Goal: Task Accomplishment & Management: Use online tool/utility

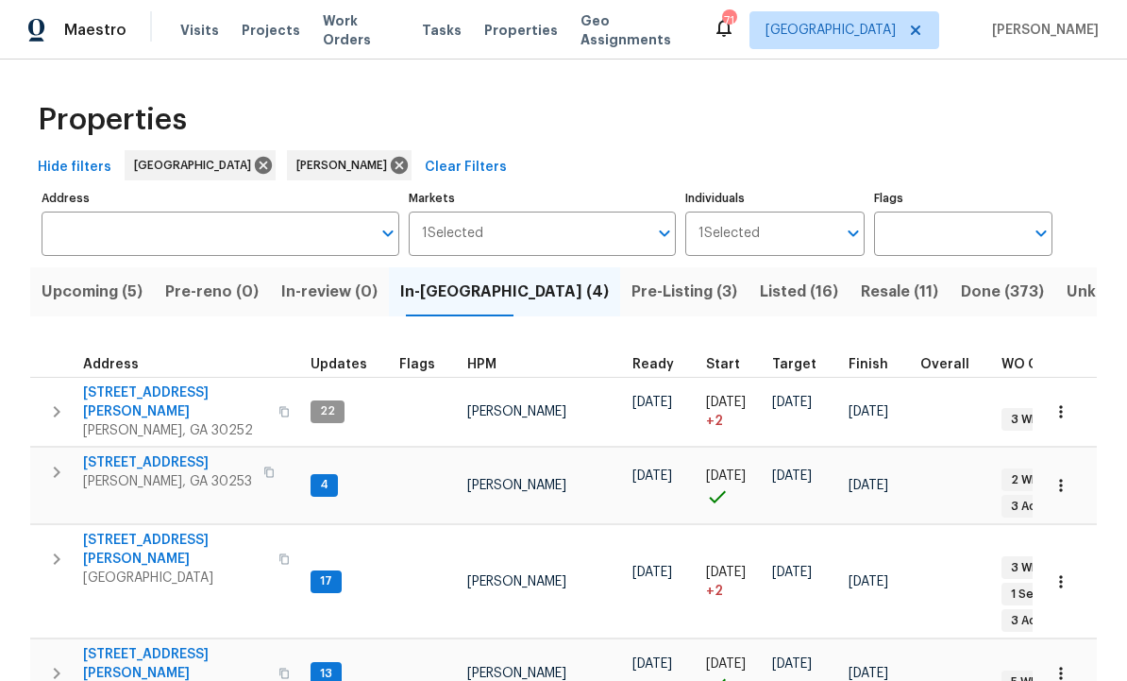
scroll to position [26, 0]
click at [760, 278] on span "Listed (16)" at bounding box center [799, 291] width 78 height 26
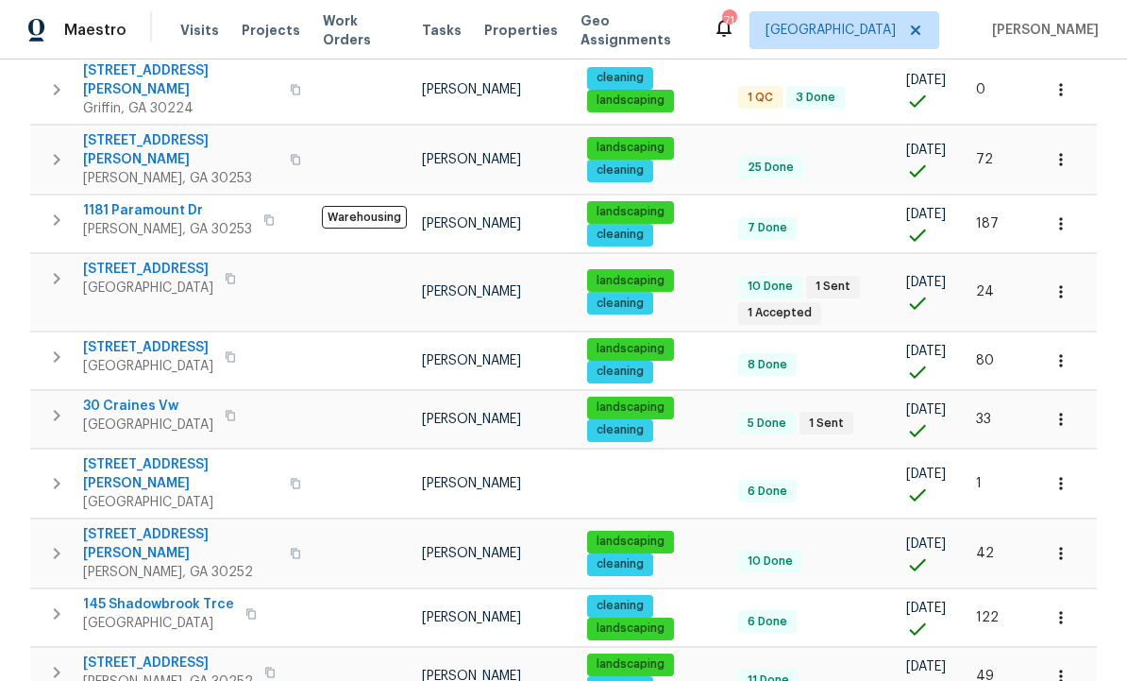
scroll to position [512, 0]
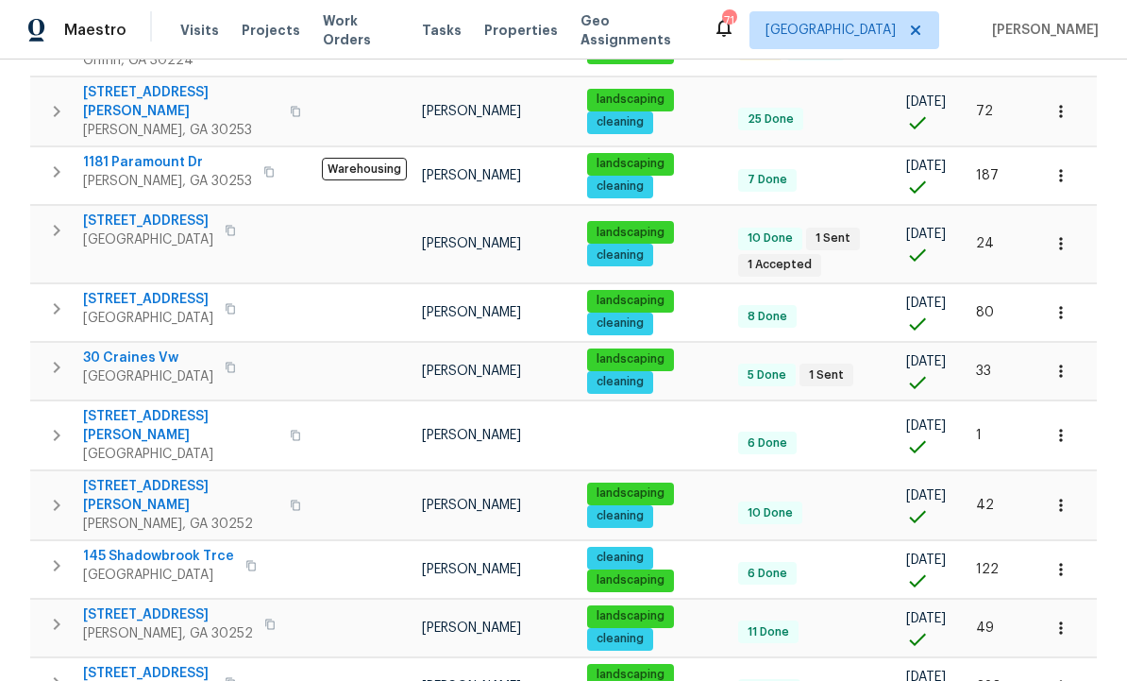
click at [164, 477] on span "124 Laura Ashlyn Ct" at bounding box center [180, 496] width 195 height 38
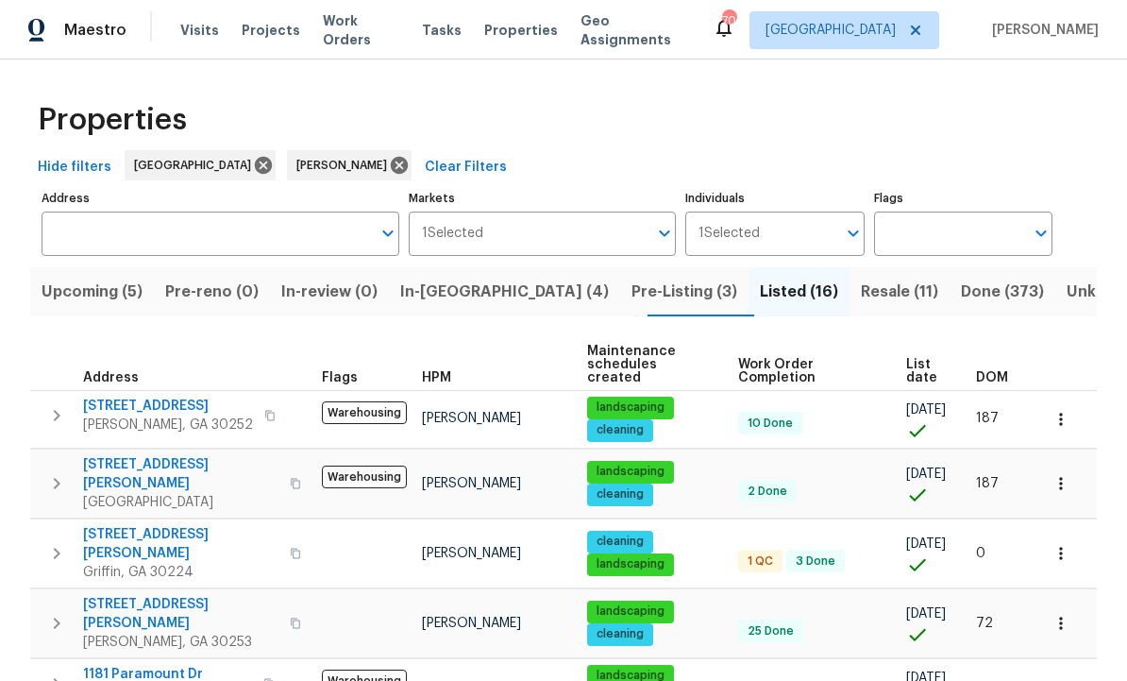
scroll to position [0, 0]
click at [458, 291] on span "In-reno (4)" at bounding box center [504, 291] width 209 height 26
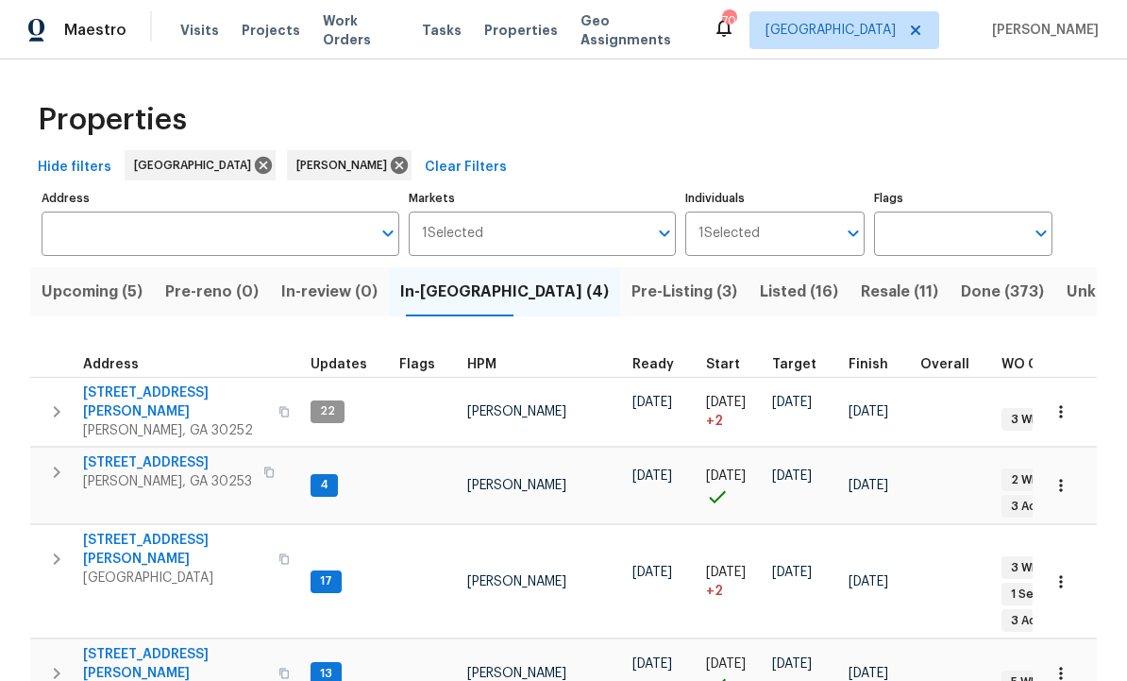
click at [139, 394] on span "[STREET_ADDRESS][PERSON_NAME]" at bounding box center [175, 402] width 184 height 38
click at [55, 401] on icon "button" at bounding box center [56, 411] width 23 height 23
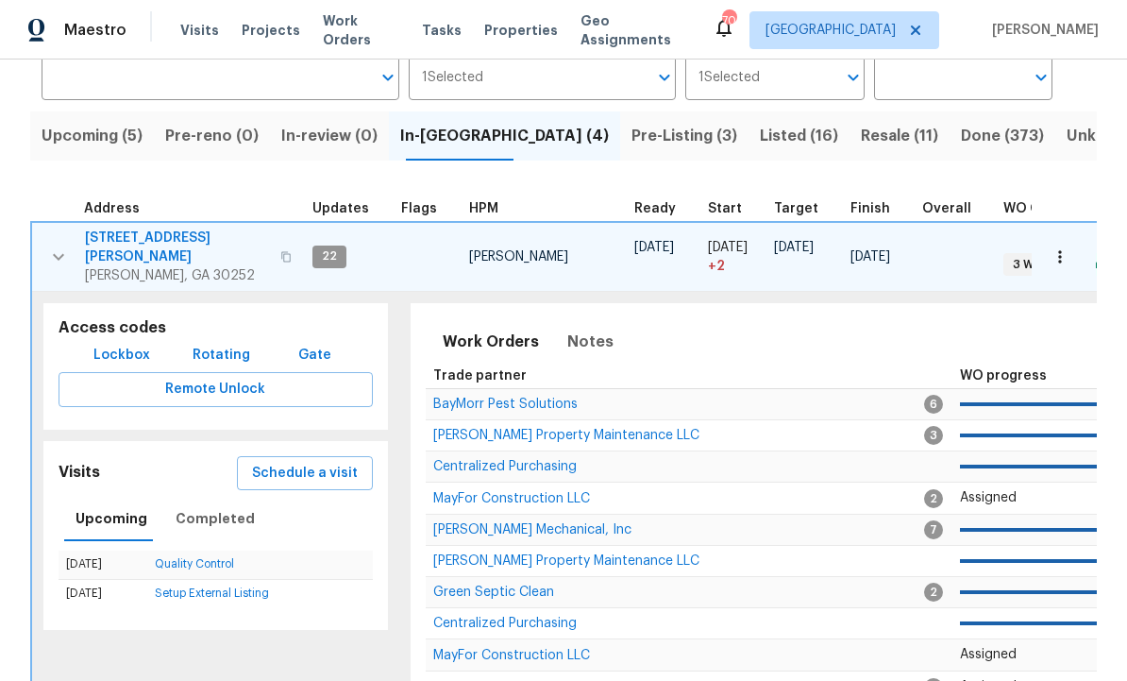
scroll to position [160, 0]
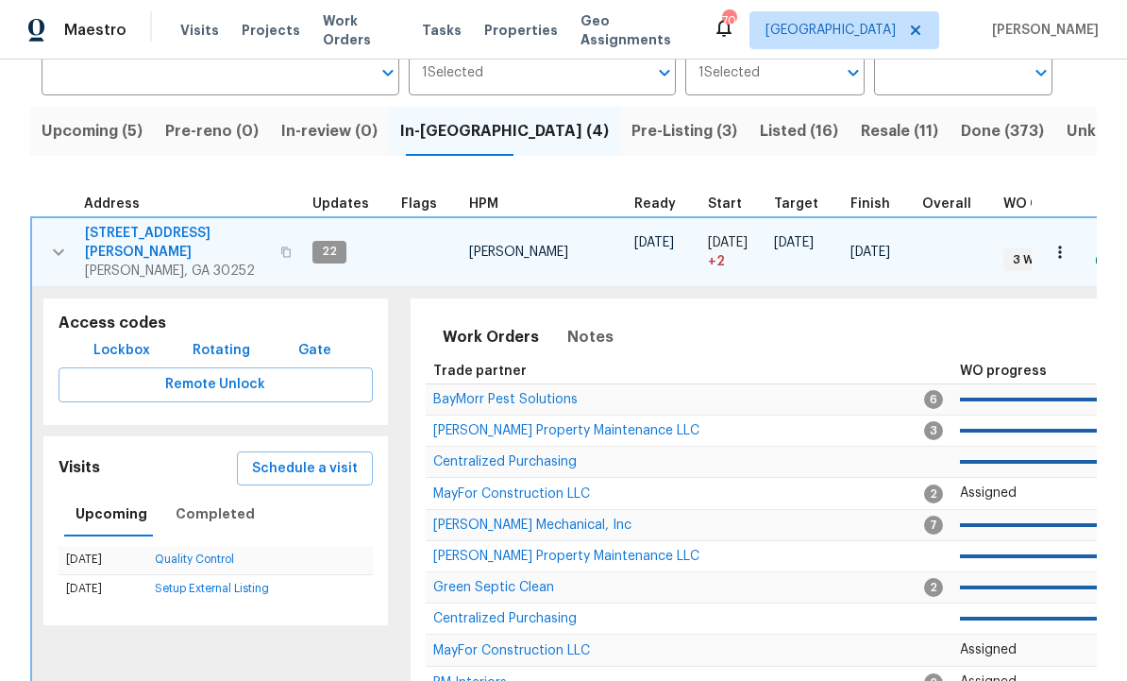
click at [112, 339] on span "Lockbox" at bounding box center [121, 351] width 57 height 24
click at [121, 333] on button "Lockbox" at bounding box center [122, 350] width 72 height 35
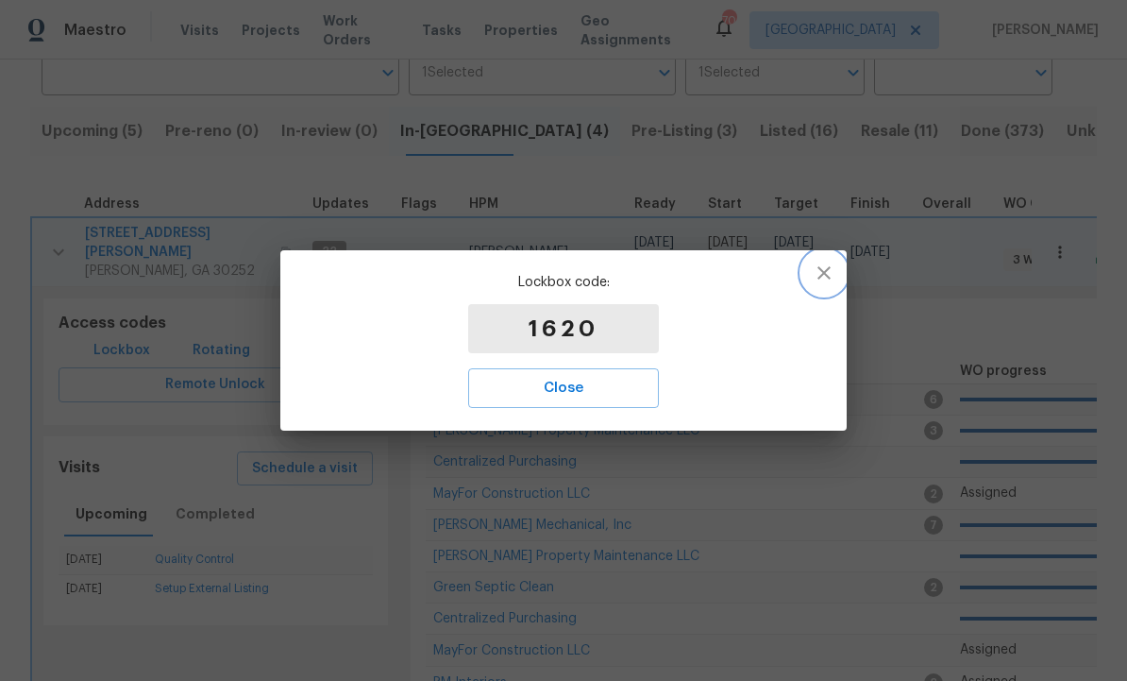
click at [833, 275] on icon "button" at bounding box center [824, 272] width 23 height 23
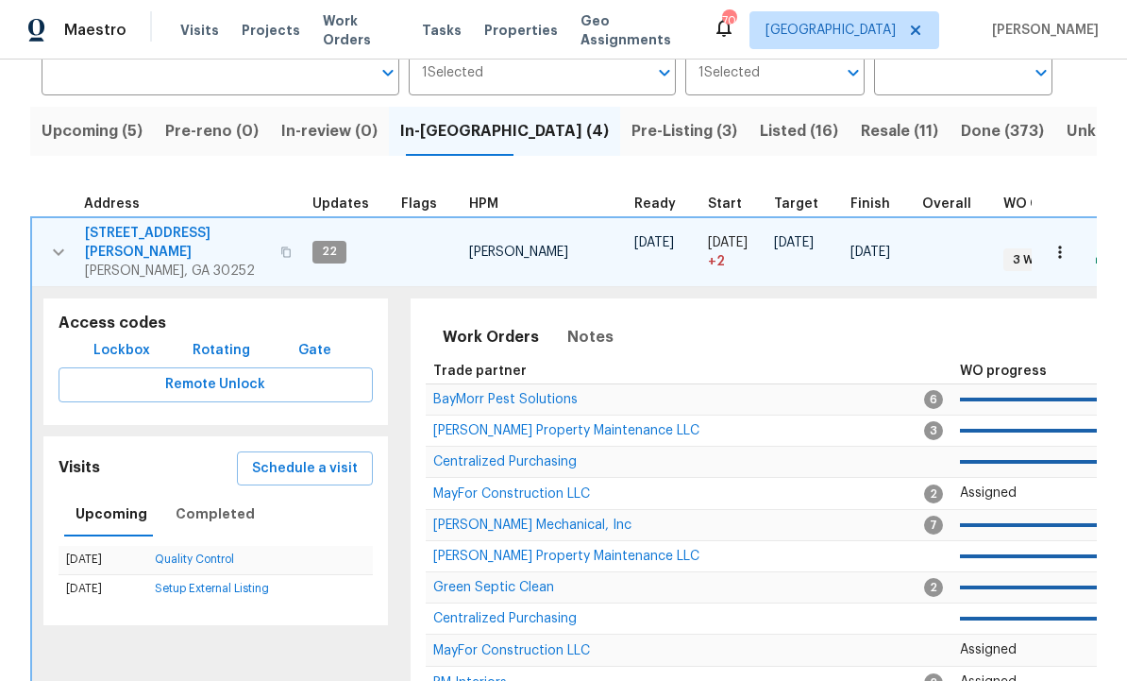
click at [55, 248] on icon "button" at bounding box center [58, 251] width 11 height 7
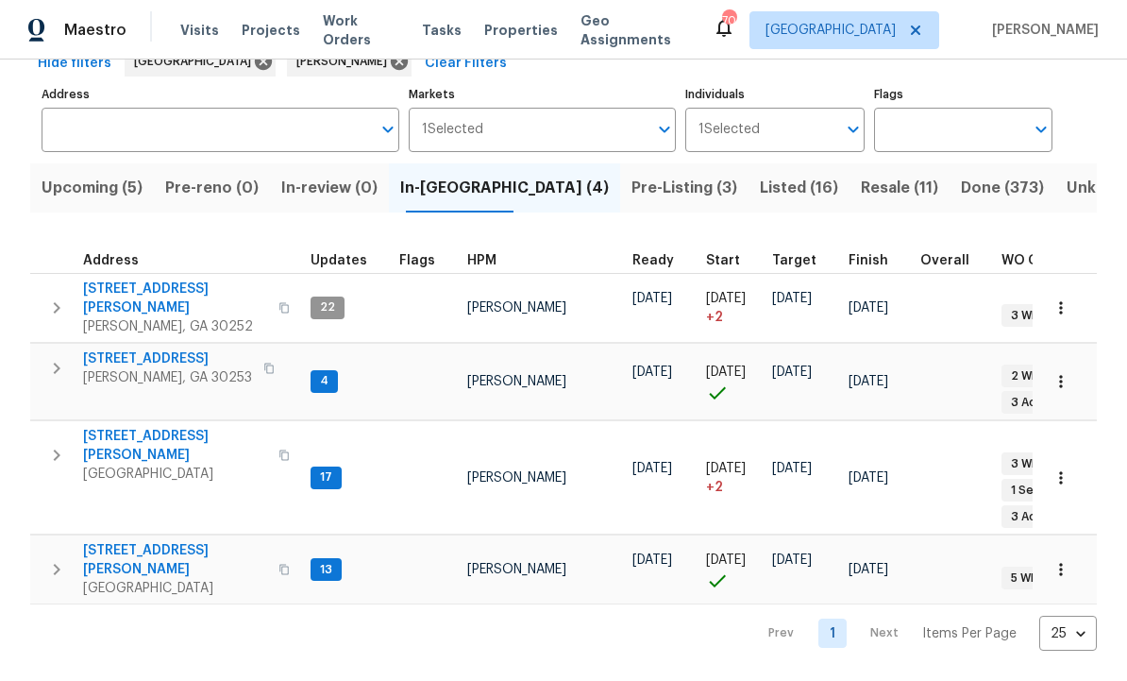
scroll to position [0, 0]
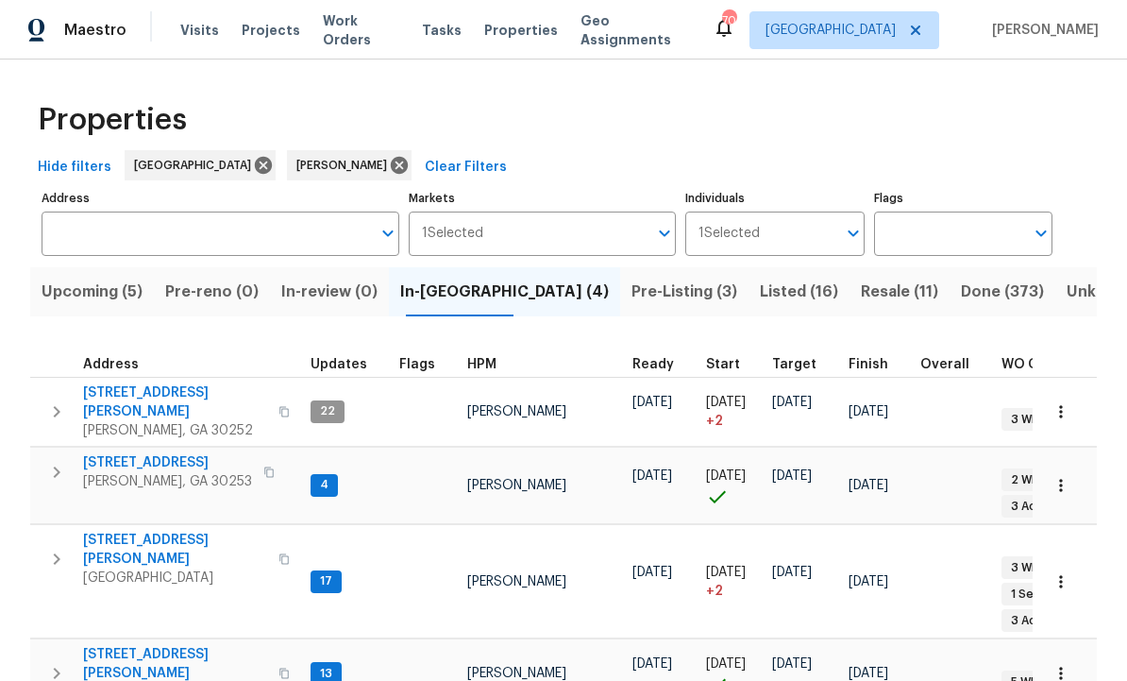
click at [140, 391] on span "[STREET_ADDRESS][PERSON_NAME]" at bounding box center [175, 402] width 184 height 38
click at [157, 530] on span "280 Hoglen Dr" at bounding box center [175, 549] width 184 height 38
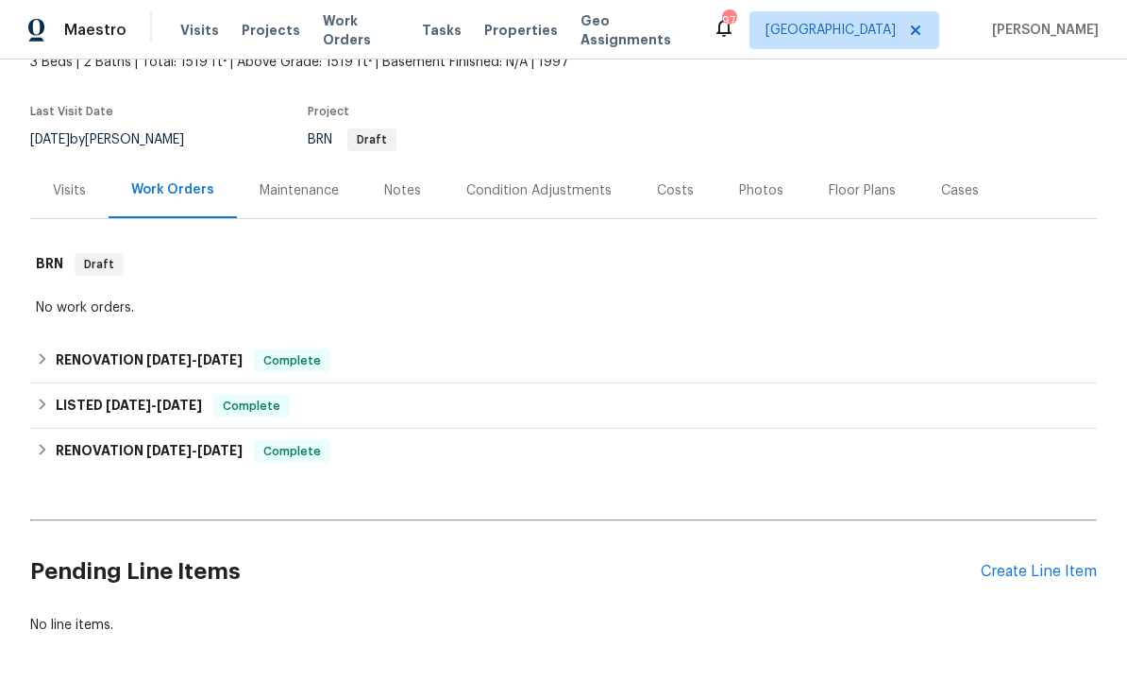
scroll to position [142, 0]
click at [1028, 563] on div "Create Line Item" at bounding box center [1039, 572] width 116 height 18
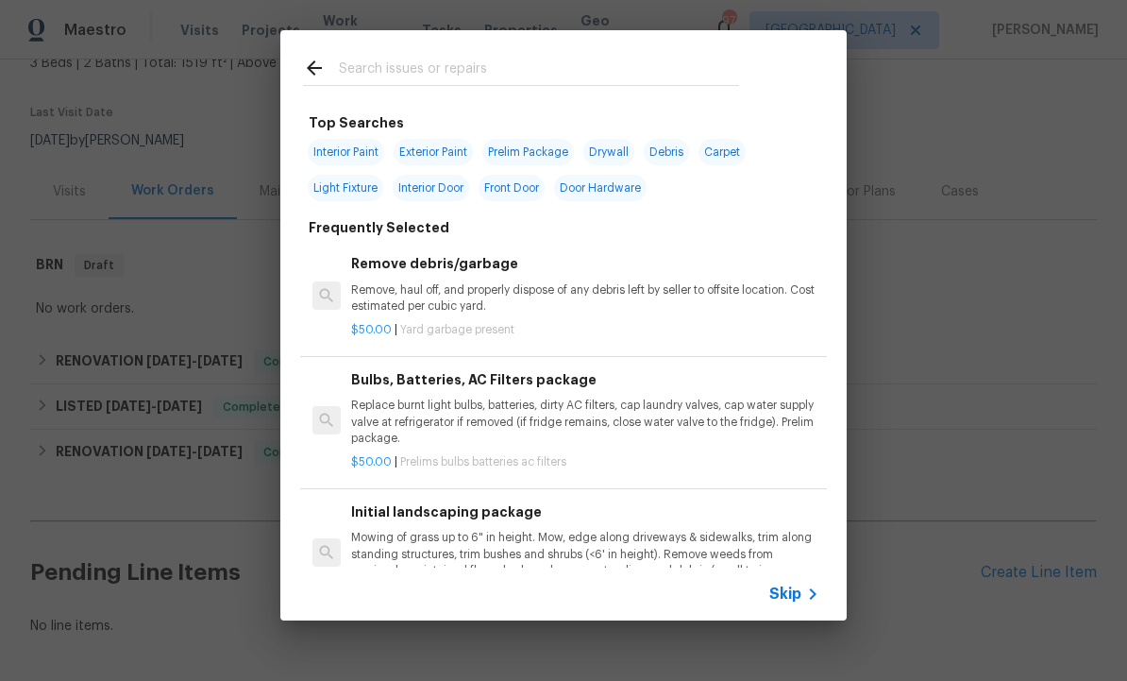
click at [403, 71] on input "text" at bounding box center [539, 71] width 400 height 28
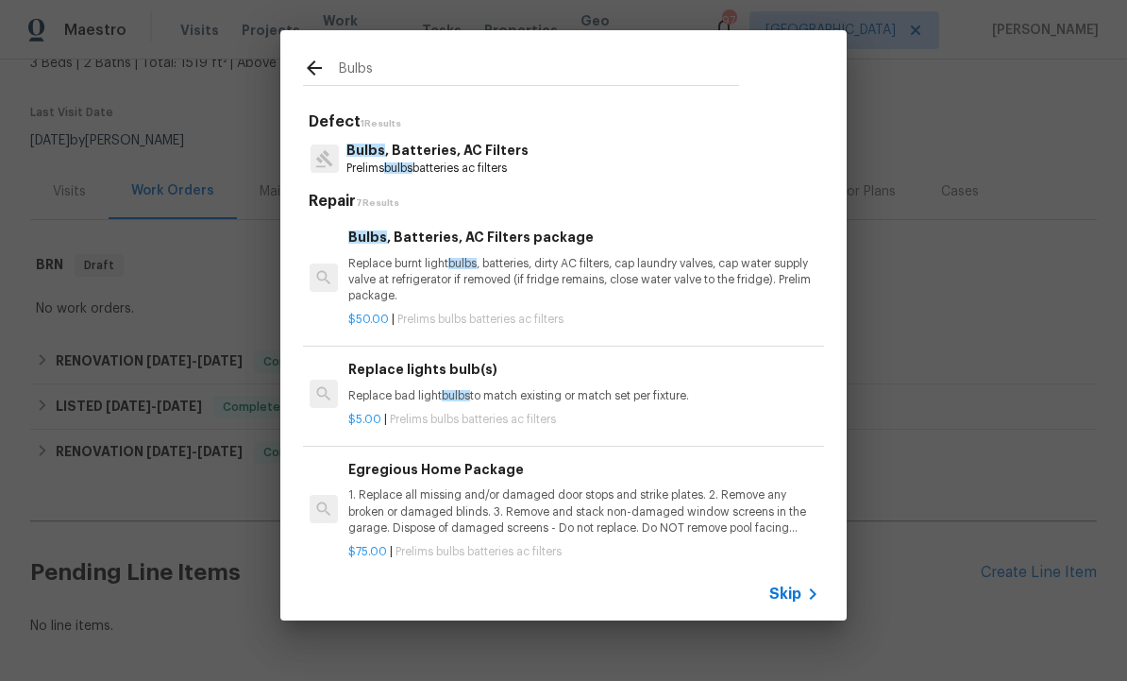
scroll to position [0, 3]
click at [399, 60] on input "Bulbs" at bounding box center [539, 71] width 400 height 28
click at [395, 69] on input "Bulbs" at bounding box center [539, 71] width 400 height 28
type input "B"
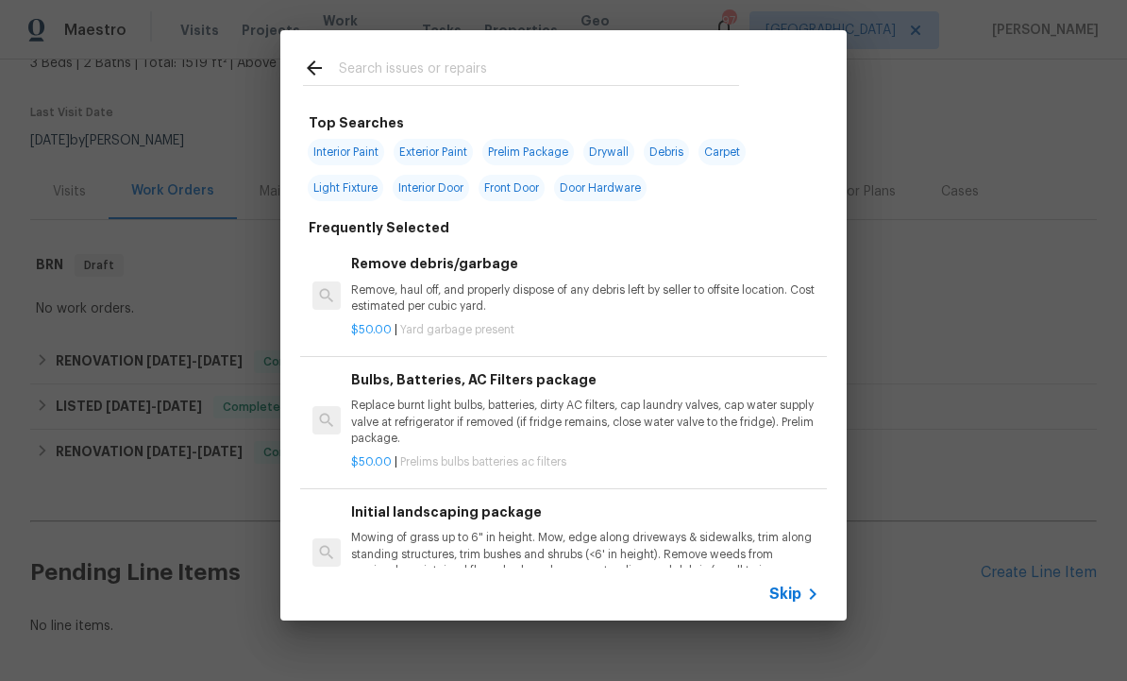
scroll to position [0, 0]
click at [400, 62] on input "text" at bounding box center [539, 71] width 400 height 28
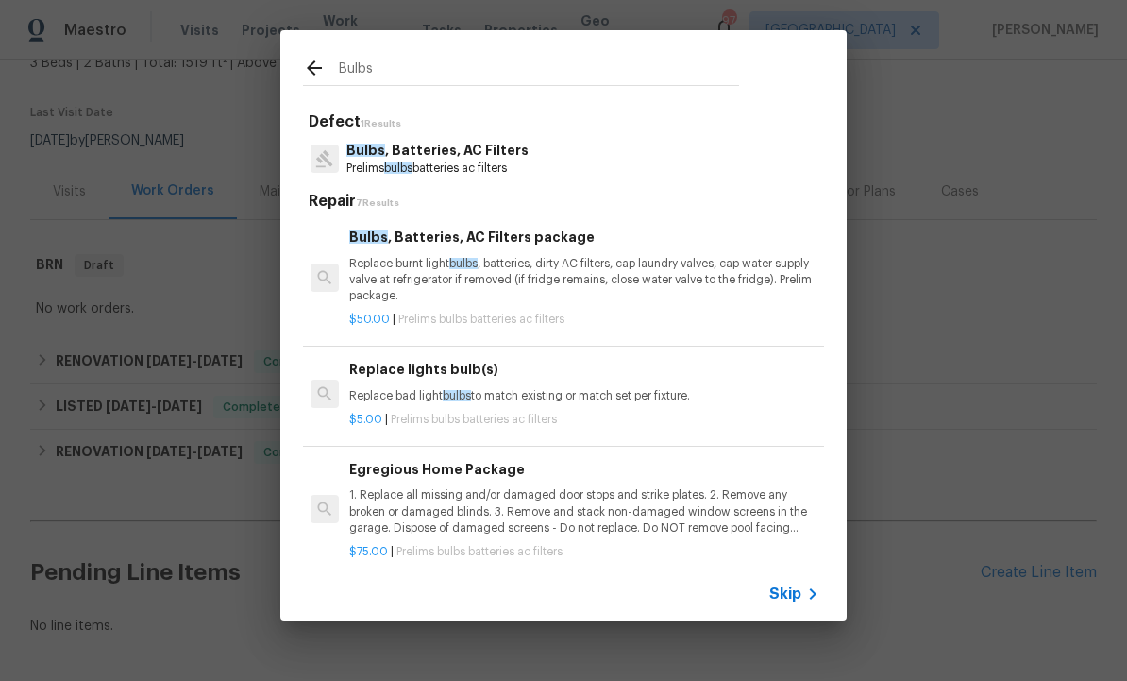
scroll to position [0, 2]
click at [419, 62] on input "Bulbs" at bounding box center [539, 71] width 400 height 28
type input "B"
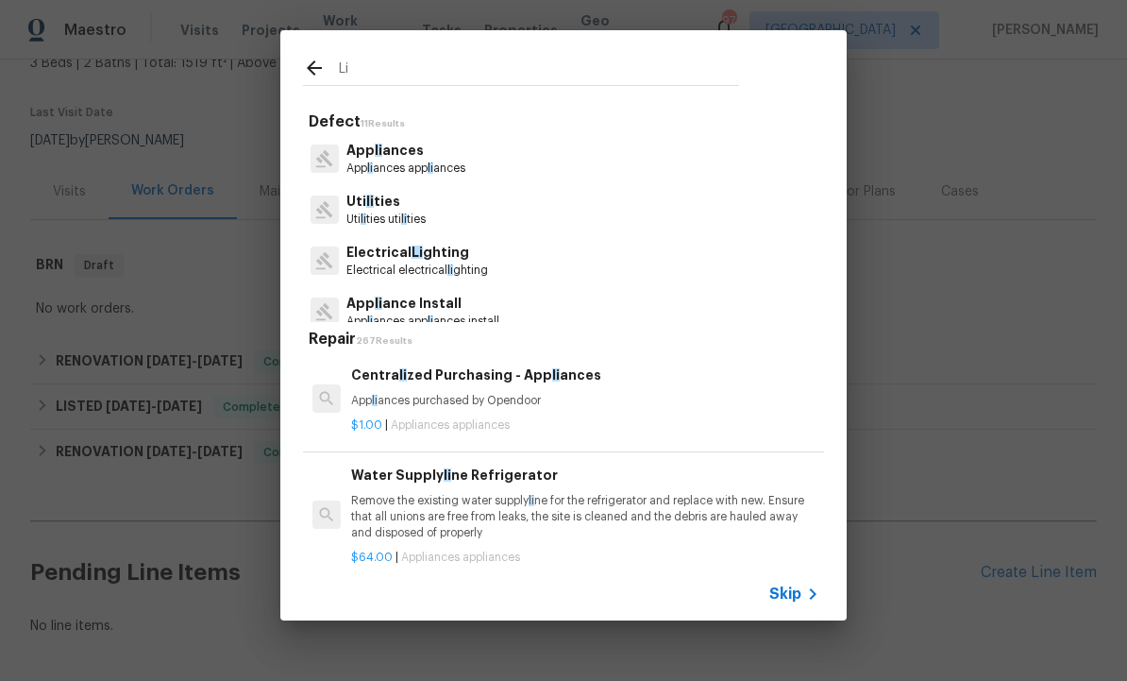
type input "L"
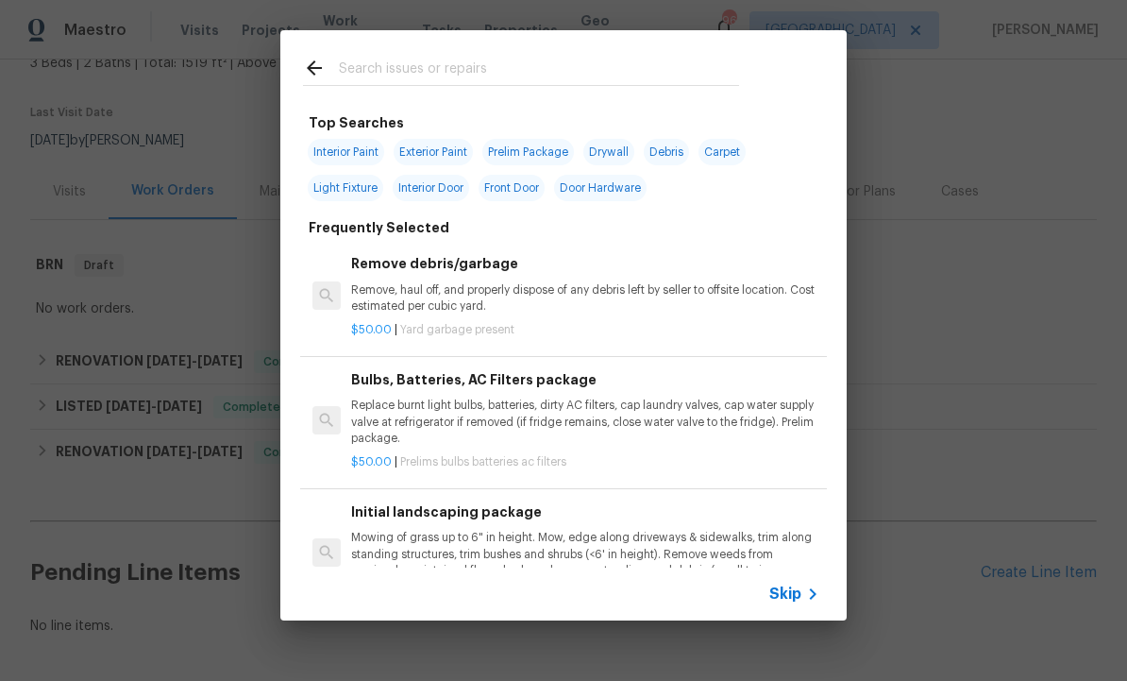
click at [401, 74] on input "text" at bounding box center [539, 71] width 400 height 28
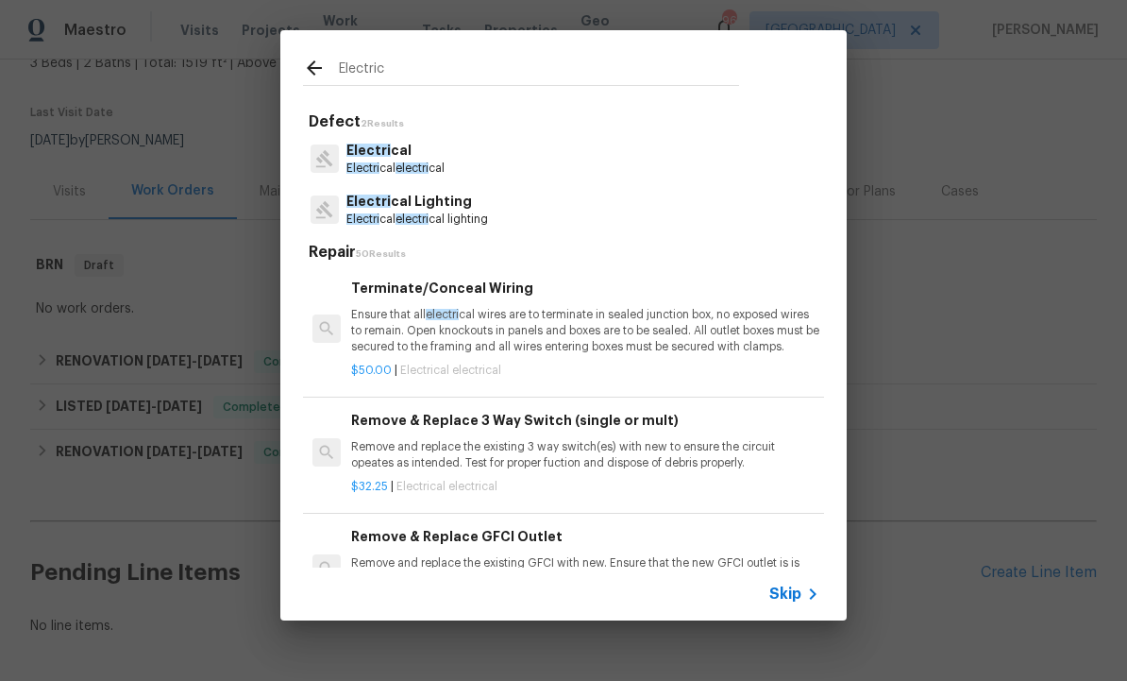
type input "Electric"
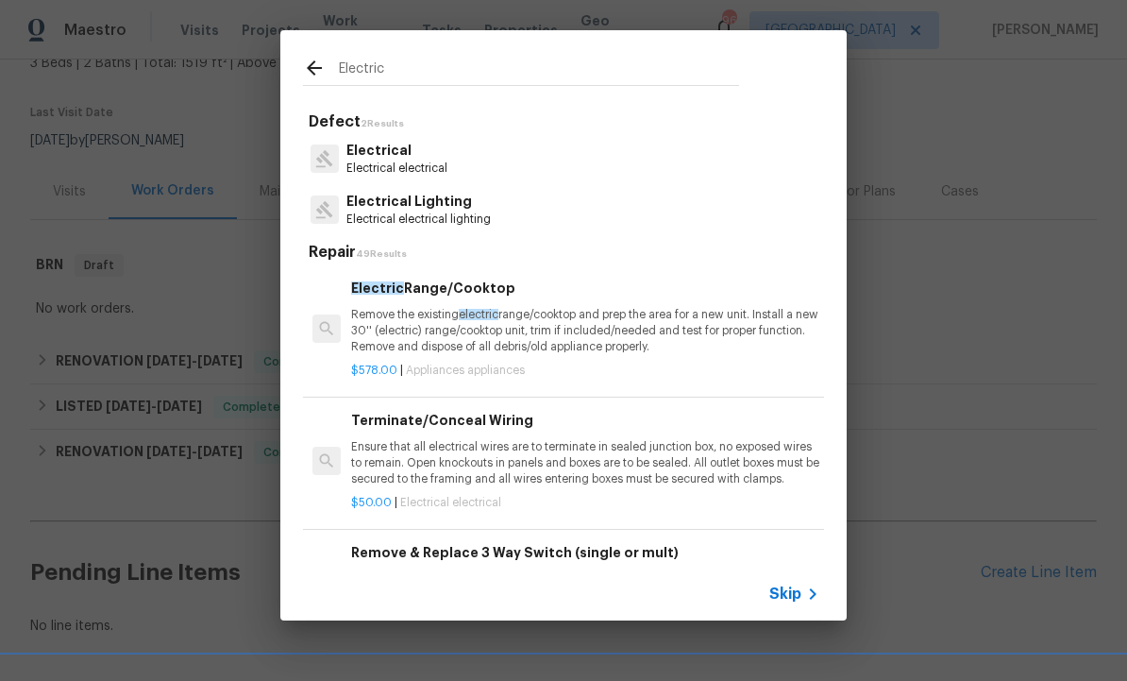
click at [397, 160] on p "Electrical" at bounding box center [396, 151] width 101 height 20
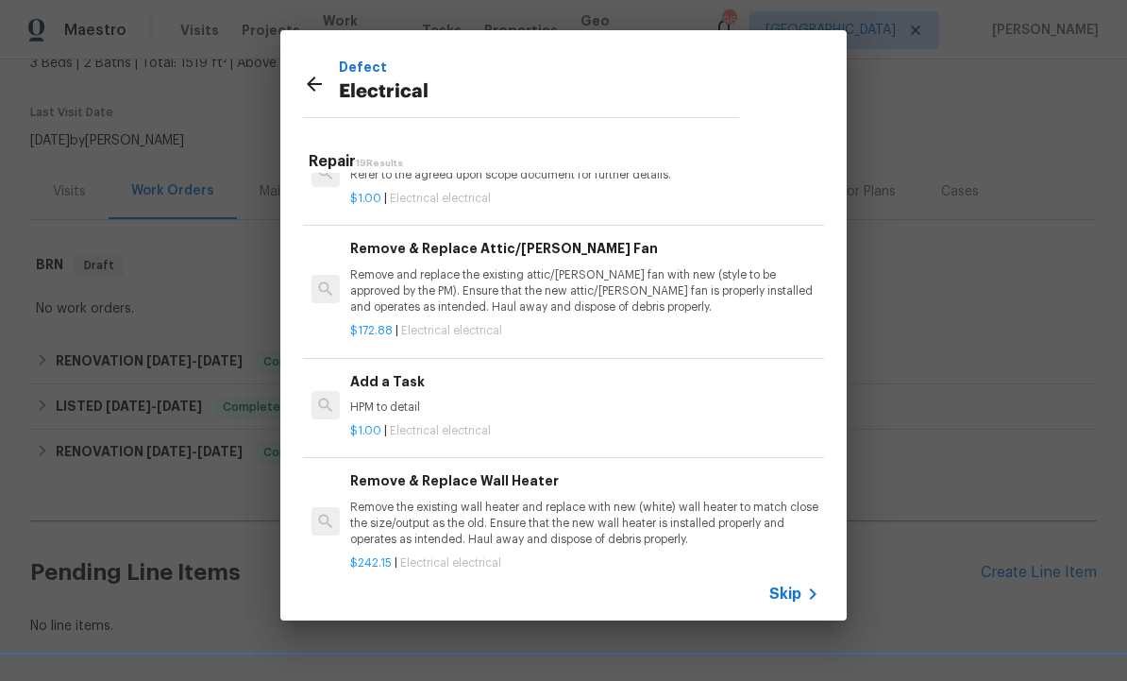
scroll to position [1136, 1]
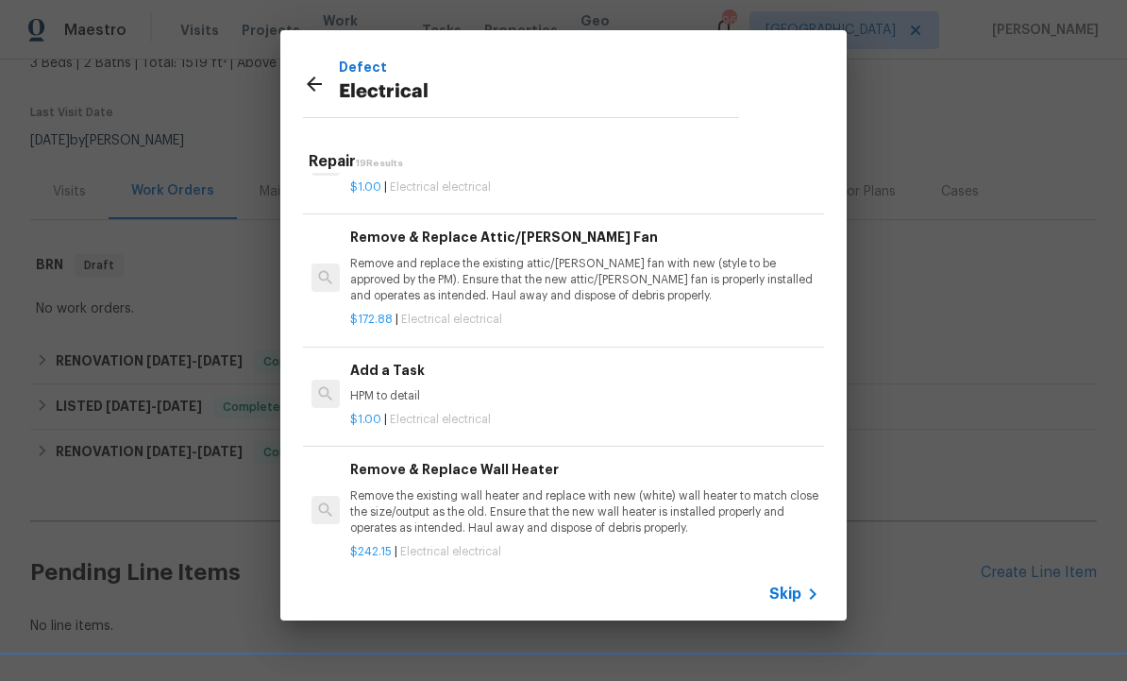
click at [480, 388] on p "HPM to detail" at bounding box center [584, 396] width 468 height 16
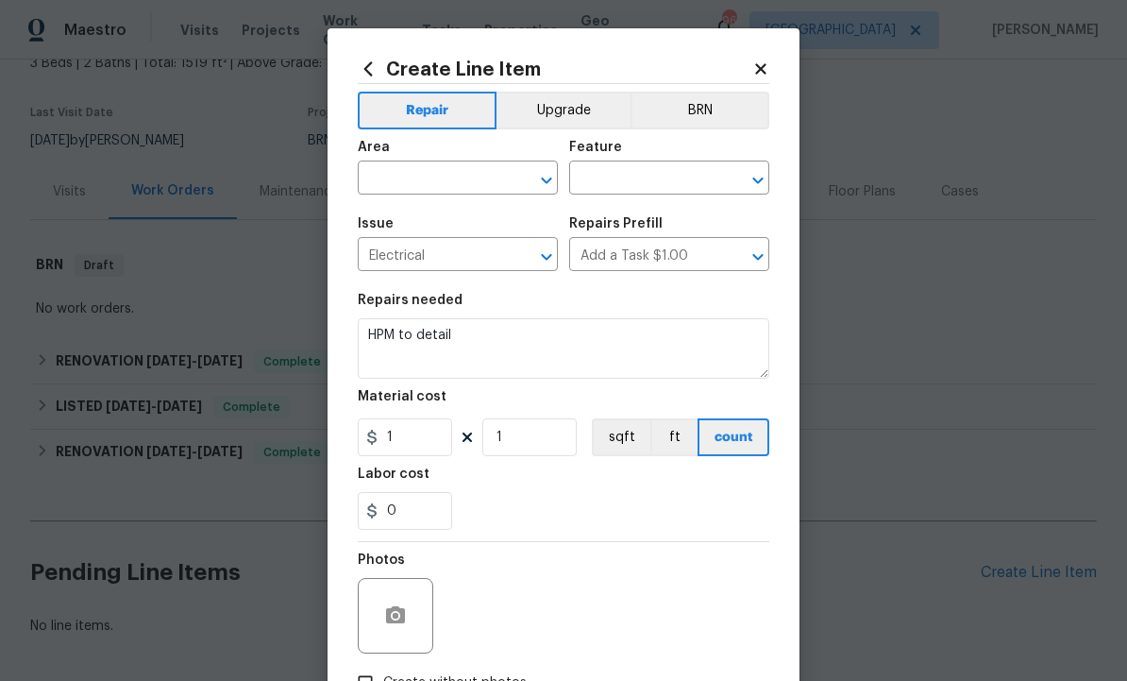
click at [437, 175] on input "text" at bounding box center [431, 179] width 147 height 29
click at [420, 227] on li "Hallway" at bounding box center [458, 223] width 200 height 31
type input "Hallway"
click at [648, 177] on input "text" at bounding box center [642, 179] width 147 height 29
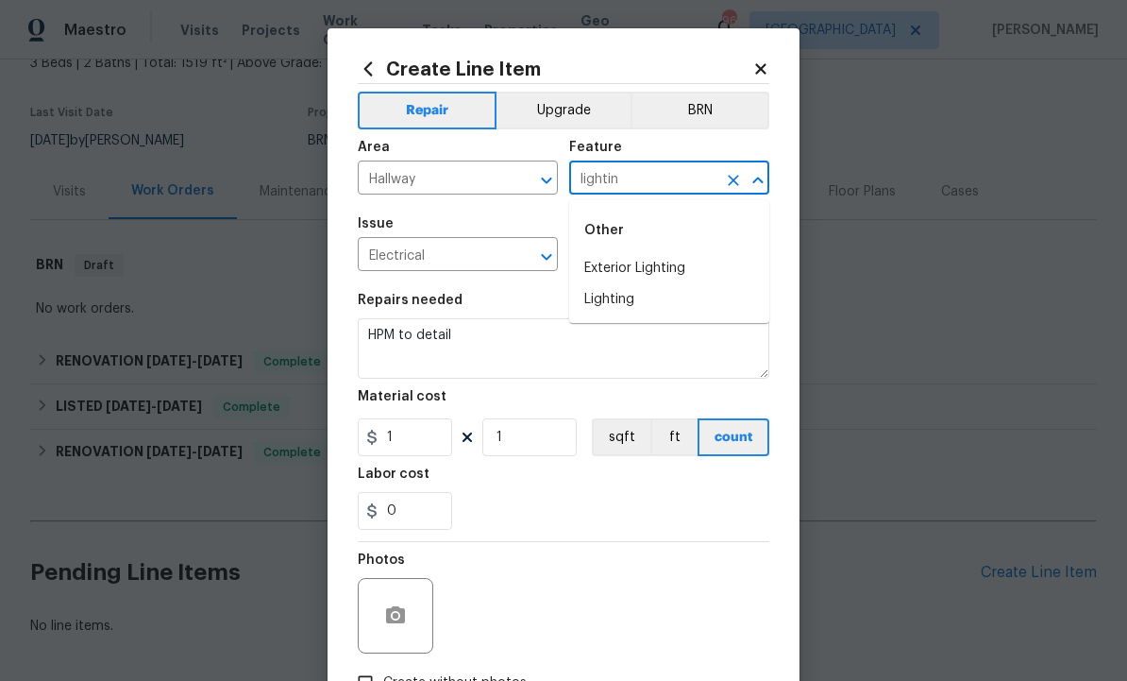
click at [715, 246] on div "Other" at bounding box center [669, 230] width 200 height 45
click at [632, 302] on li "Lighting" at bounding box center [669, 299] width 200 height 31
type input "Lighting"
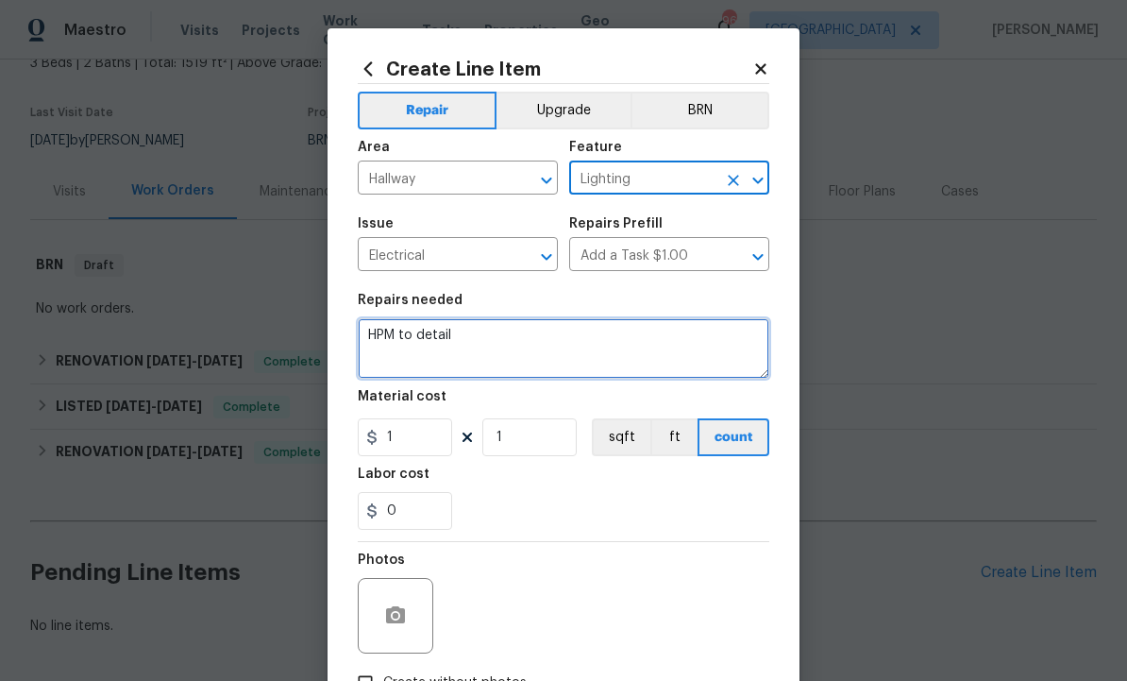
click at [528, 331] on textarea "HPM to detail" at bounding box center [564, 348] width 412 height 60
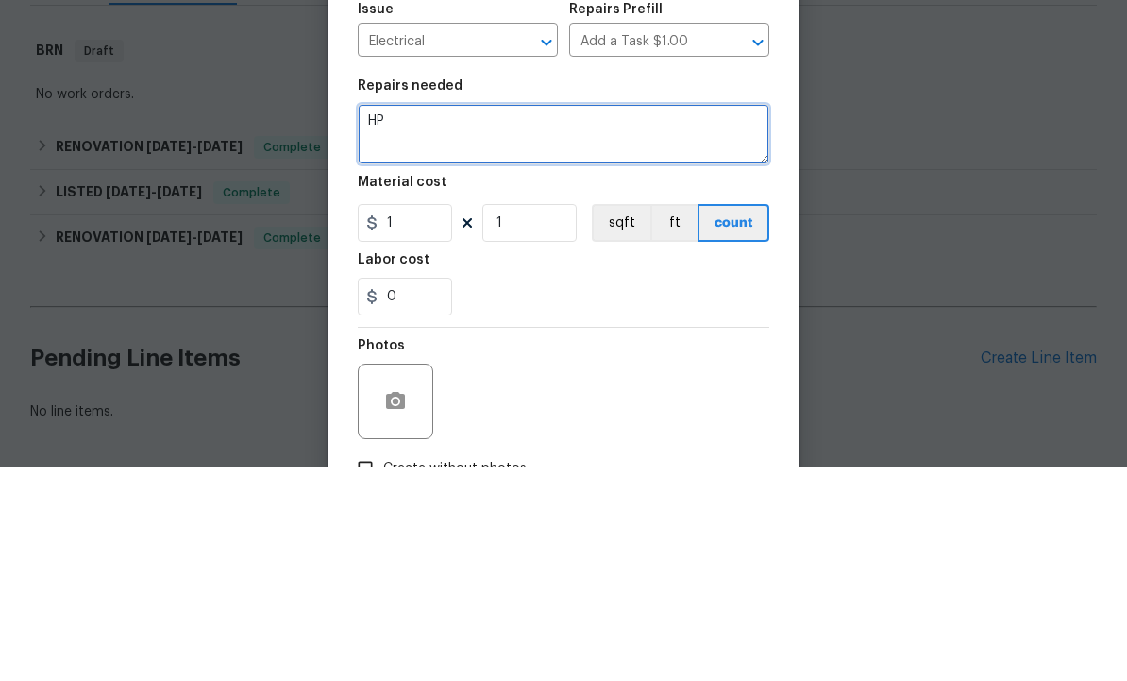
type textarea "H"
type textarea "Check switches and lights in foyer and front hall. Lights not coming on."
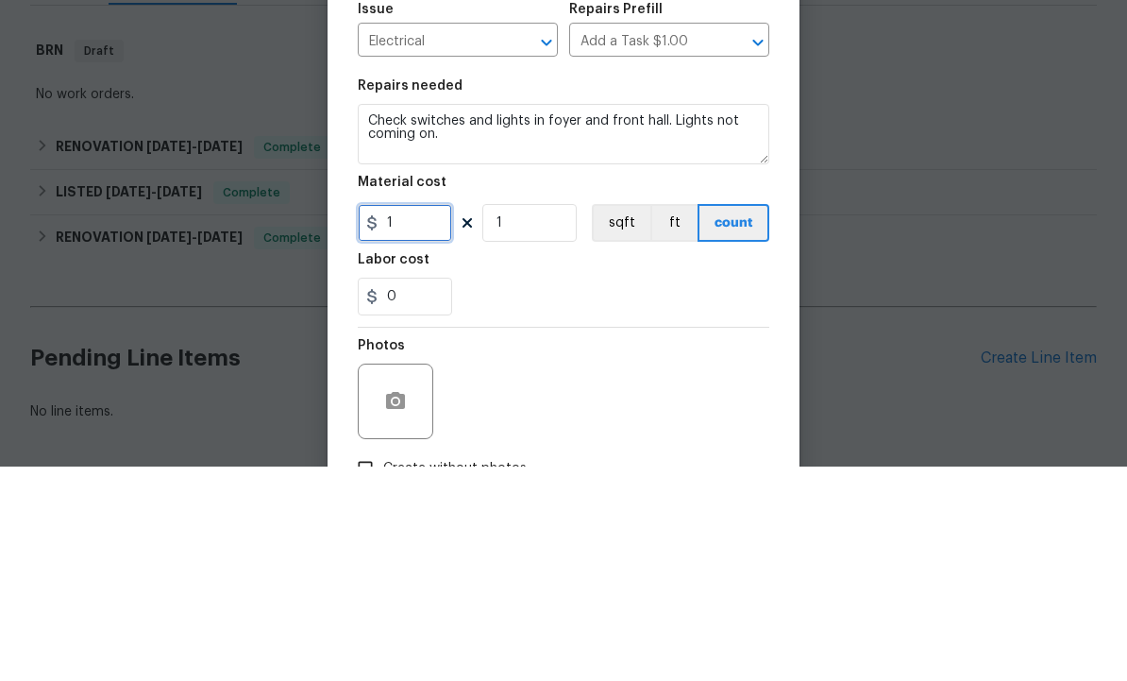
click at [430, 418] on input "1" at bounding box center [405, 437] width 94 height 38
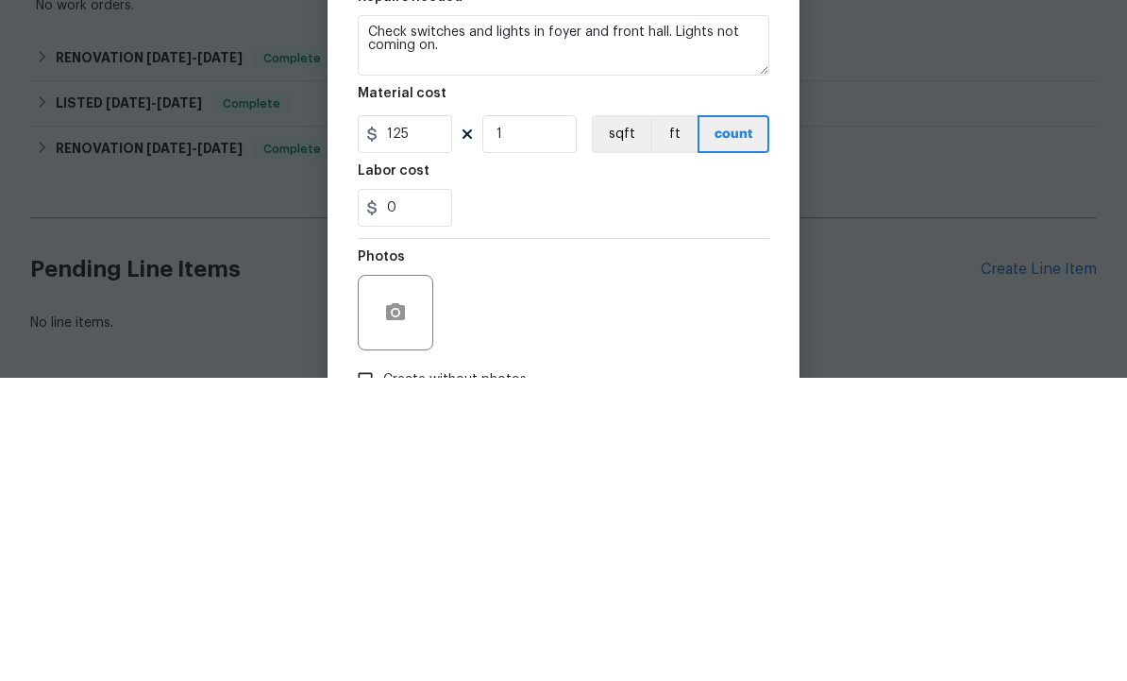
scroll to position [63, 0]
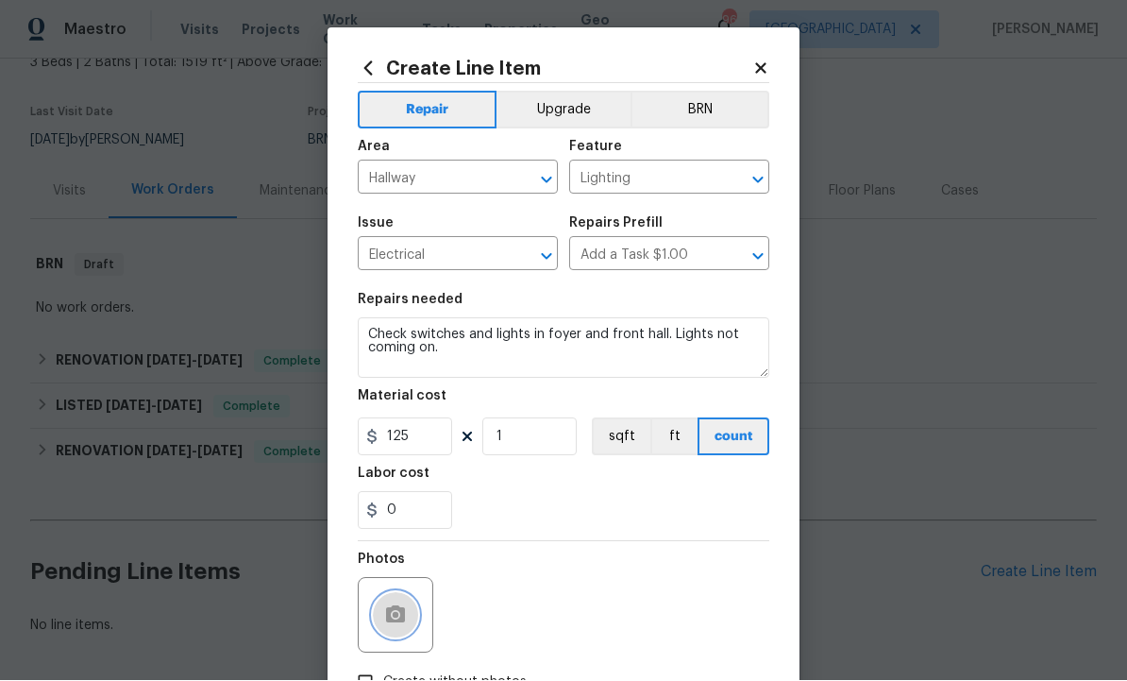
click at [405, 604] on button "button" at bounding box center [395, 615] width 45 height 45
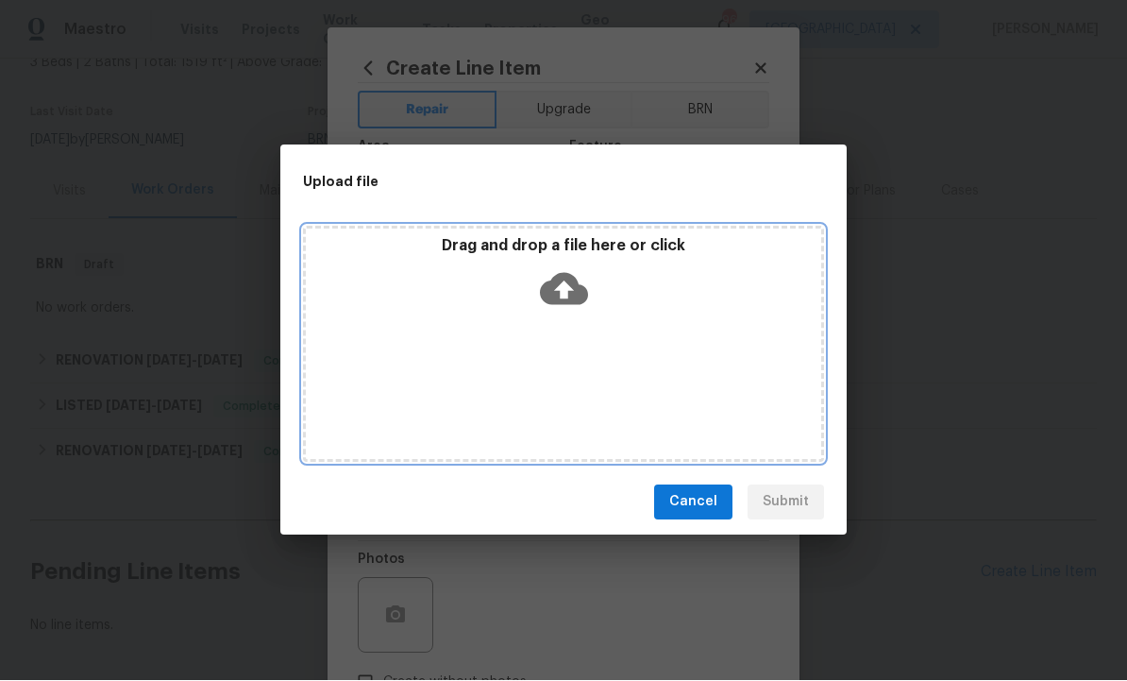
click at [567, 282] on icon at bounding box center [564, 289] width 48 height 32
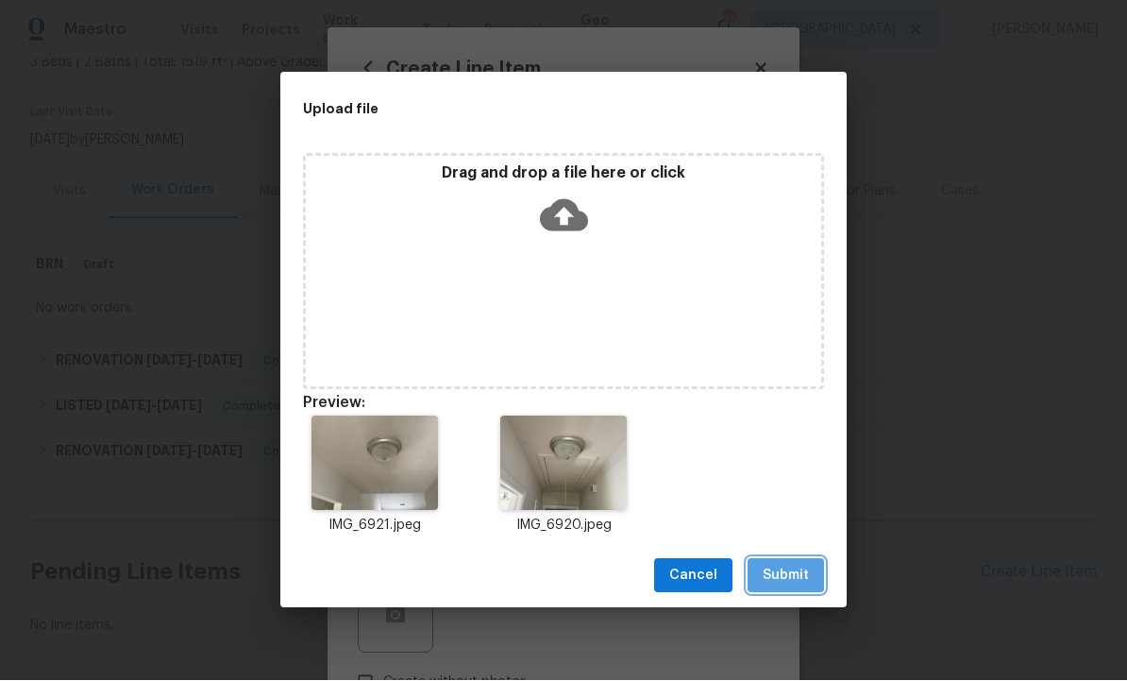
click at [798, 571] on span "Submit" at bounding box center [786, 576] width 46 height 24
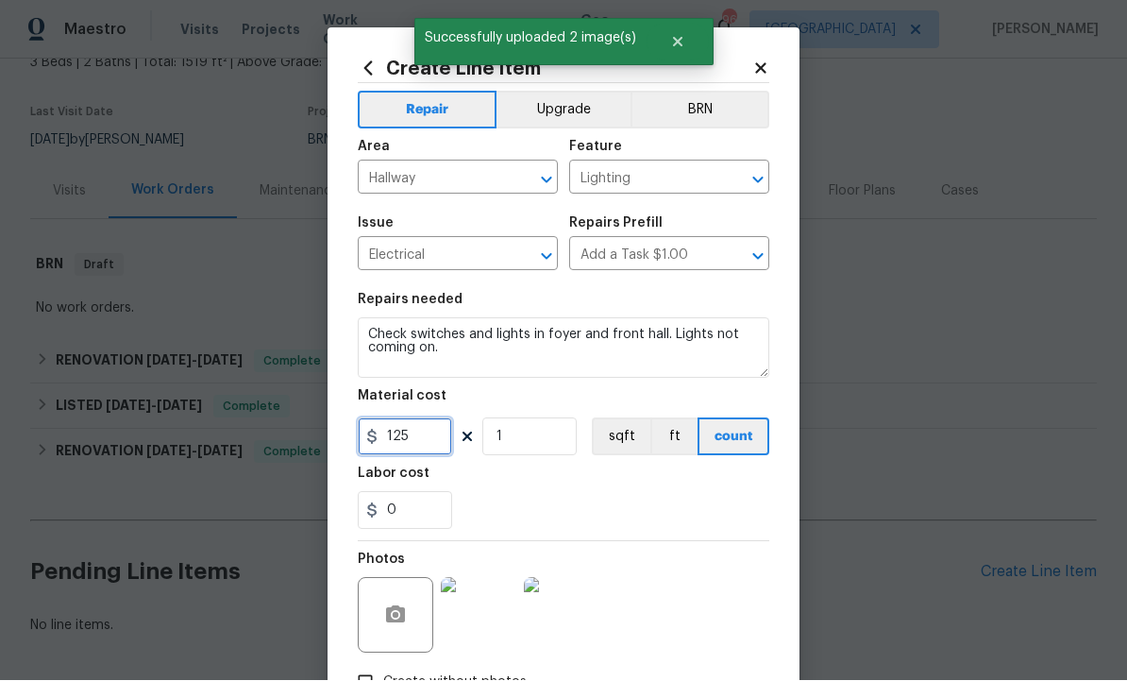
click at [422, 440] on input "125" at bounding box center [405, 437] width 94 height 38
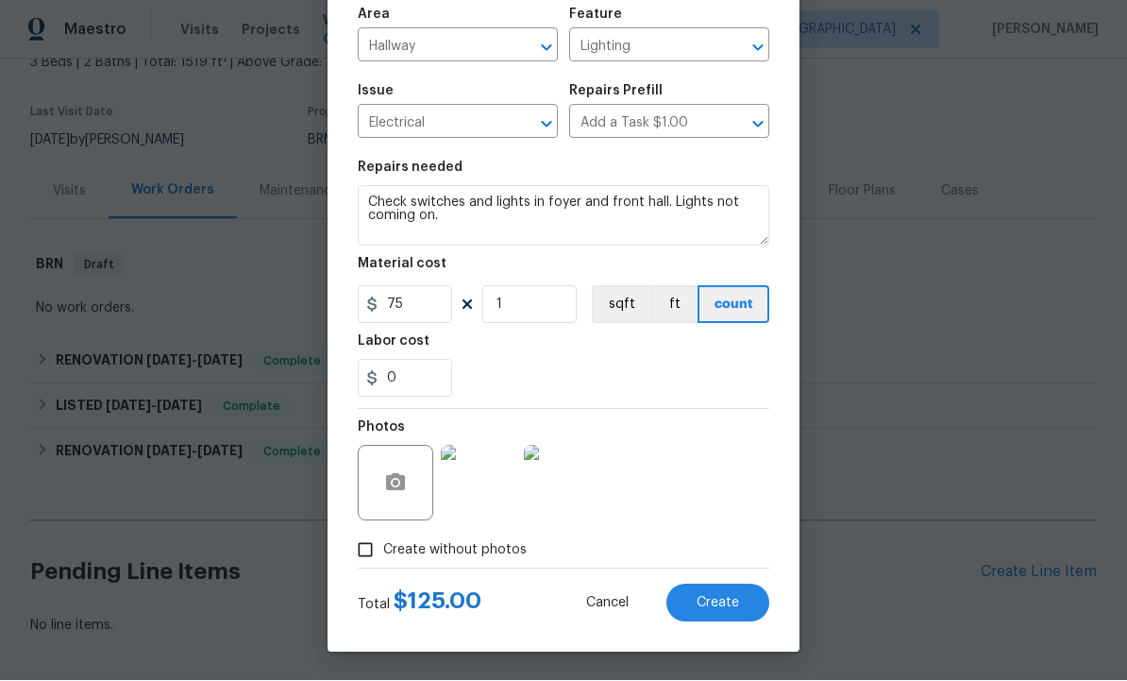
scroll to position [136, 0]
type input "75"
click at [708, 598] on span "Create" at bounding box center [718, 604] width 42 height 14
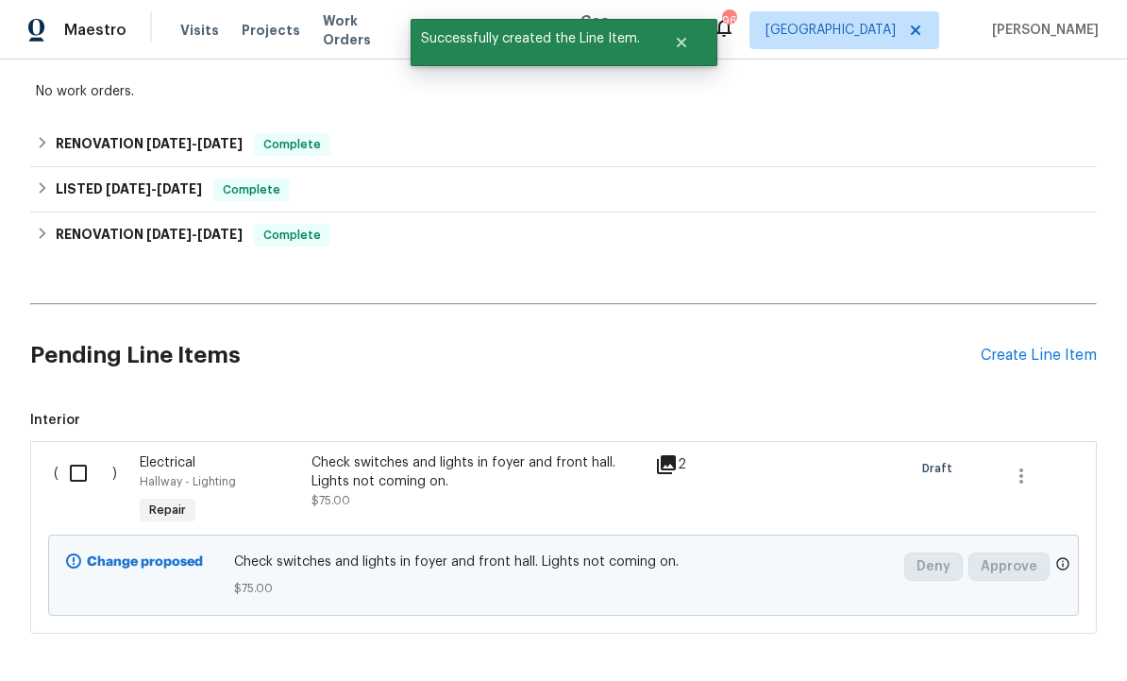
scroll to position [358, 0]
click at [1041, 347] on div "Create Line Item" at bounding box center [1039, 356] width 116 height 18
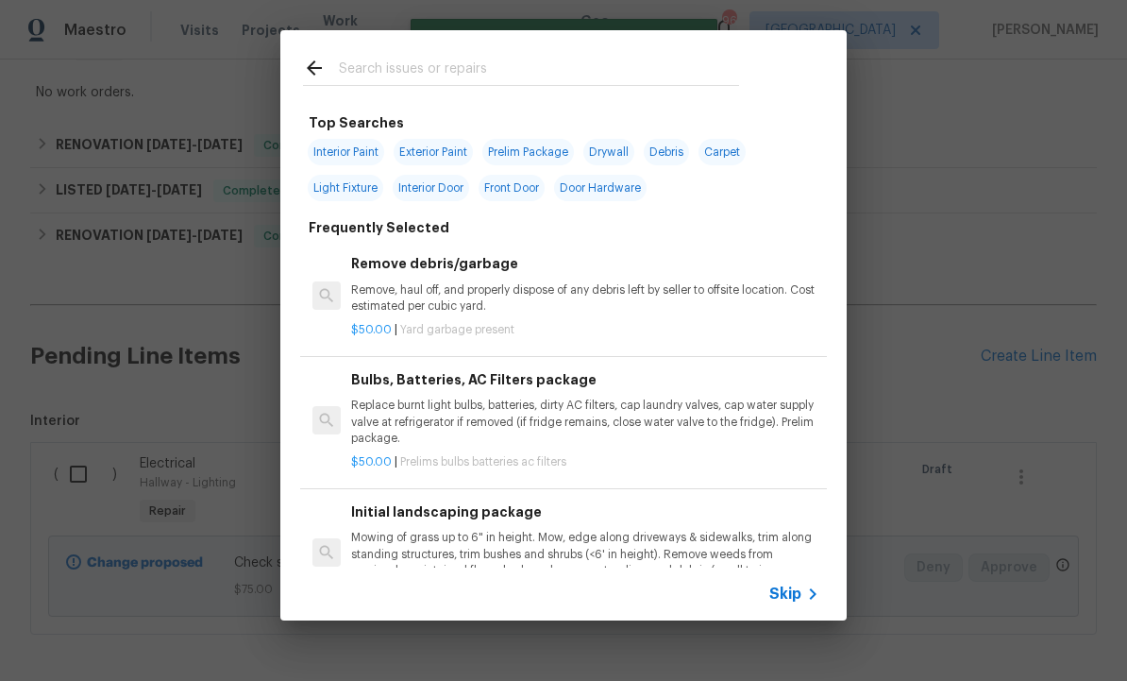
click at [390, 69] on input "text" at bounding box center [539, 71] width 400 height 28
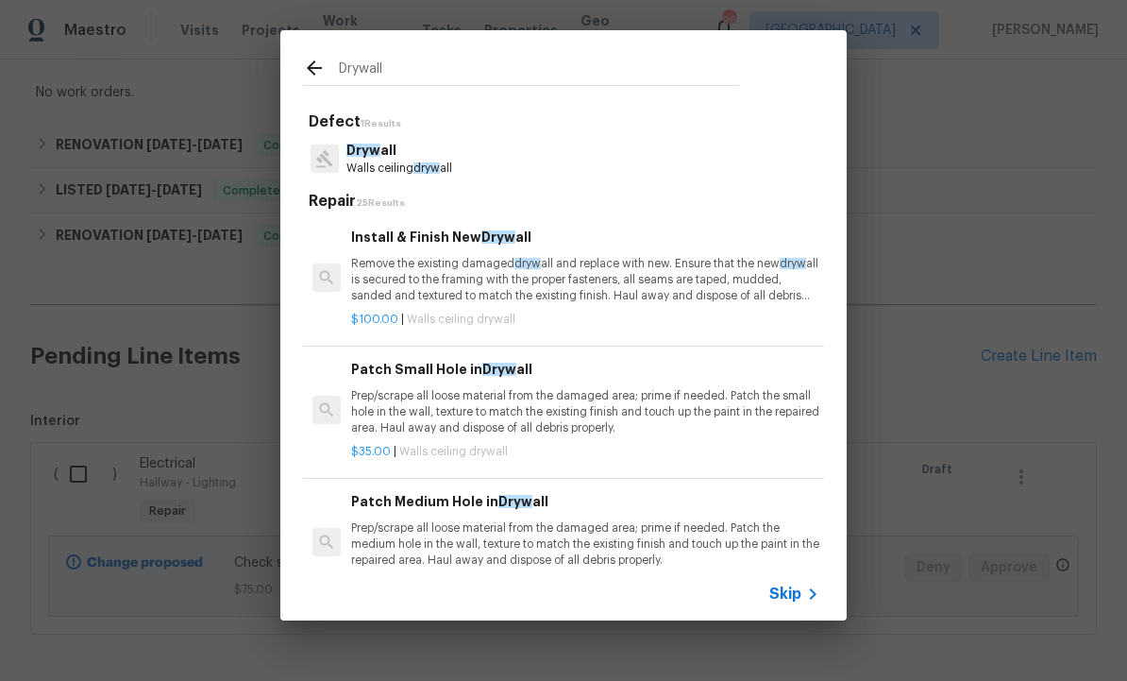
type input "Drywall"
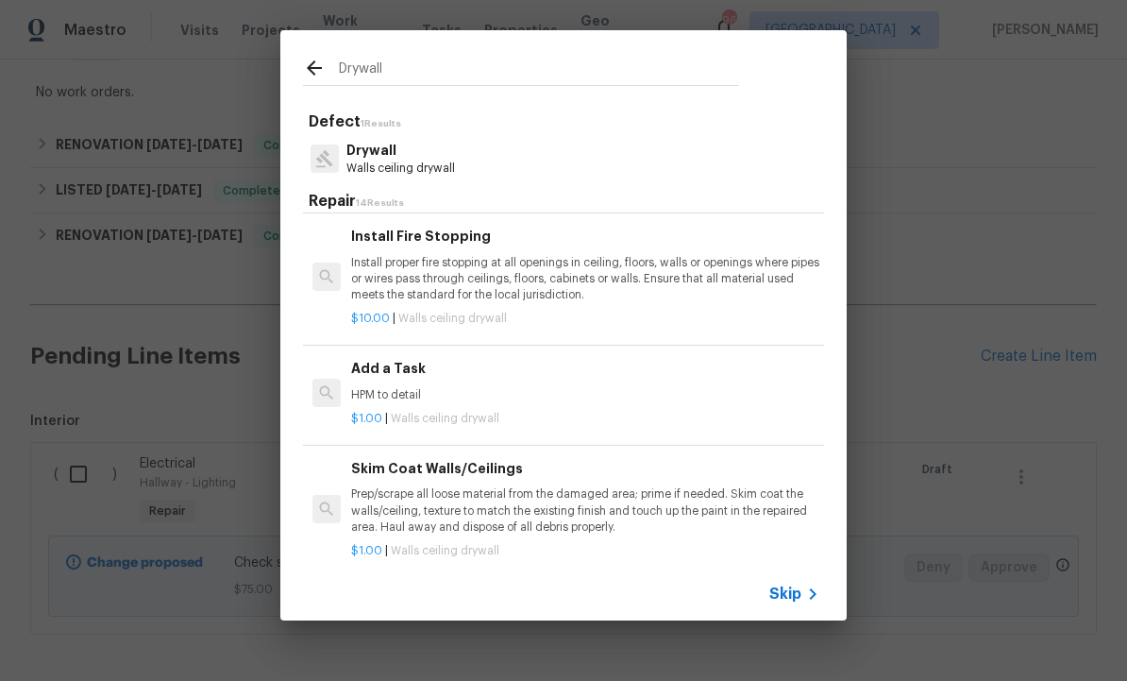
scroll to position [530, 0]
click at [422, 379] on div "Add a Task HPM to detail" at bounding box center [585, 380] width 468 height 45
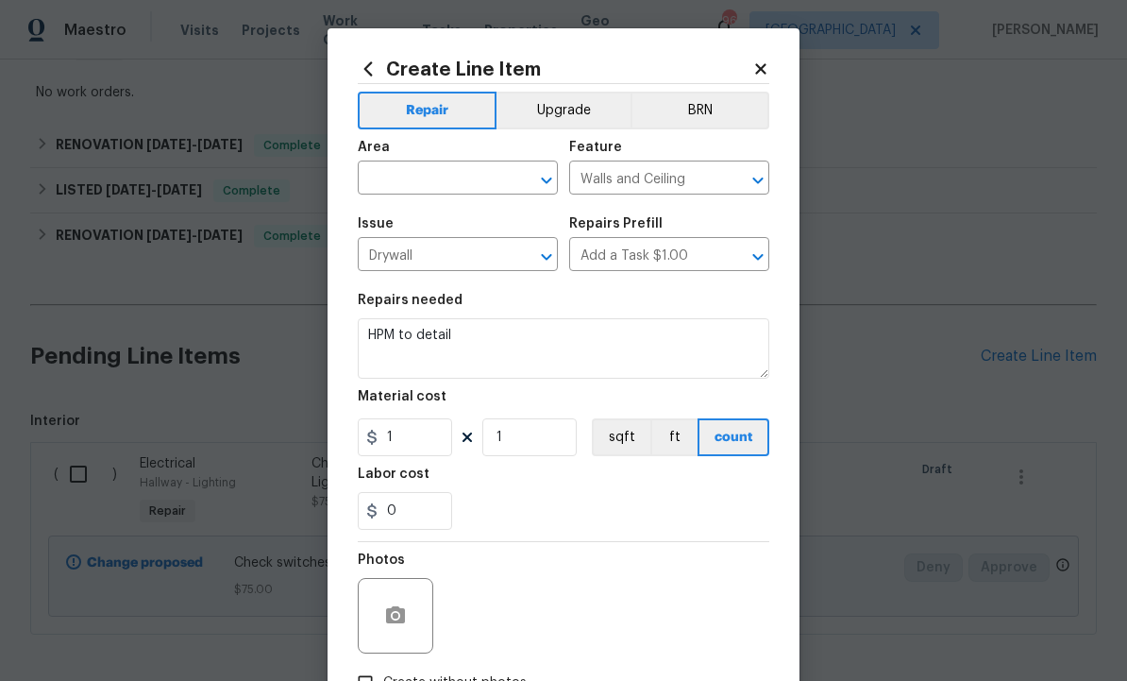
click at [435, 169] on input "text" at bounding box center [431, 179] width 147 height 29
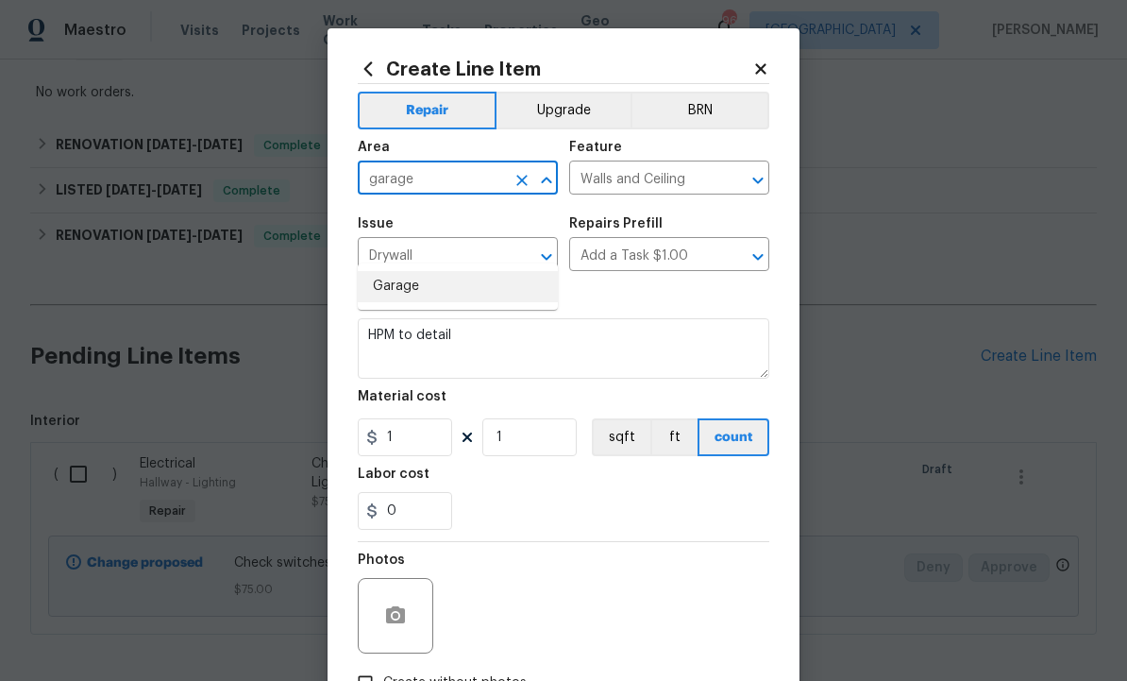
click at [412, 271] on li "Garage" at bounding box center [458, 286] width 200 height 31
type input "Garage"
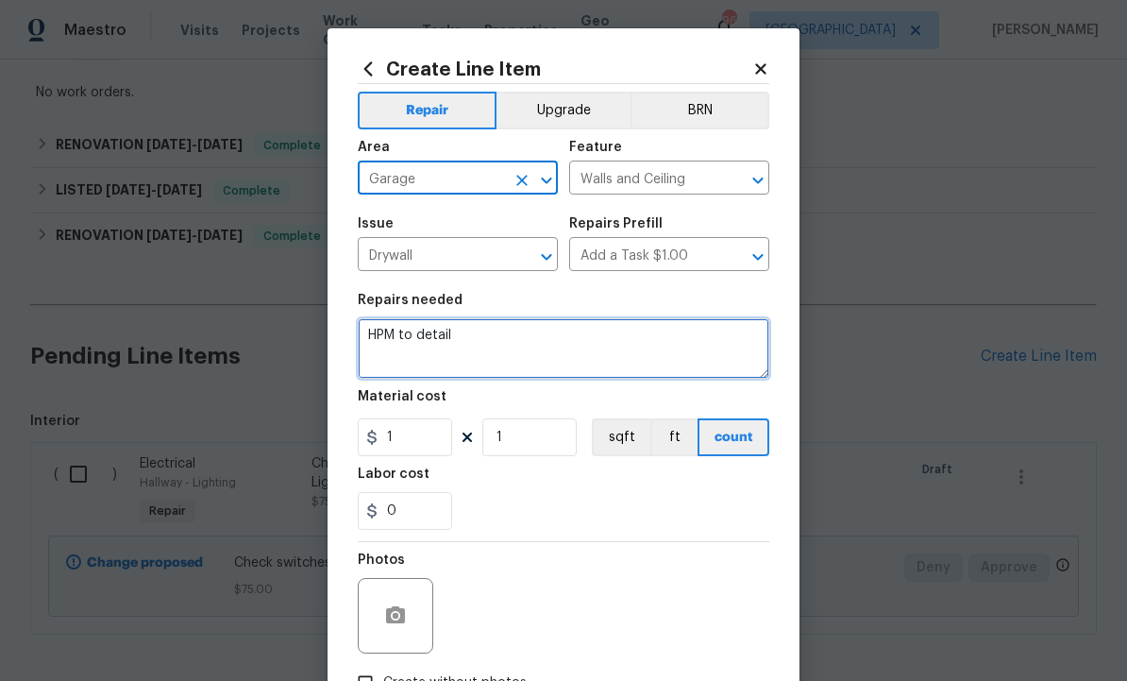
click at [484, 350] on textarea "HPM to detail" at bounding box center [564, 348] width 412 height 60
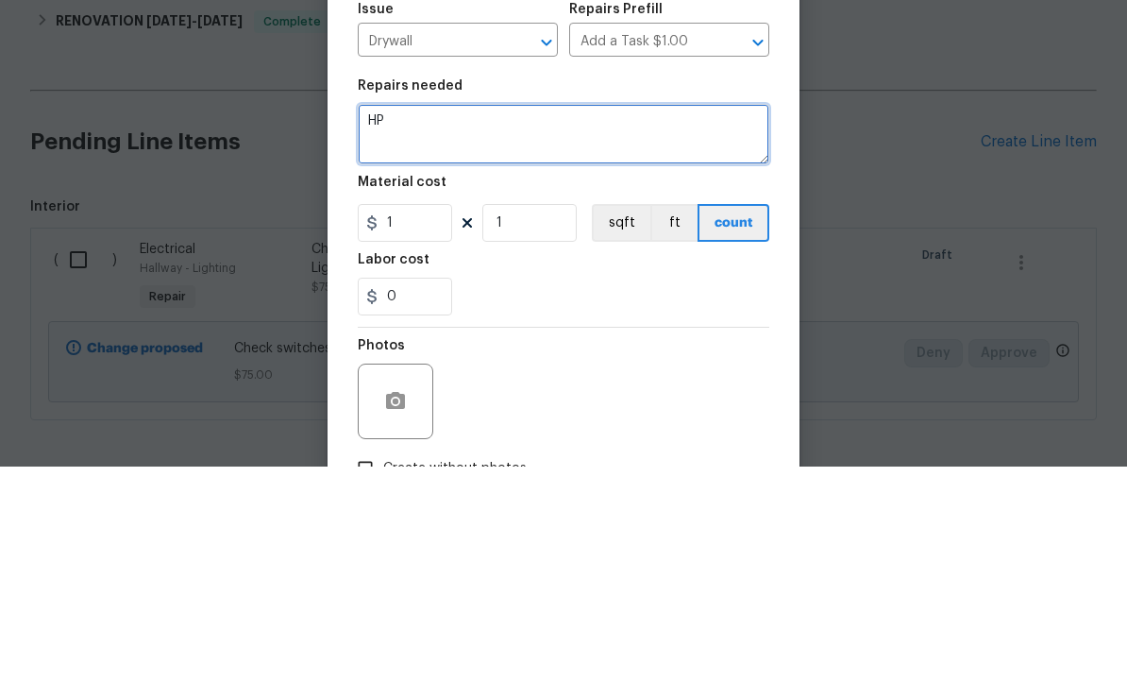
type textarea "H"
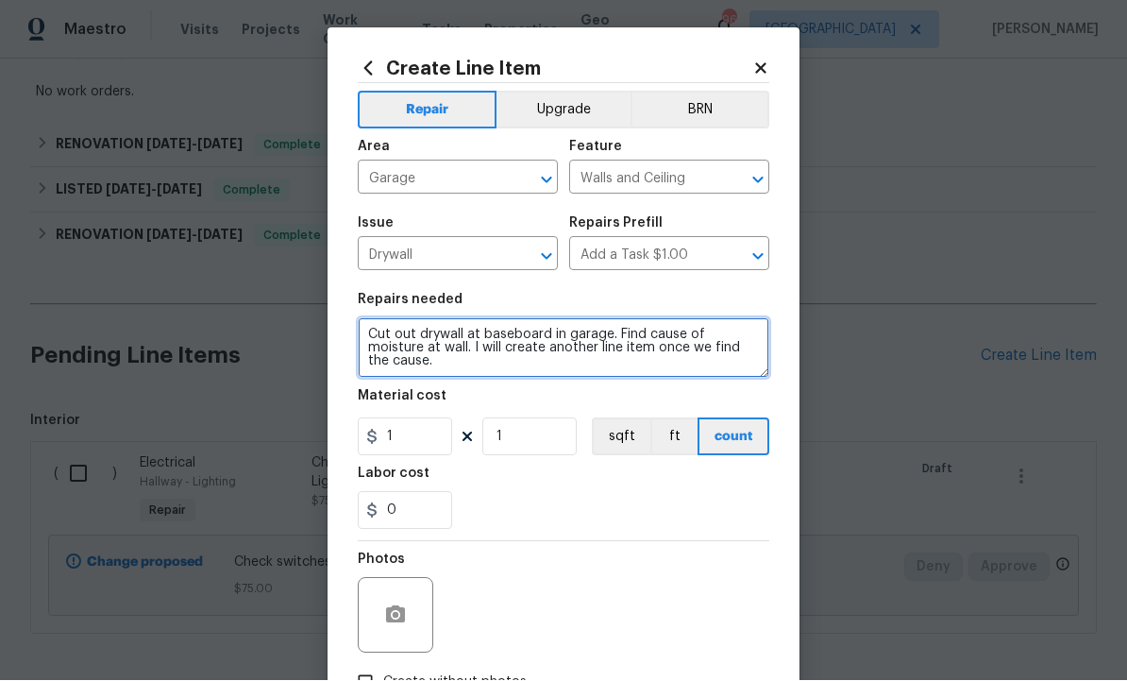
type textarea "Cut out drywall at baseboard in garage. Find cause of moisture at wall. I will …"
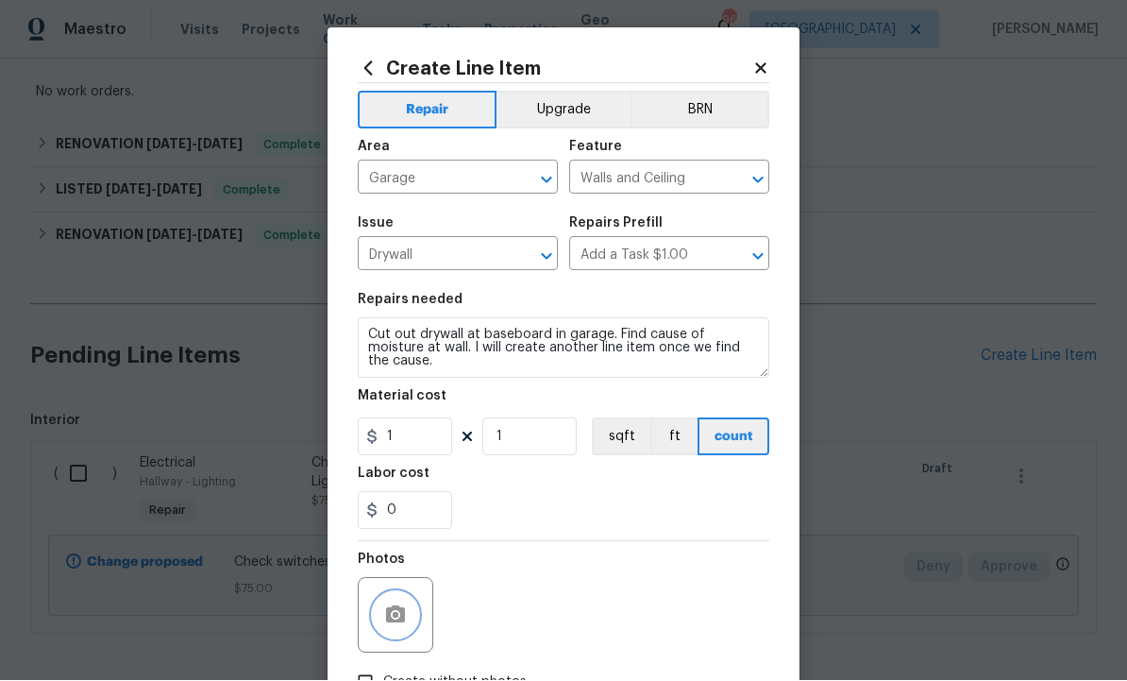
click at [396, 618] on circle "button" at bounding box center [396, 616] width 6 height 6
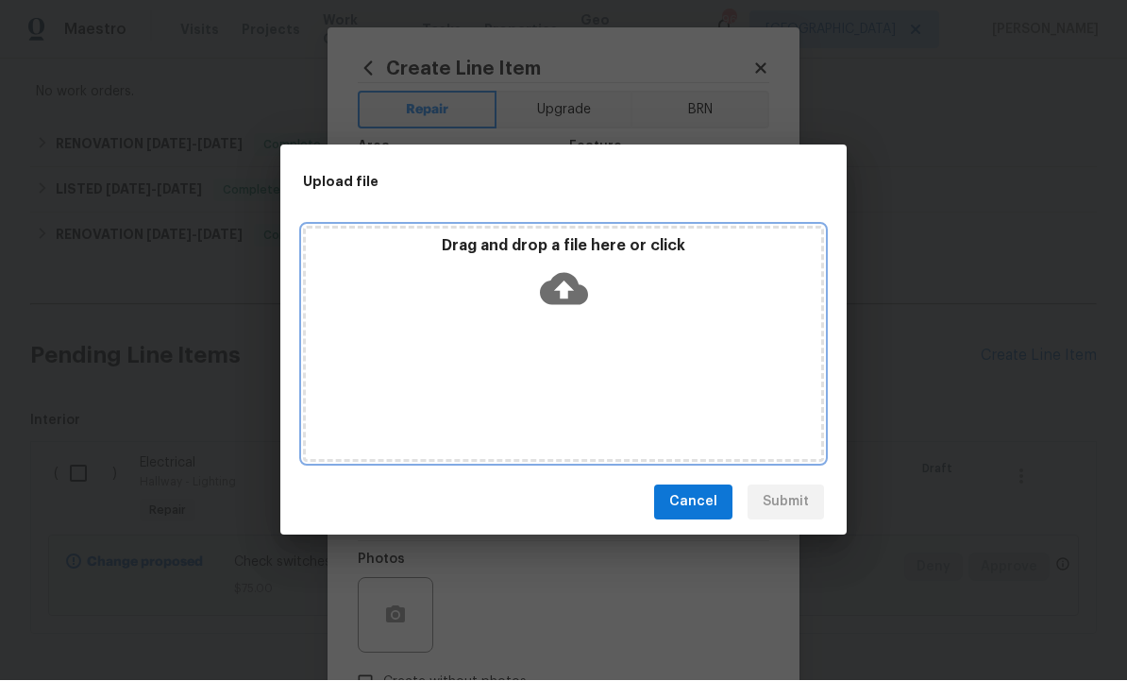
click at [575, 282] on icon at bounding box center [564, 289] width 48 height 32
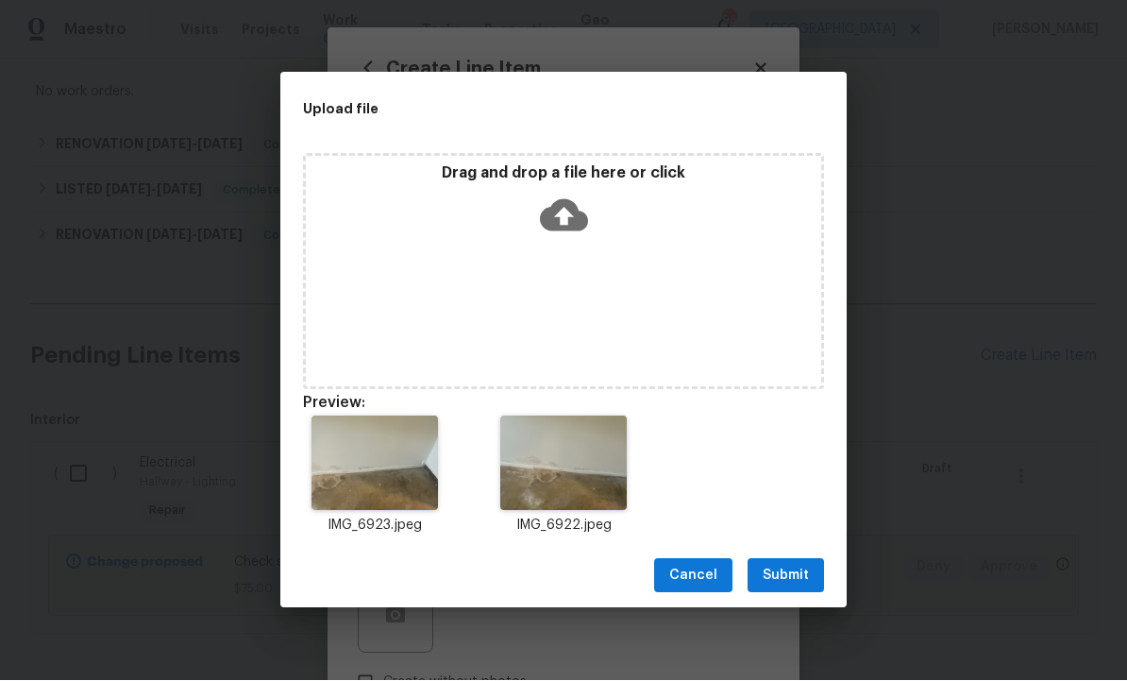
click at [788, 580] on span "Submit" at bounding box center [786, 576] width 46 height 24
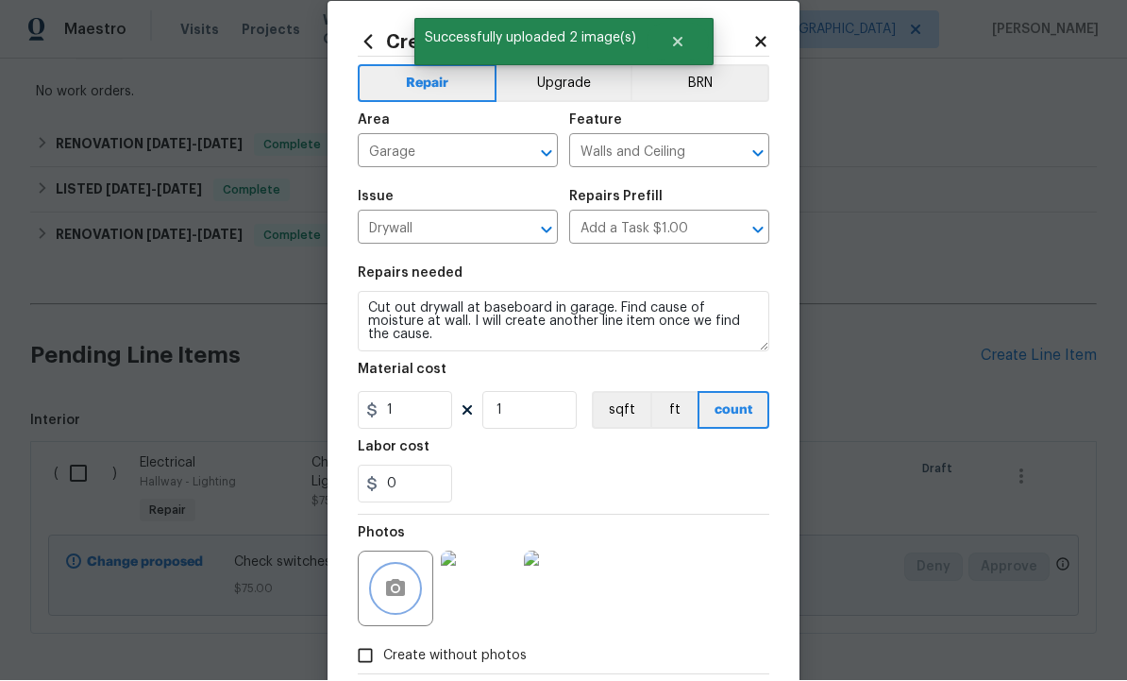
scroll to position [25, 0]
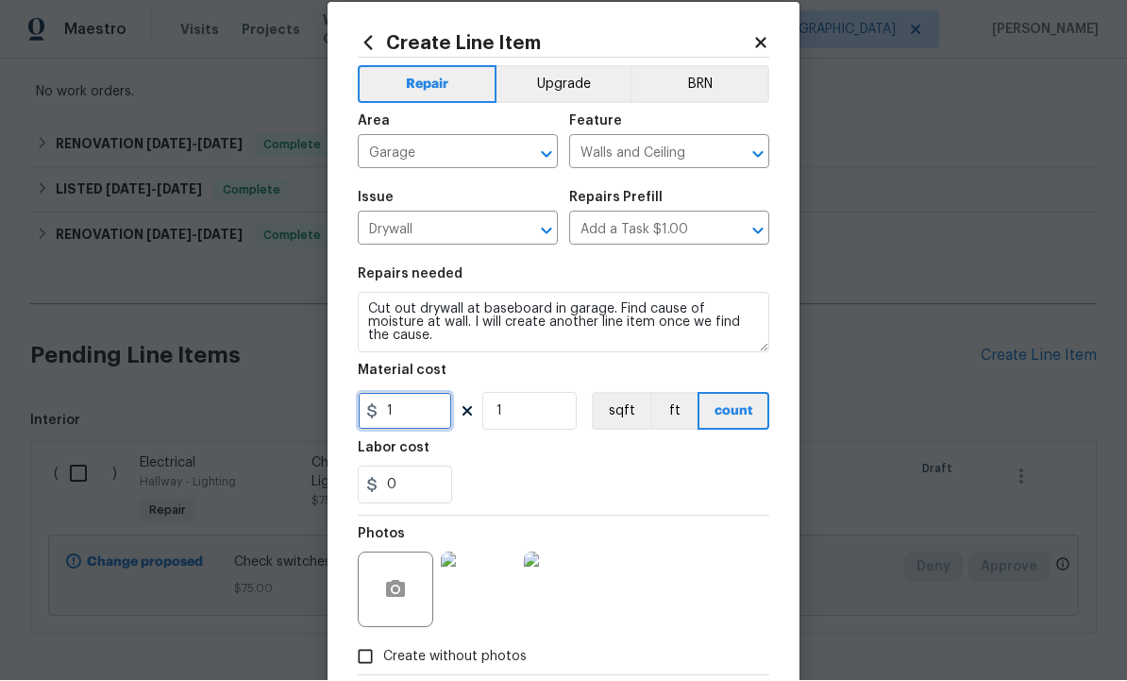
click at [418, 414] on input "1" at bounding box center [405, 412] width 94 height 38
click at [411, 416] on input "1" at bounding box center [405, 412] width 94 height 38
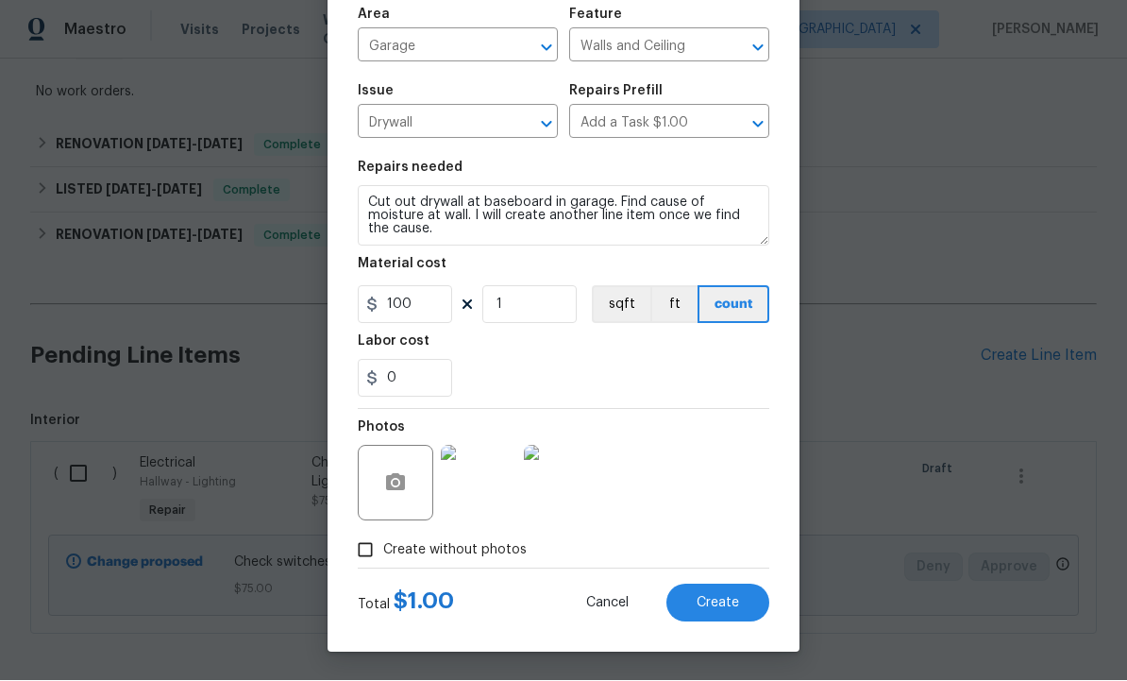
scroll to position [136, 0]
type input "100"
click at [700, 602] on span "Create" at bounding box center [718, 604] width 42 height 14
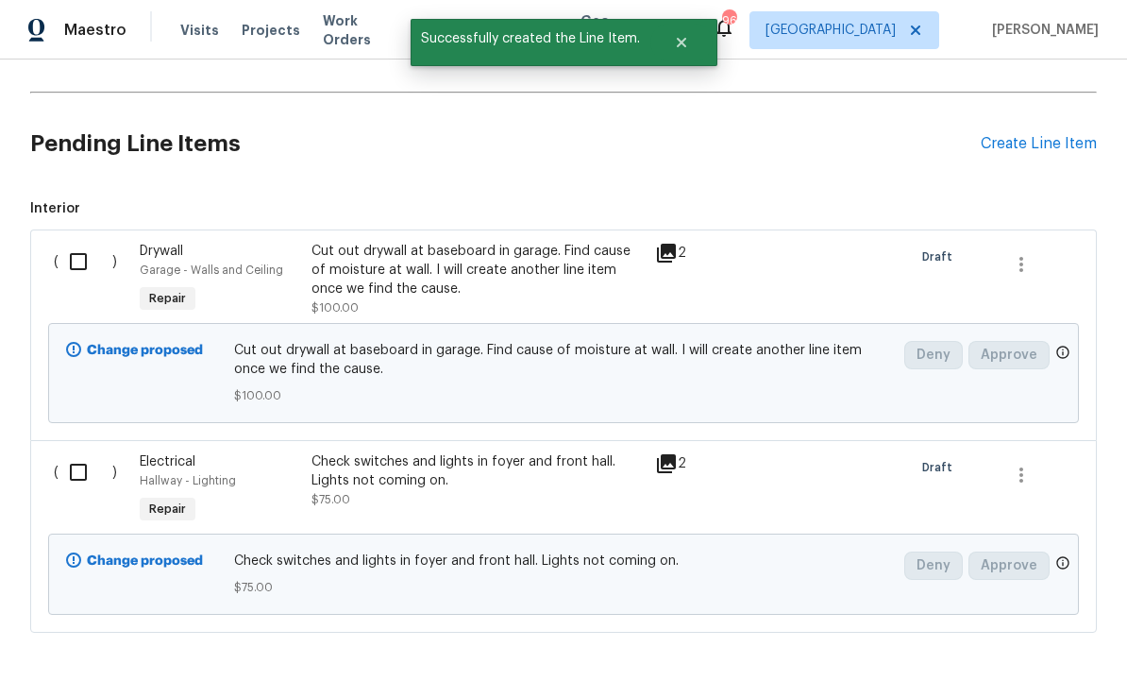
scroll to position [569, 0]
click at [74, 453] on input "checkbox" at bounding box center [86, 473] width 54 height 40
checkbox input "true"
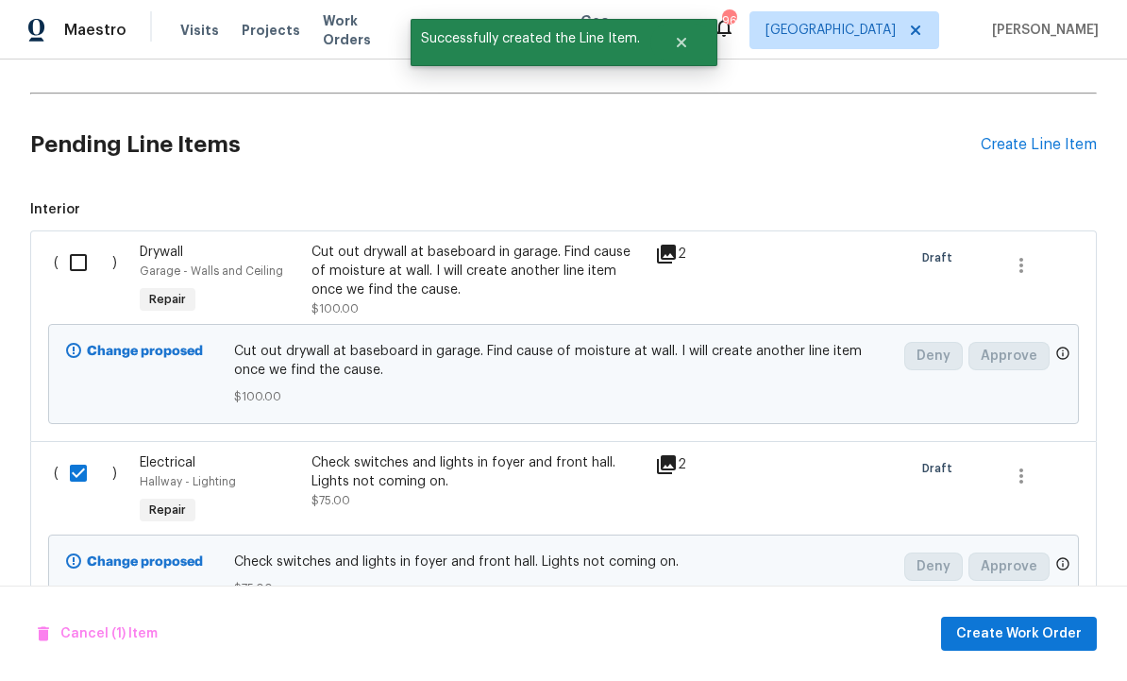
click at [80, 243] on input "checkbox" at bounding box center [86, 263] width 54 height 40
click at [997, 626] on span "Create Work Order" at bounding box center [1019, 634] width 126 height 24
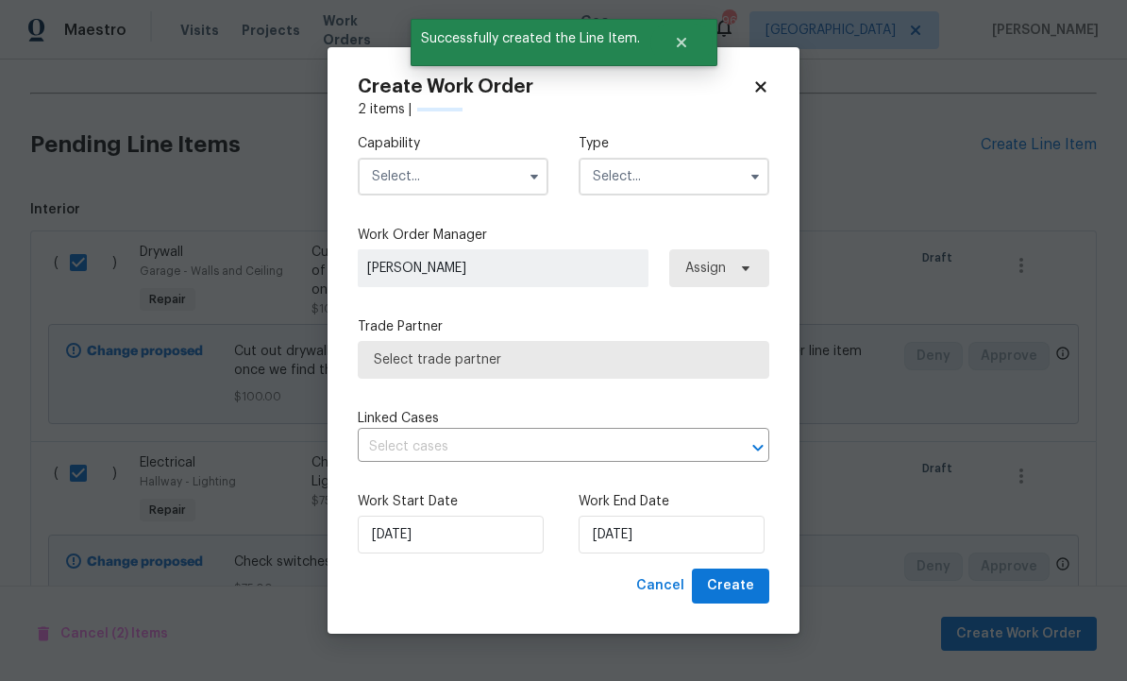
checkbox input "false"
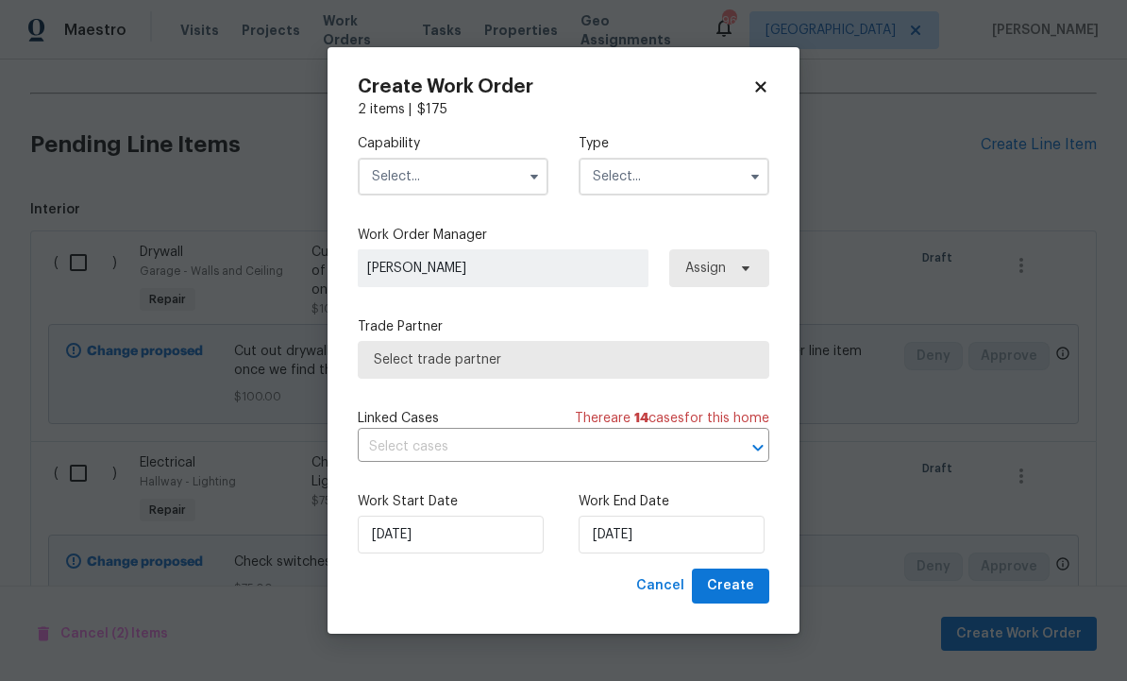
click at [461, 161] on input "text" at bounding box center [453, 177] width 191 height 38
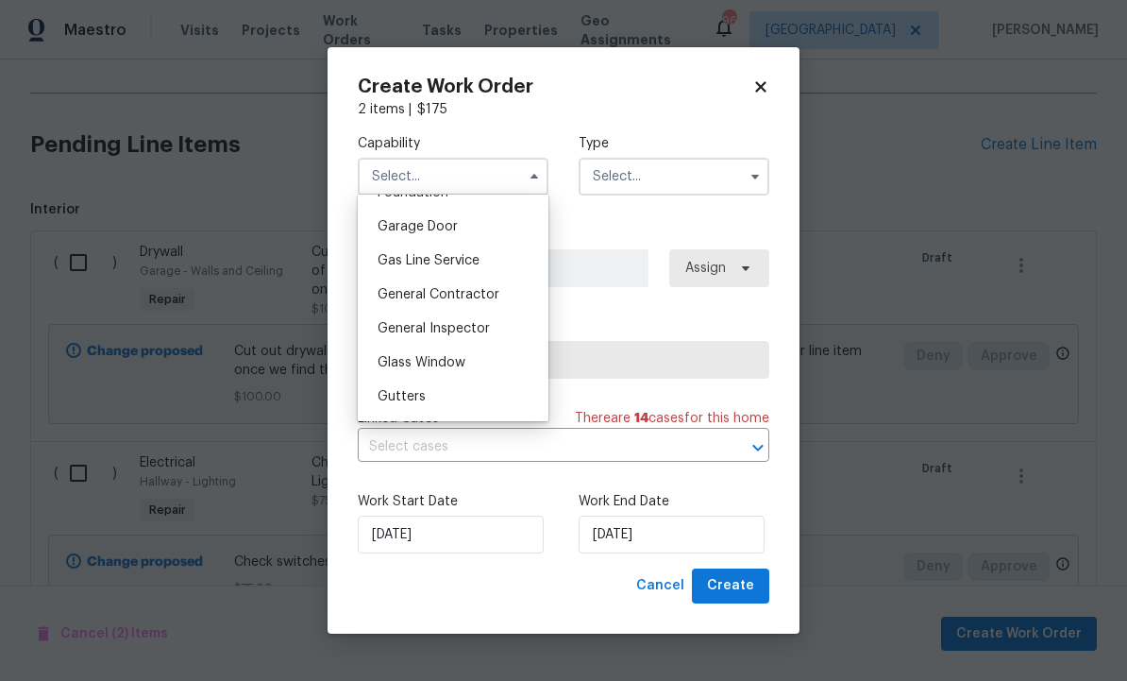
scroll to position [835, 0]
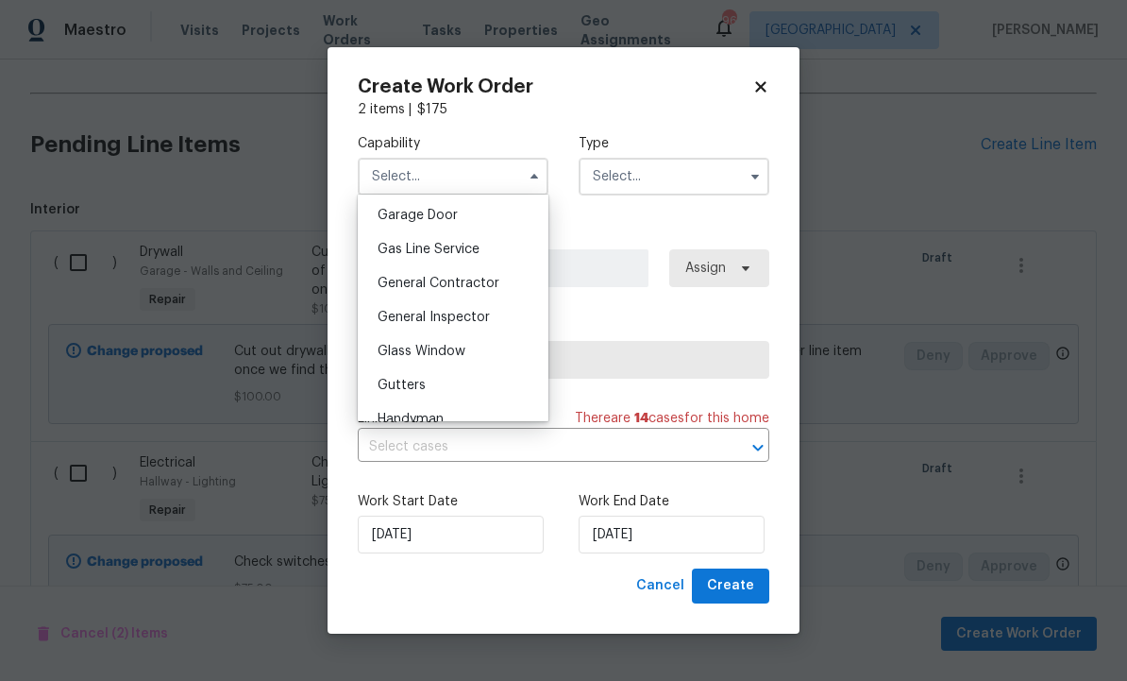
click at [484, 279] on span "General Contractor" at bounding box center [439, 283] width 122 height 13
type input "General Contractor"
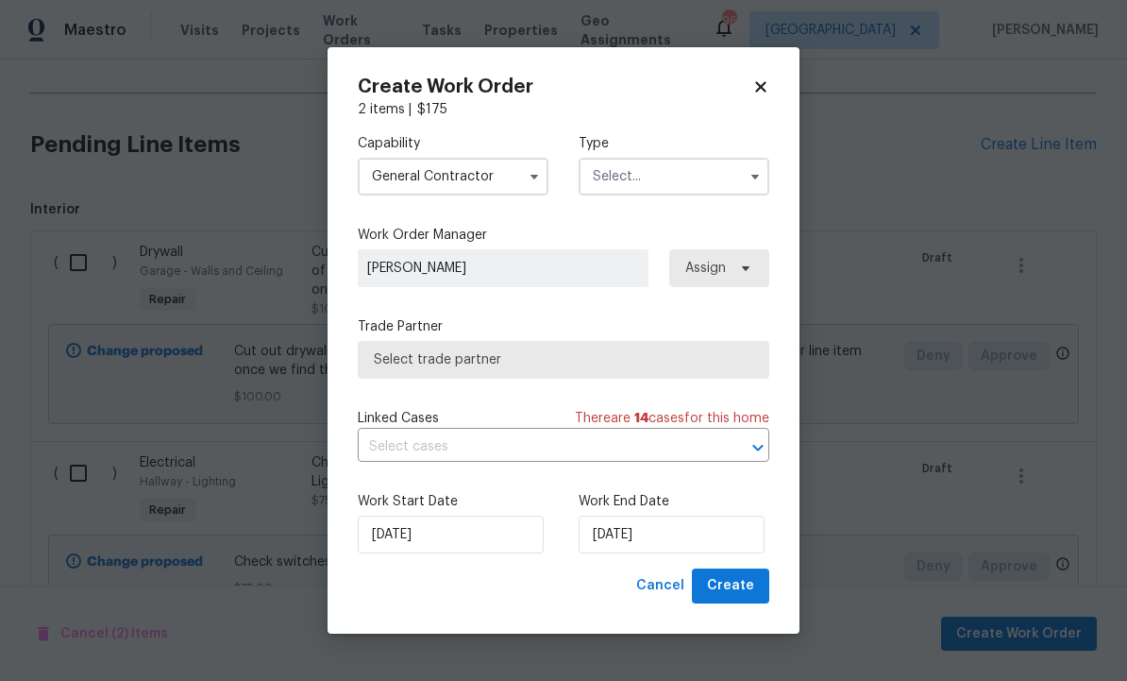
click at [702, 173] on input "text" at bounding box center [674, 177] width 191 height 38
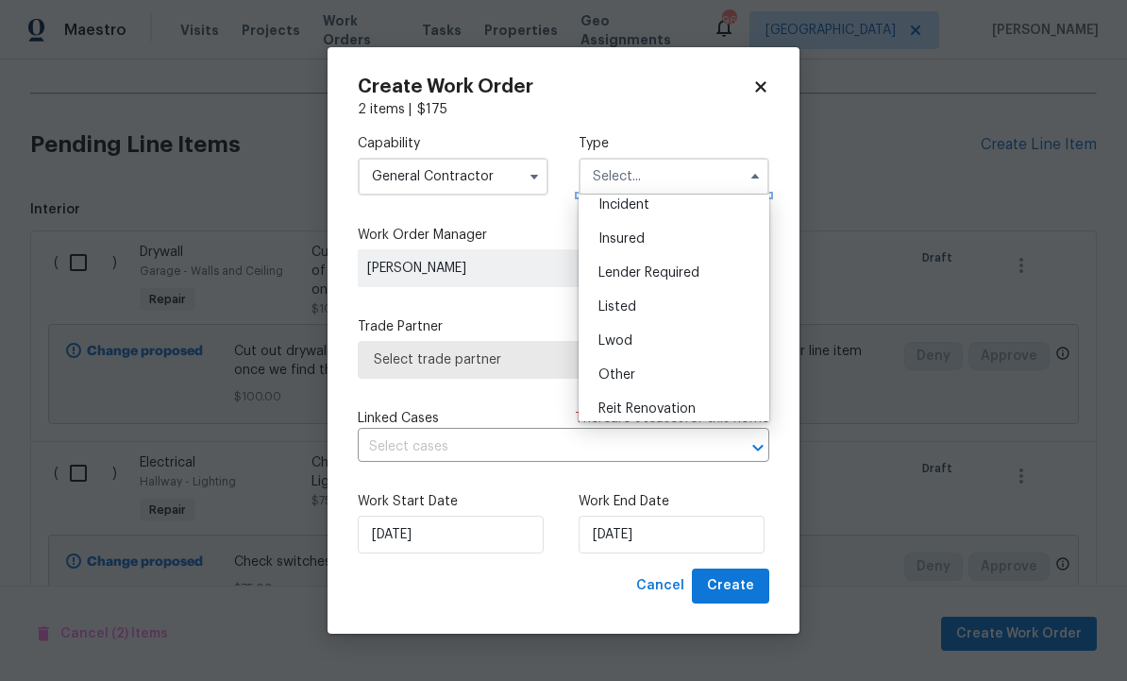
scroll to position [81, 0]
click at [681, 310] on div "Listed" at bounding box center [673, 305] width 181 height 34
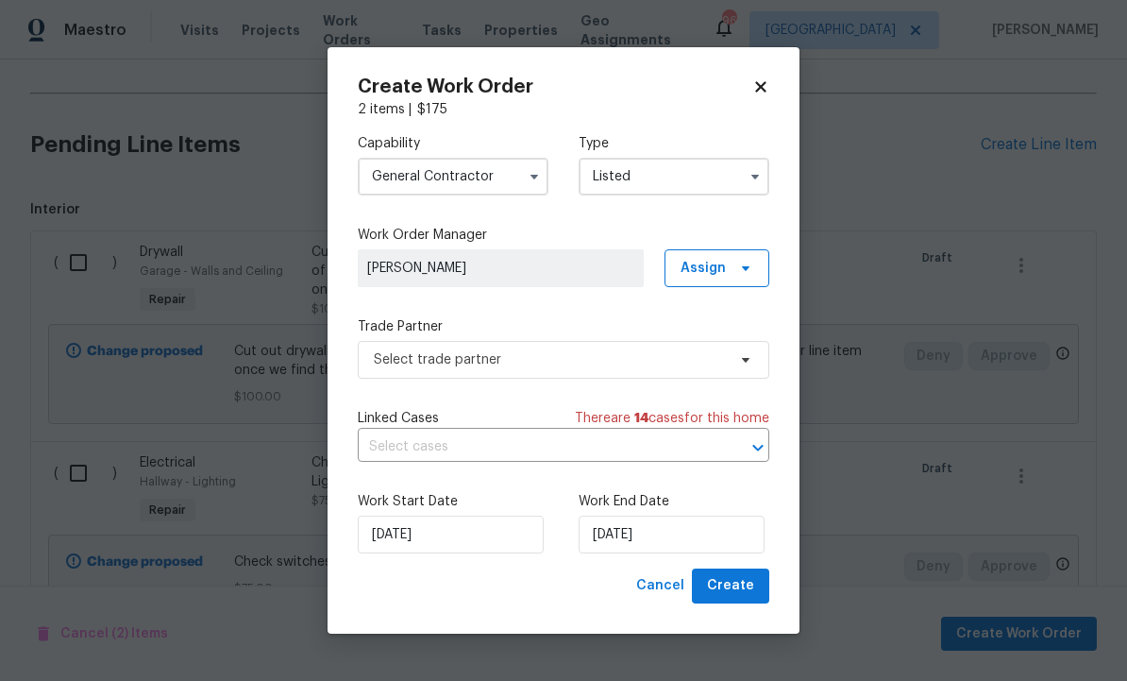
type input "Listed"
click at [753, 259] on span "Assign" at bounding box center [716, 268] width 105 height 38
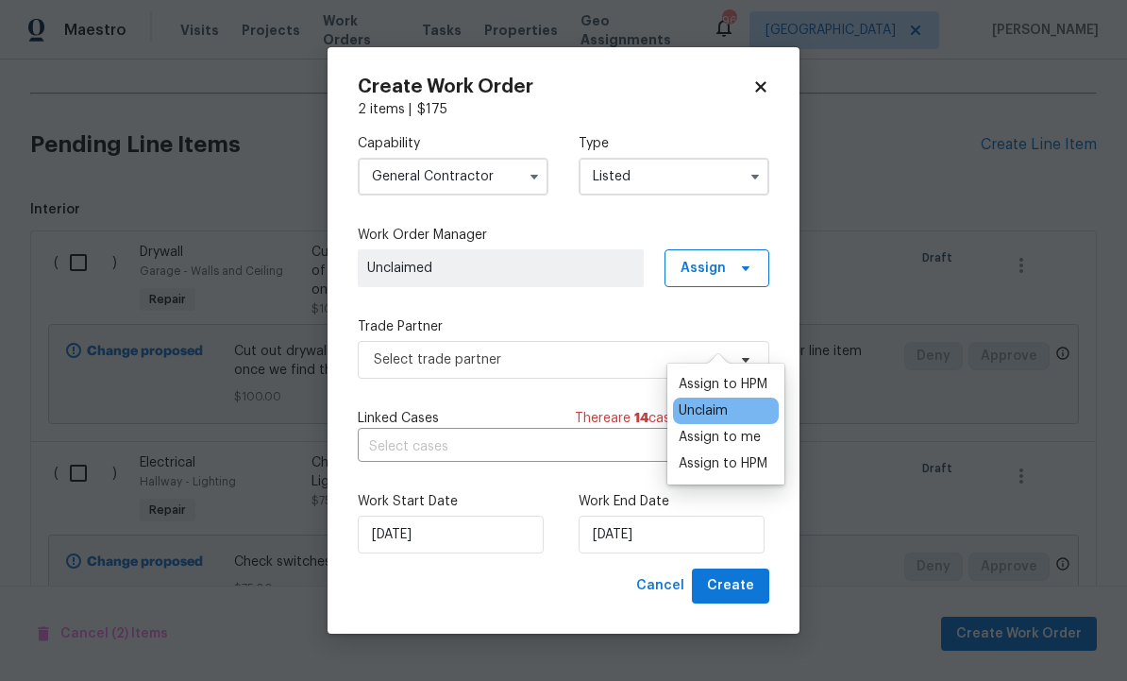
click at [720, 363] on div "Assign to HPM Unclaim Assign to me Assign to HPM" at bounding box center [725, 423] width 117 height 121
click at [731, 363] on div "Assign to HPM Unclaim Assign to me Assign to HPM" at bounding box center [725, 423] width 117 height 121
click at [723, 454] on div "Assign to HPM" at bounding box center [723, 463] width 89 height 19
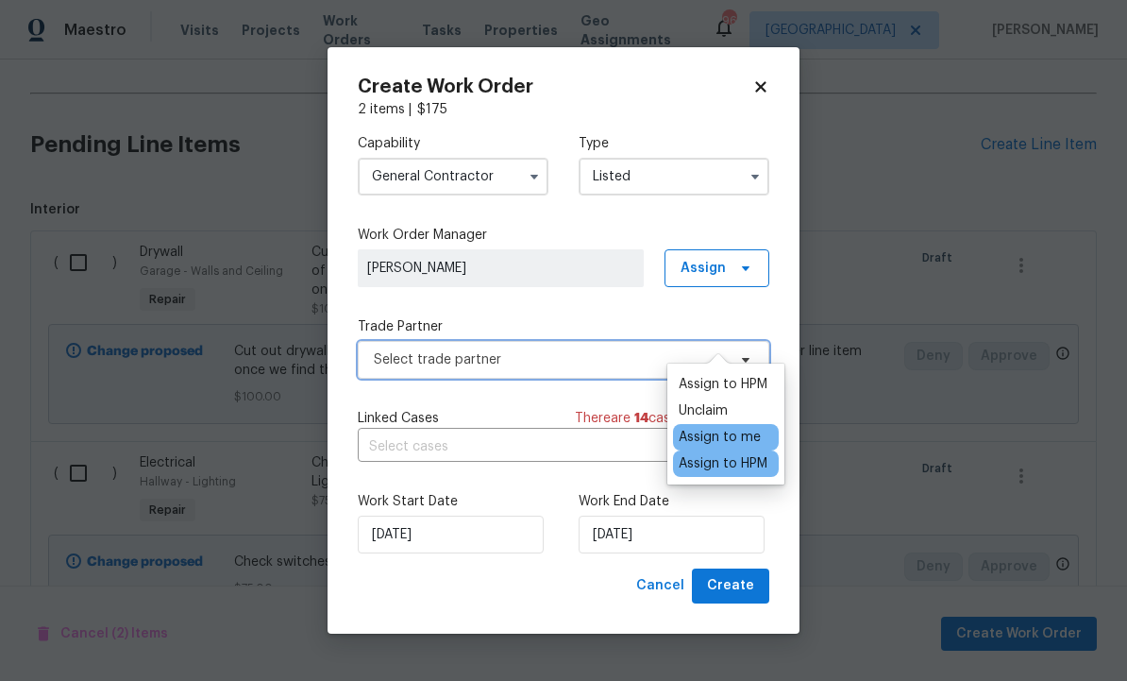
click at [568, 357] on span "Select trade partner" at bounding box center [550, 359] width 352 height 19
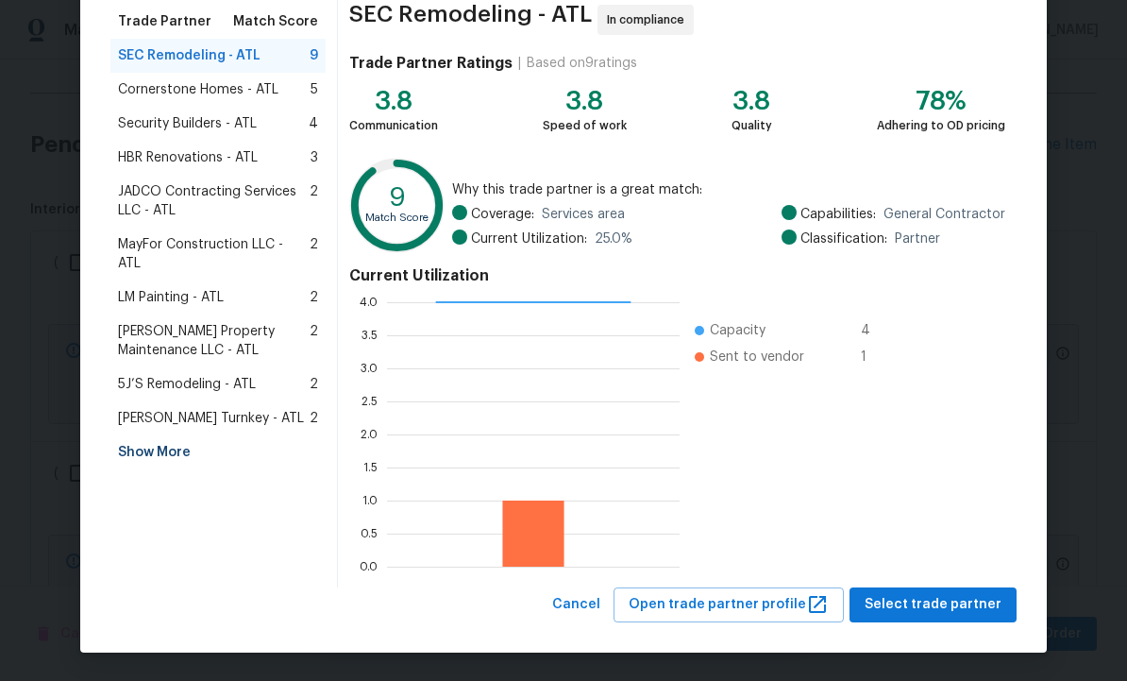
scroll to position [152, 0]
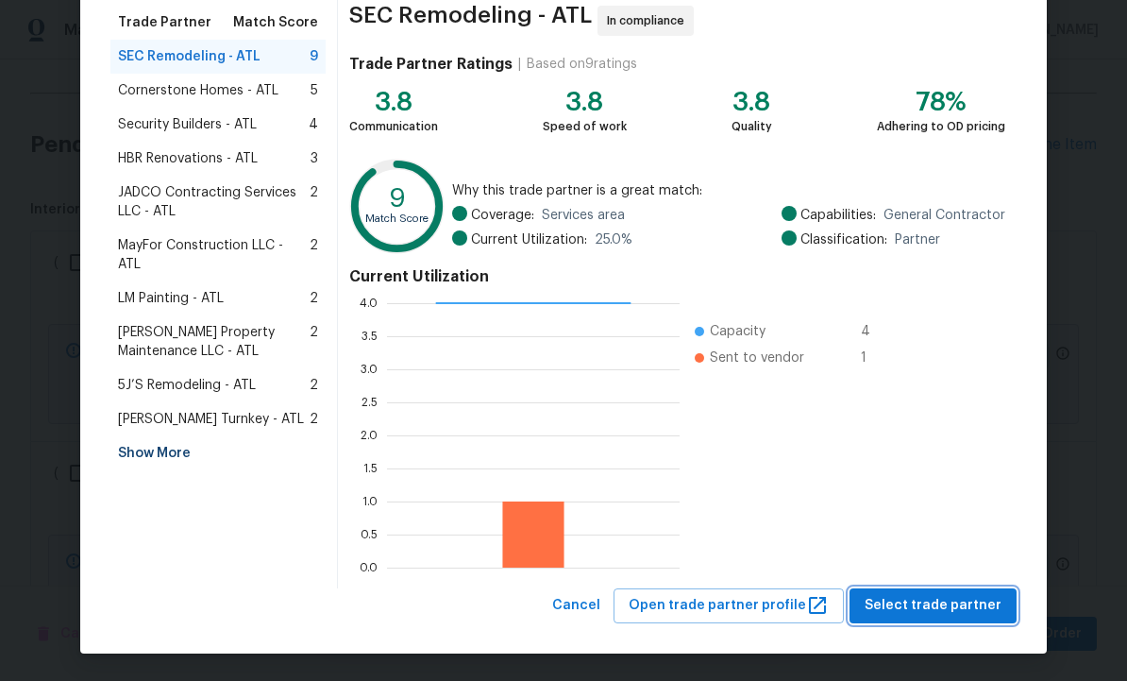
click at [925, 598] on span "Select trade partner" at bounding box center [933, 606] width 137 height 24
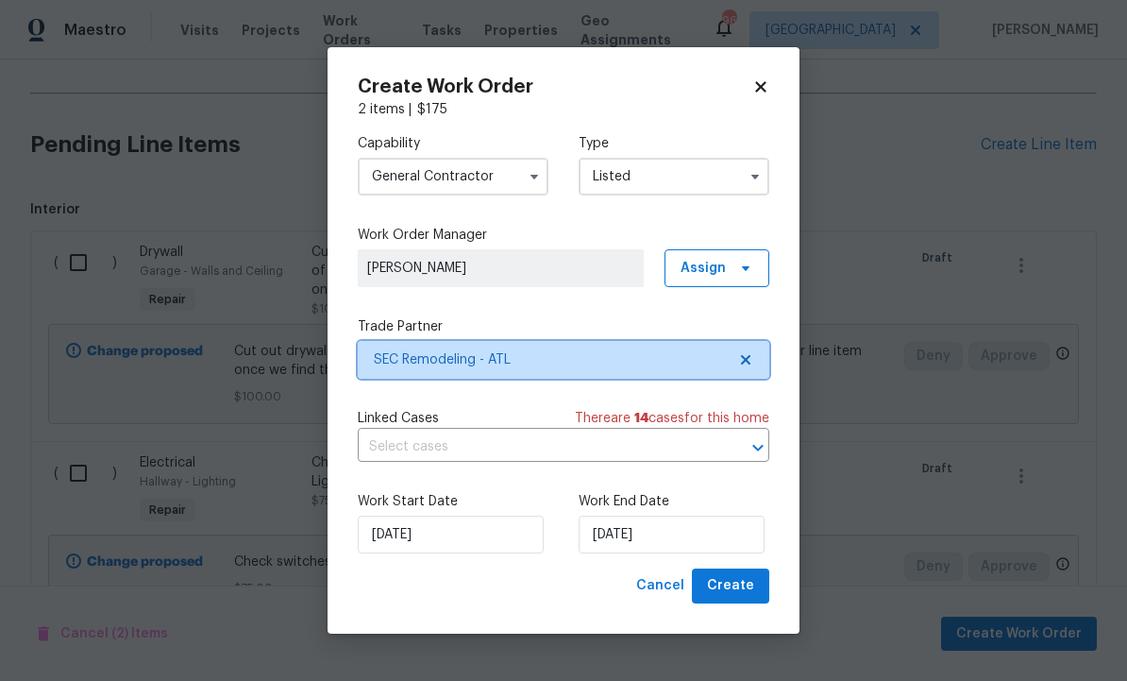
scroll to position [0, 0]
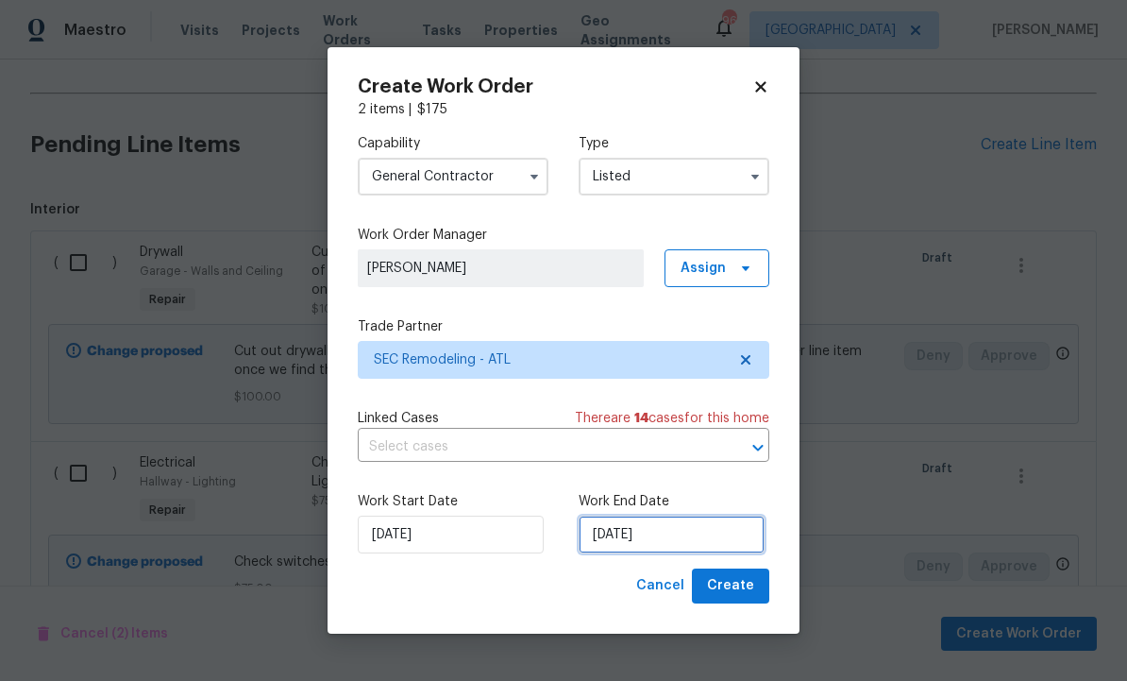
click at [668, 535] on input "[DATE]" at bounding box center [672, 534] width 186 height 38
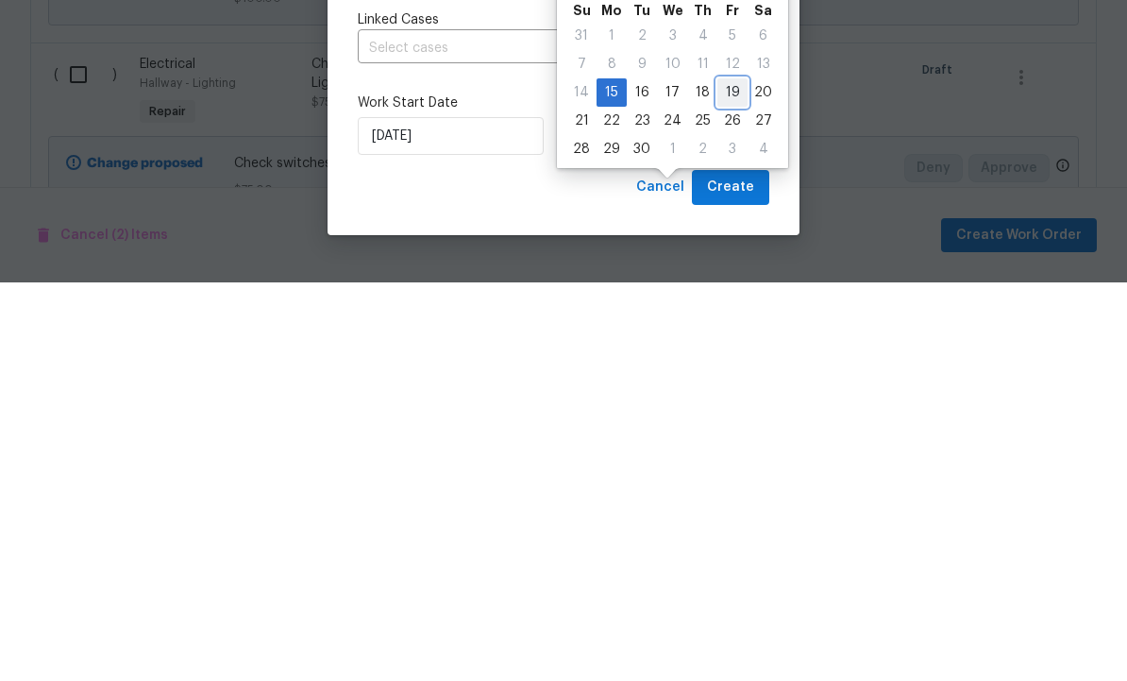
click at [727, 478] on div "19" at bounding box center [732, 491] width 30 height 26
type input "9/19/2025"
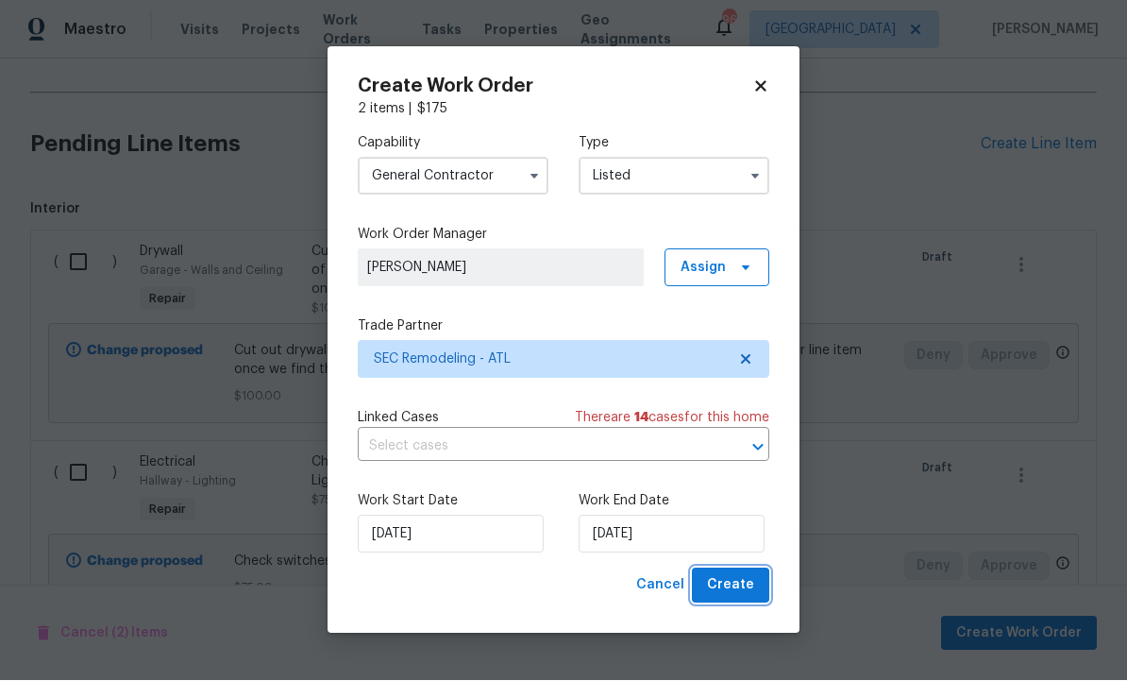
click at [727, 579] on span "Create" at bounding box center [730, 586] width 47 height 24
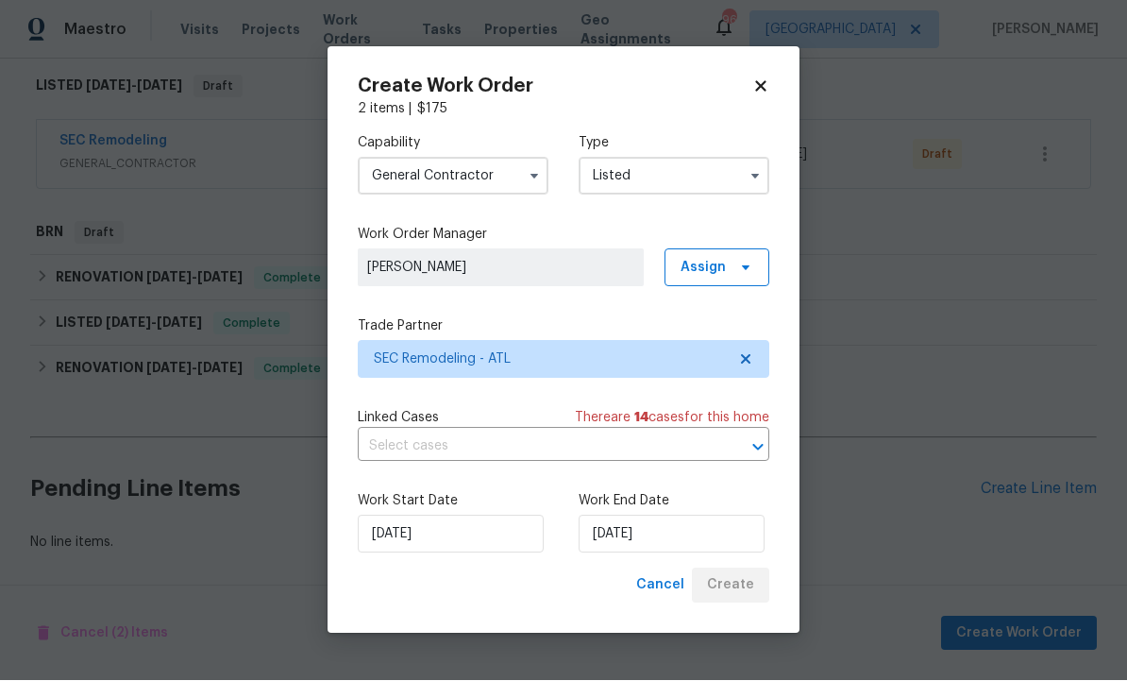
scroll to position [237, 0]
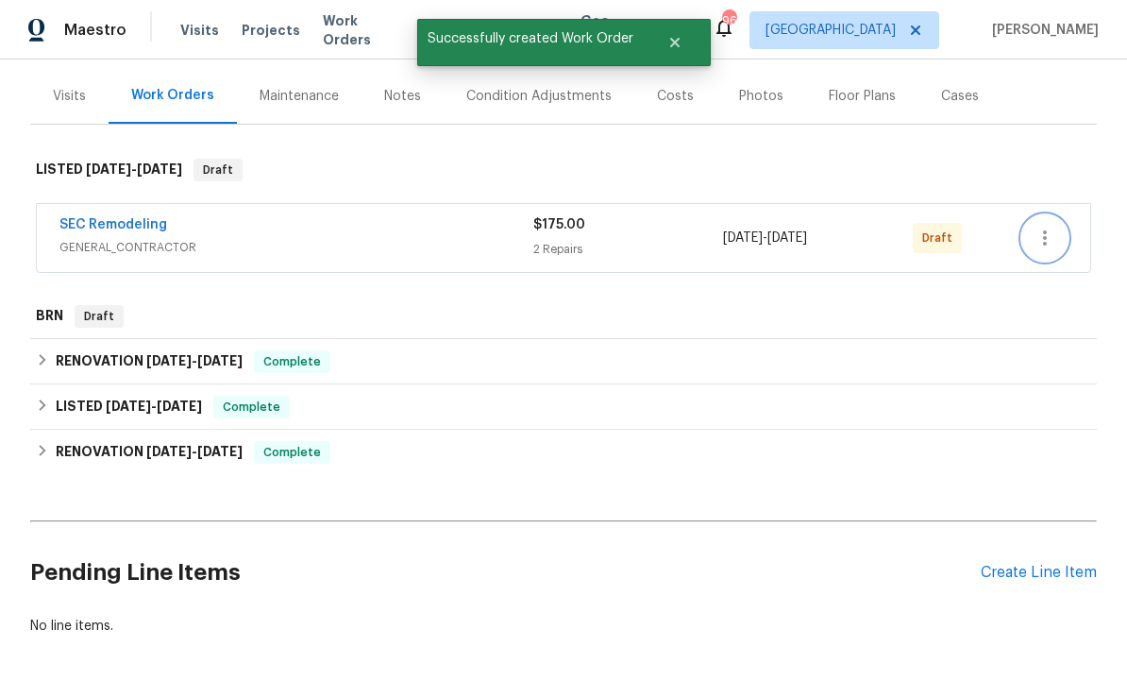
click at [1046, 227] on icon "button" at bounding box center [1045, 238] width 23 height 23
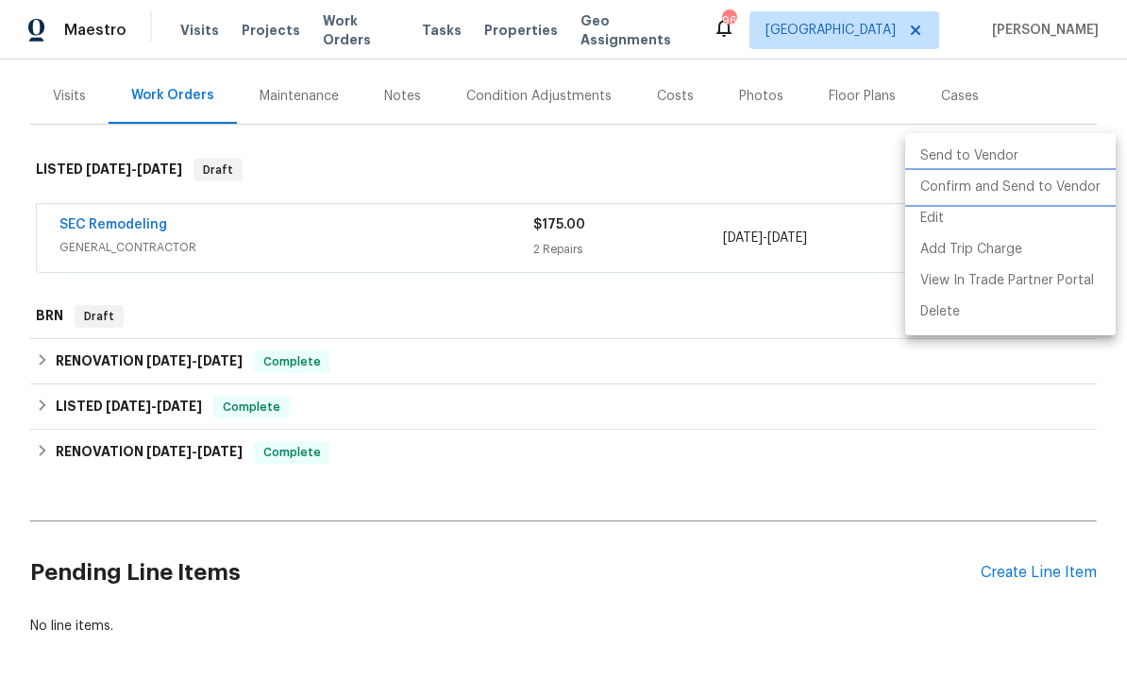
click at [967, 189] on li "Confirm and Send to Vendor" at bounding box center [1010, 187] width 210 height 31
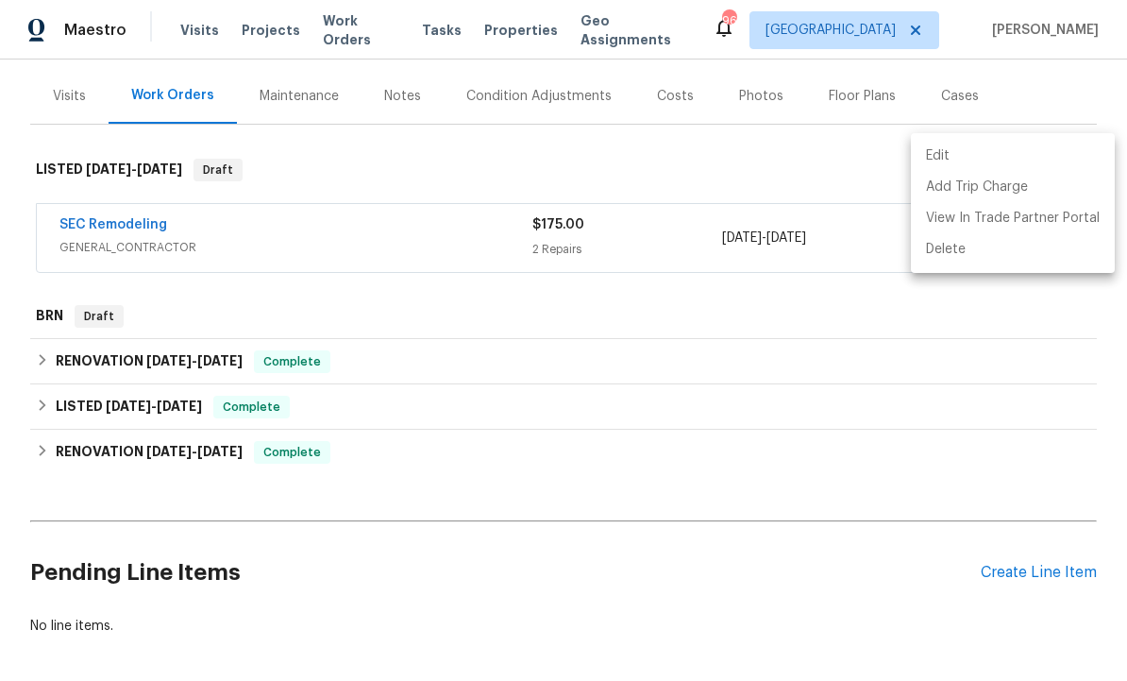
click at [561, 538] on div at bounding box center [563, 340] width 1127 height 681
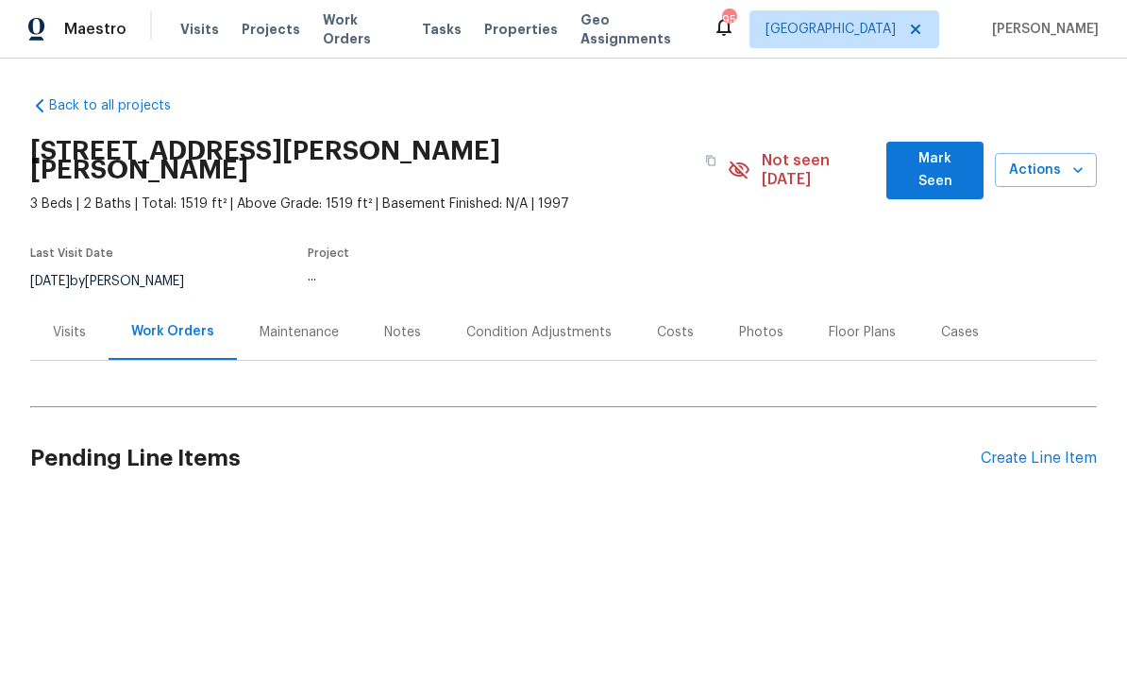
scroll to position [1, 0]
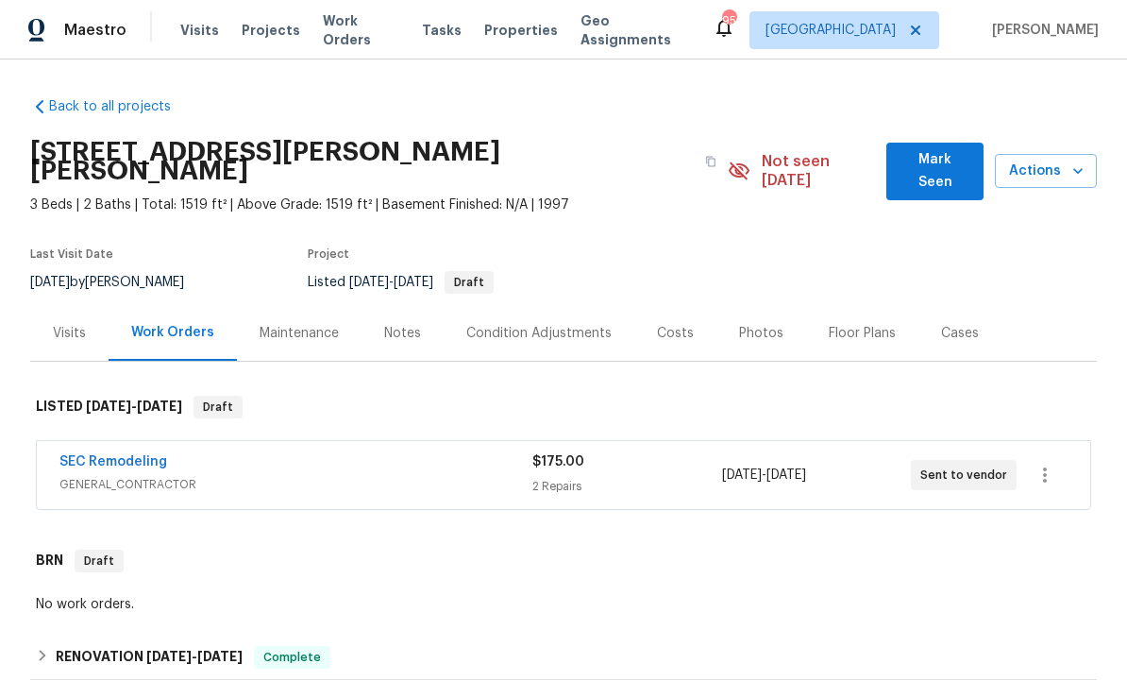
click at [913, 154] on span "Mark Seen" at bounding box center [934, 171] width 67 height 46
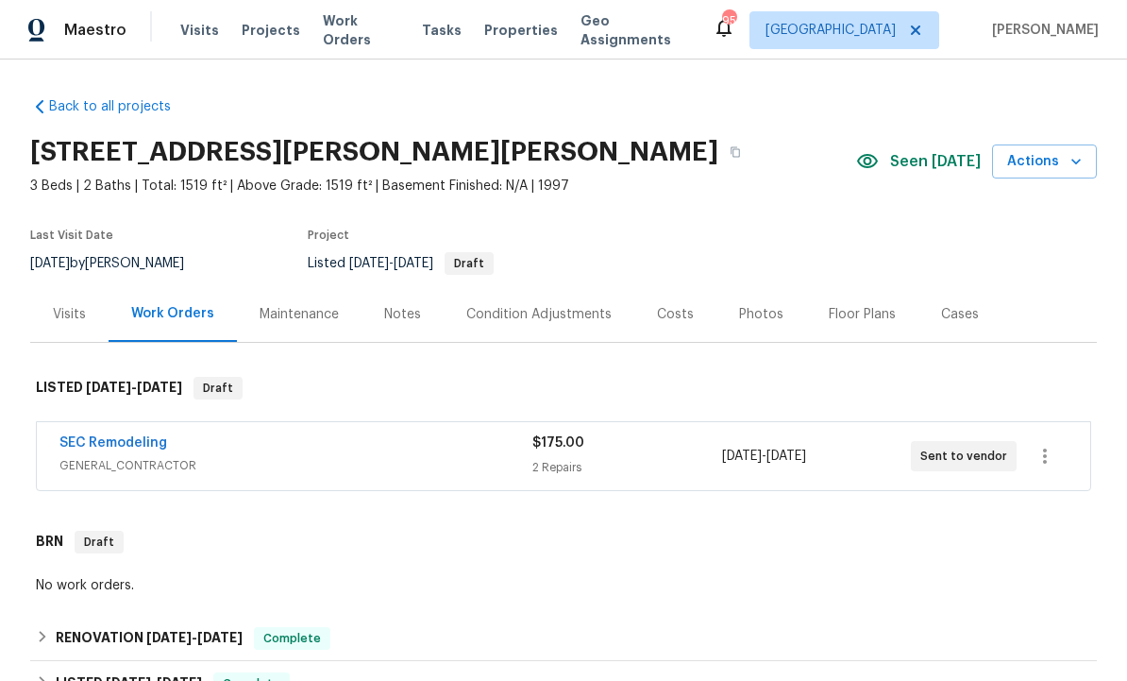
scroll to position [0, 0]
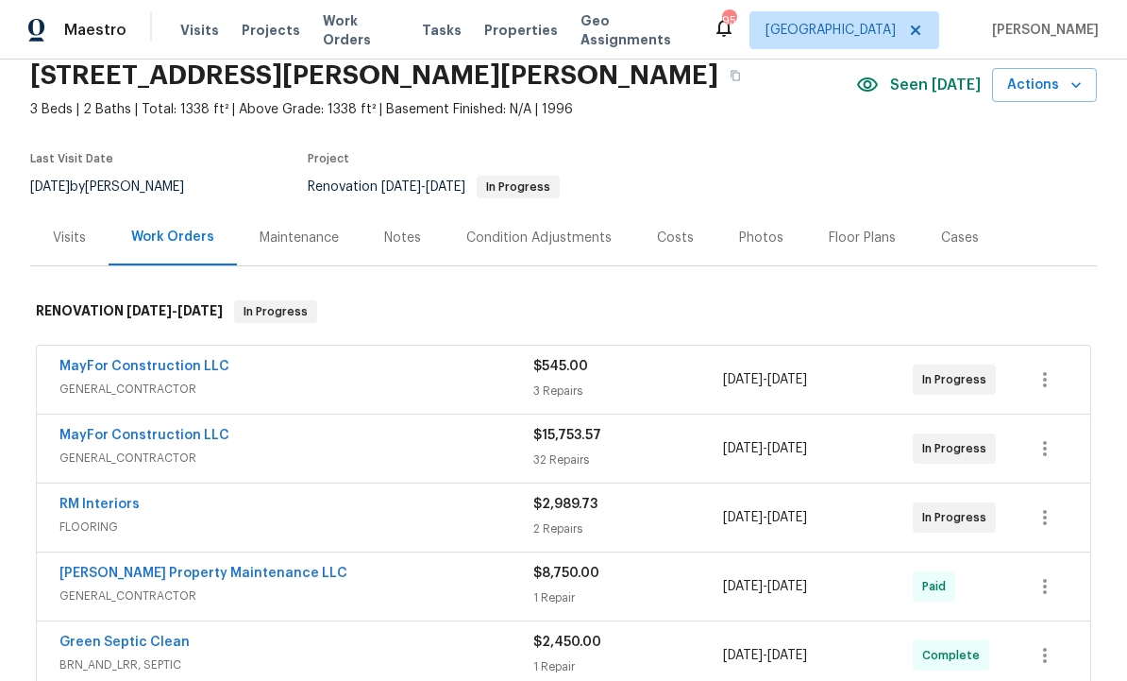
scroll to position [85, 0]
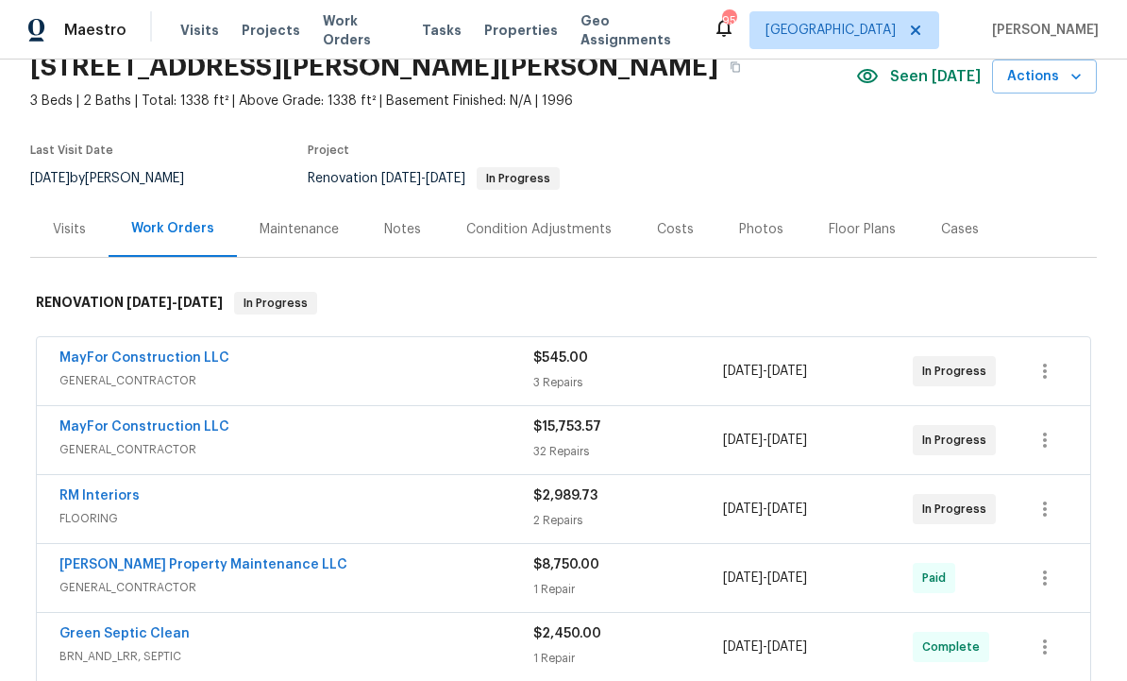
click at [179, 427] on link "MayFor Construction LLC" at bounding box center [144, 426] width 170 height 13
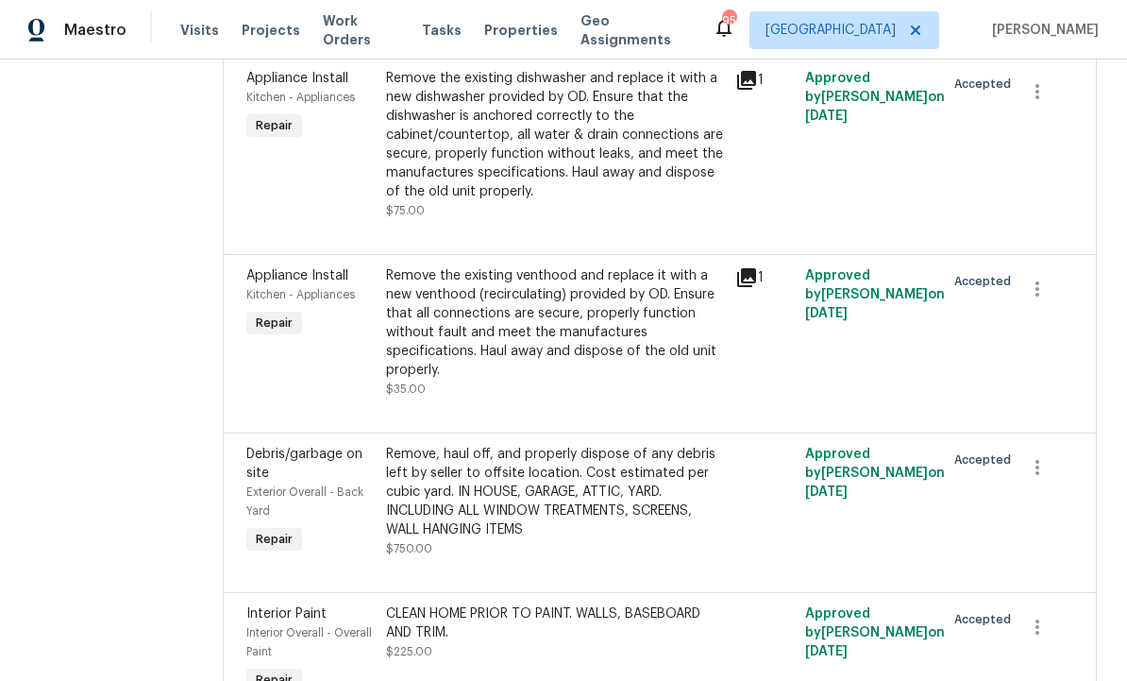
scroll to position [1025, 0]
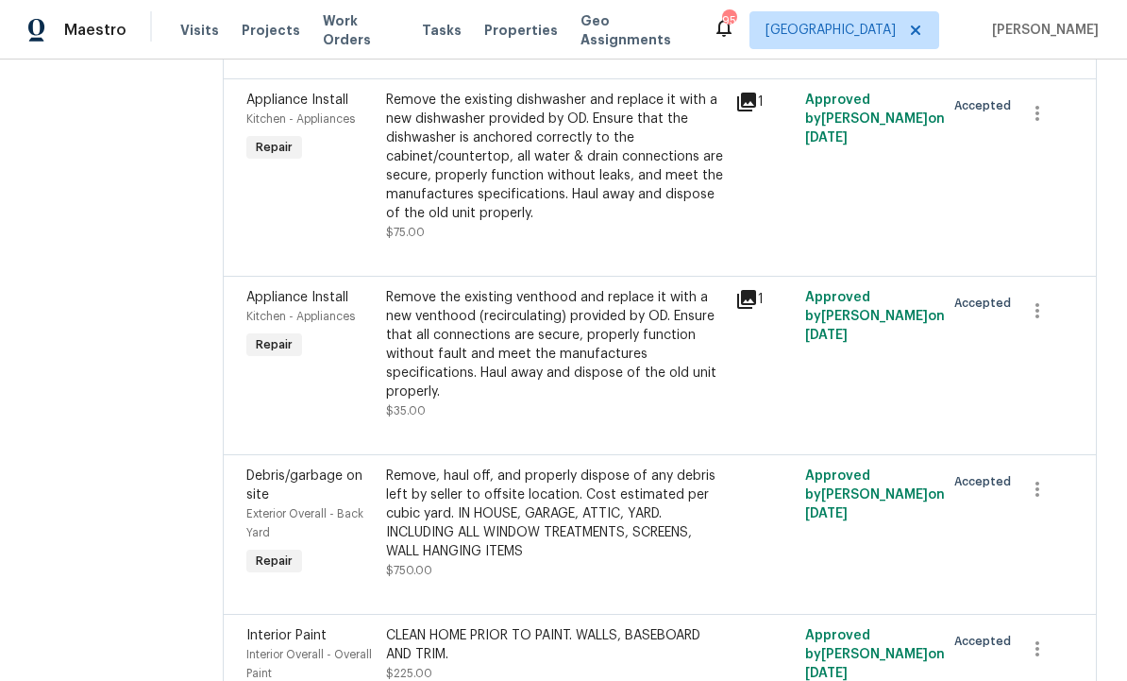
click at [756, 111] on icon at bounding box center [746, 101] width 19 height 19
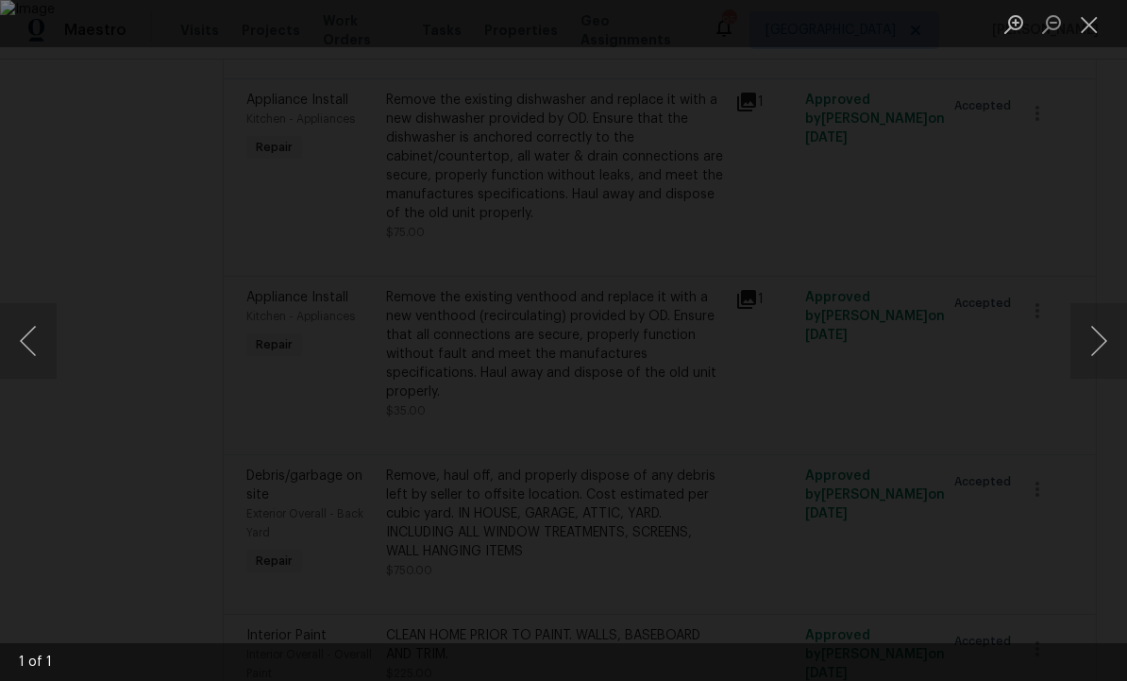
click at [1105, 340] on button "Next image" at bounding box center [1098, 341] width 57 height 76
click at [1097, 25] on button "Close lightbox" at bounding box center [1089, 24] width 38 height 33
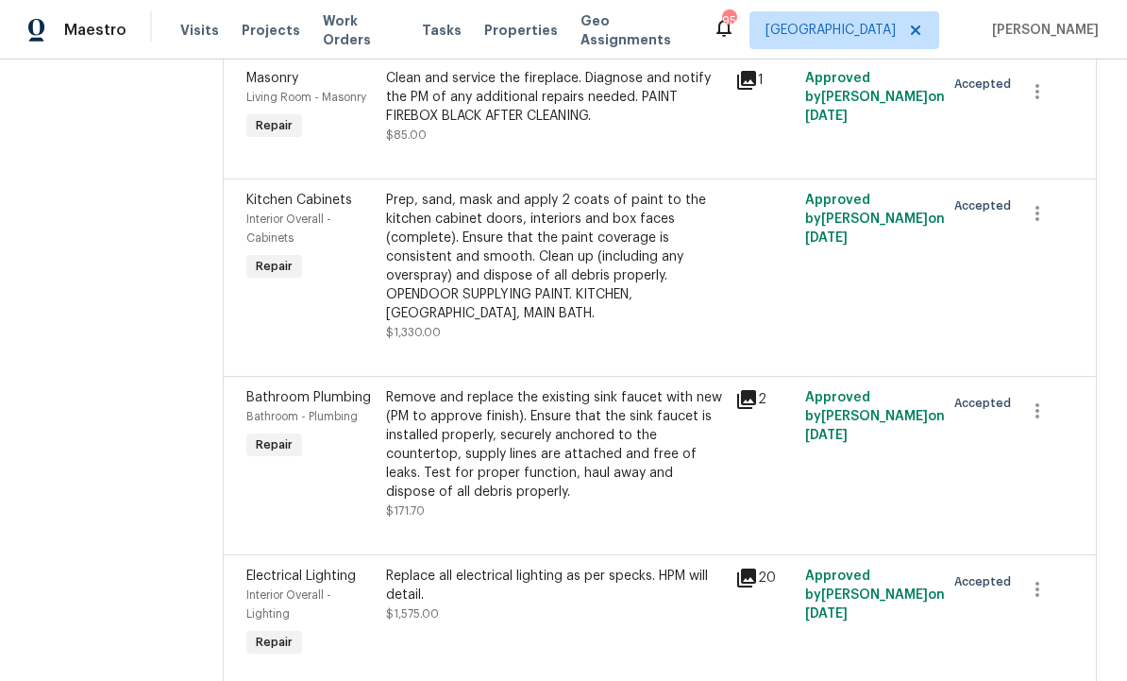
scroll to position [2151, 0]
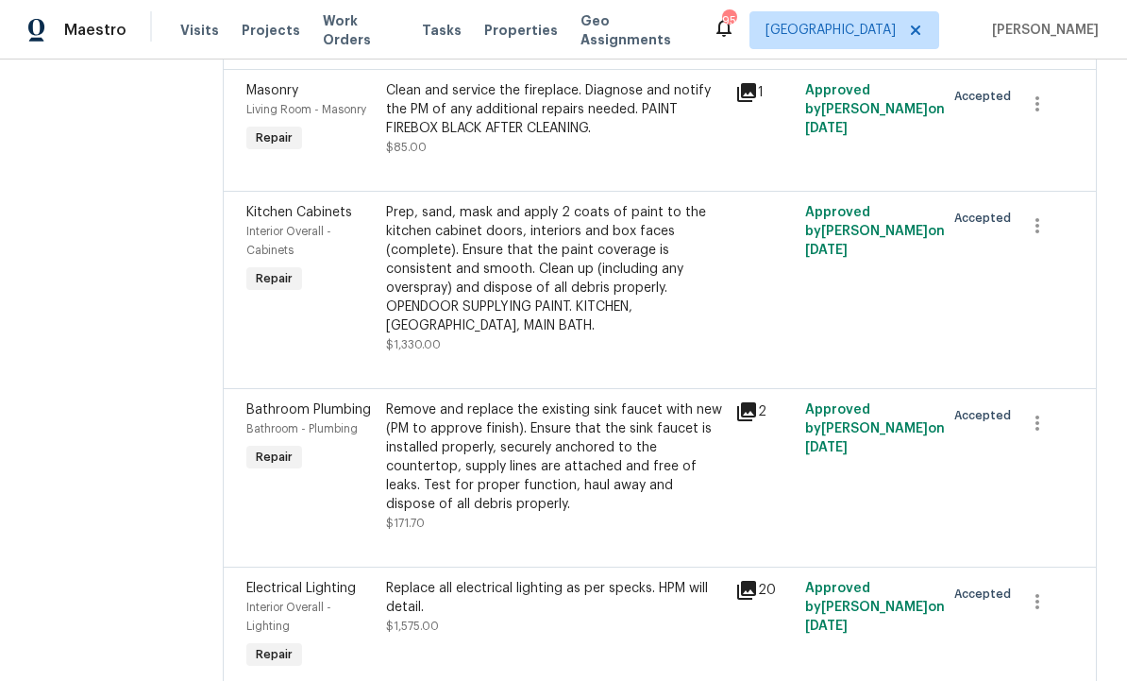
click at [555, 335] on div "Prep, sand, mask and apply 2 coats of paint to the kitchen cabinet doors, inter…" at bounding box center [555, 269] width 338 height 132
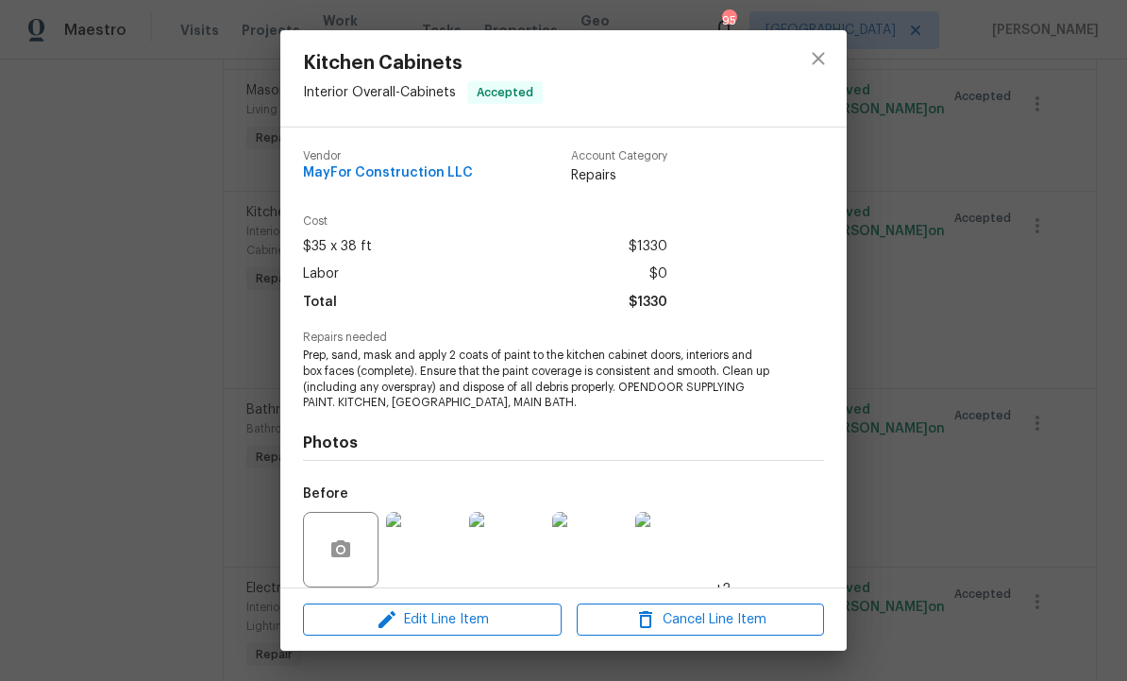
click at [429, 545] on img at bounding box center [424, 550] width 76 height 76
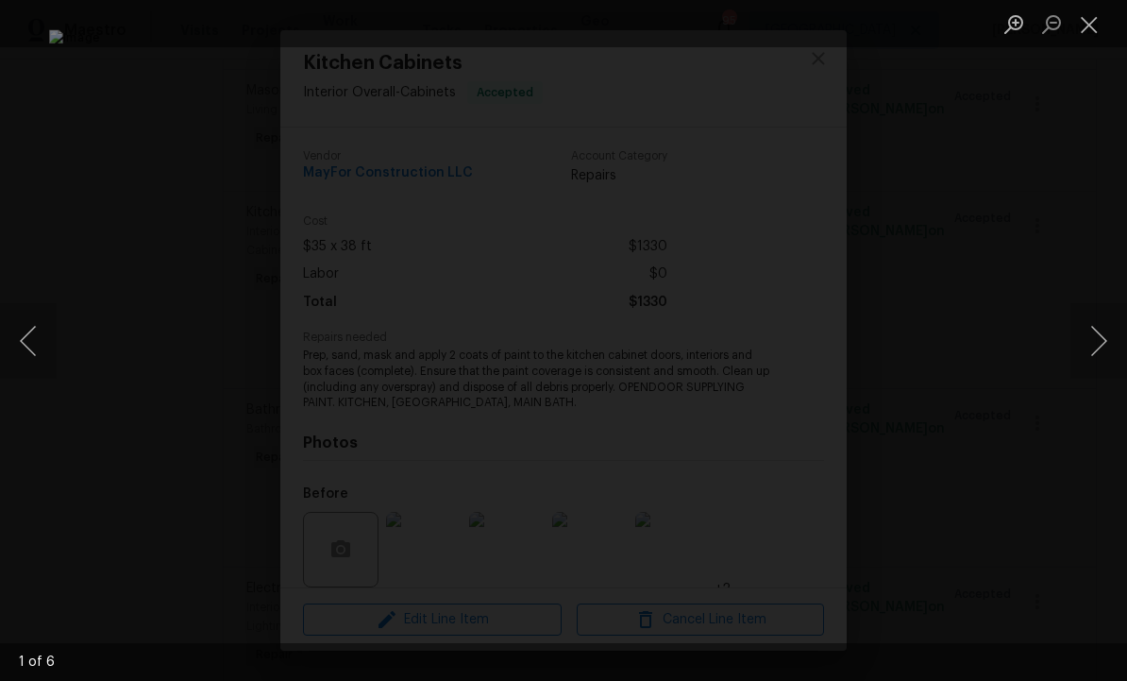
click at [1092, 347] on button "Next image" at bounding box center [1098, 341] width 57 height 76
click at [1090, 353] on button "Next image" at bounding box center [1098, 341] width 57 height 76
click at [1101, 345] on button "Next image" at bounding box center [1098, 341] width 57 height 76
click at [1097, 347] on button "Next image" at bounding box center [1098, 341] width 57 height 76
click at [1099, 344] on button "Next image" at bounding box center [1098, 341] width 57 height 76
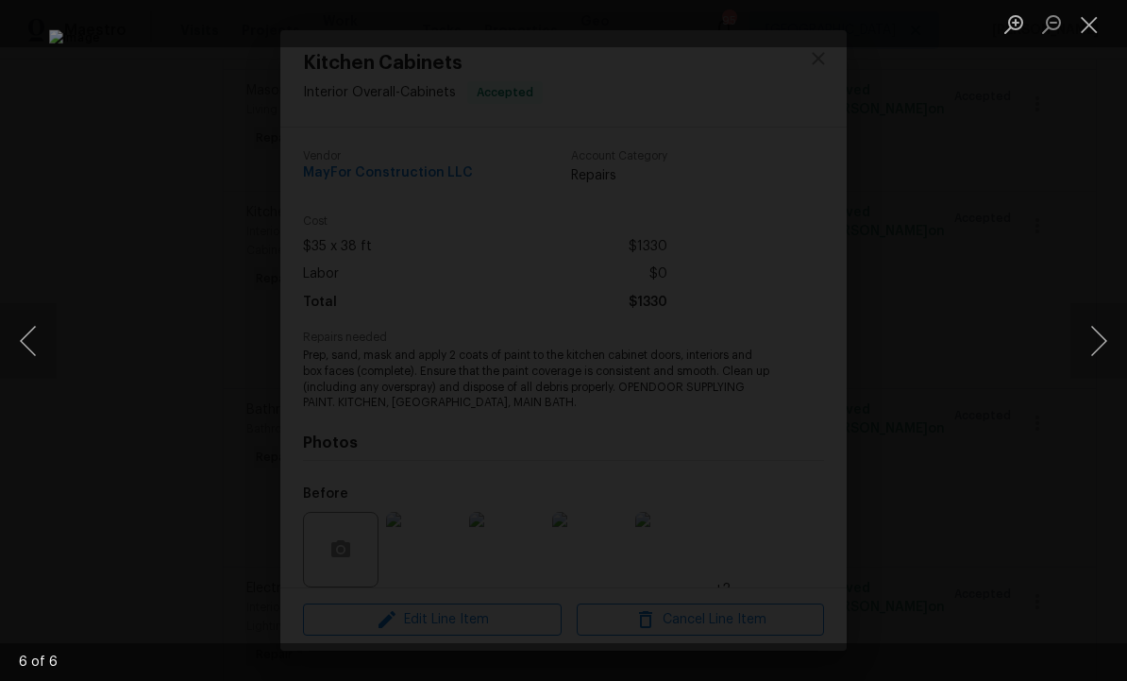
click at [1102, 343] on button "Next image" at bounding box center [1098, 341] width 57 height 76
click at [1101, 341] on button "Next image" at bounding box center [1098, 341] width 57 height 76
click at [1098, 28] on button "Close lightbox" at bounding box center [1089, 24] width 38 height 33
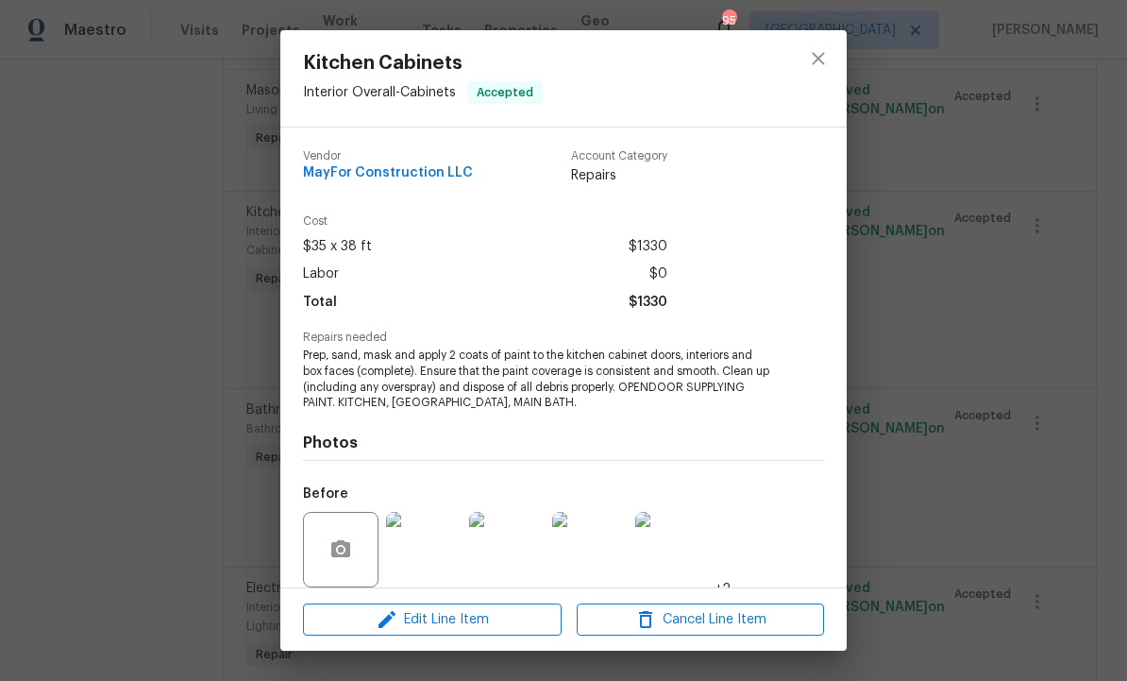
click at [438, 555] on img at bounding box center [424, 550] width 76 height 76
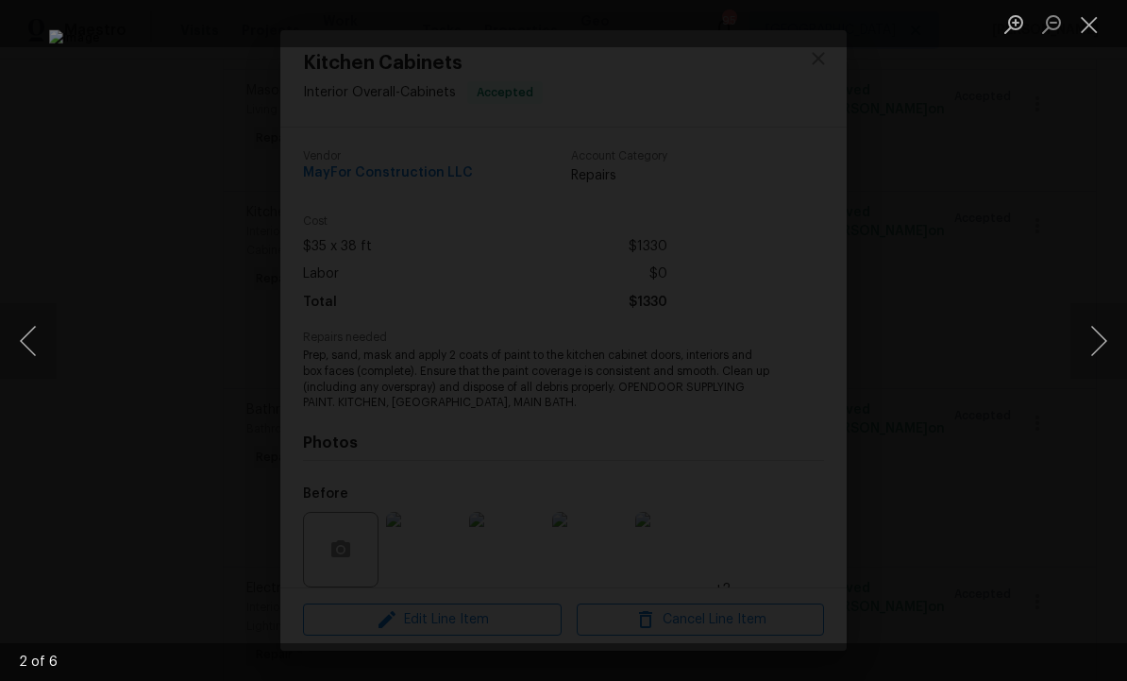
click at [1099, 346] on button "Next image" at bounding box center [1098, 341] width 57 height 76
click at [1101, 334] on button "Next image" at bounding box center [1098, 341] width 57 height 76
click at [1099, 326] on button "Next image" at bounding box center [1098, 341] width 57 height 76
click at [1100, 328] on button "Next image" at bounding box center [1098, 341] width 57 height 76
click at [1092, 342] on button "Next image" at bounding box center [1098, 341] width 57 height 76
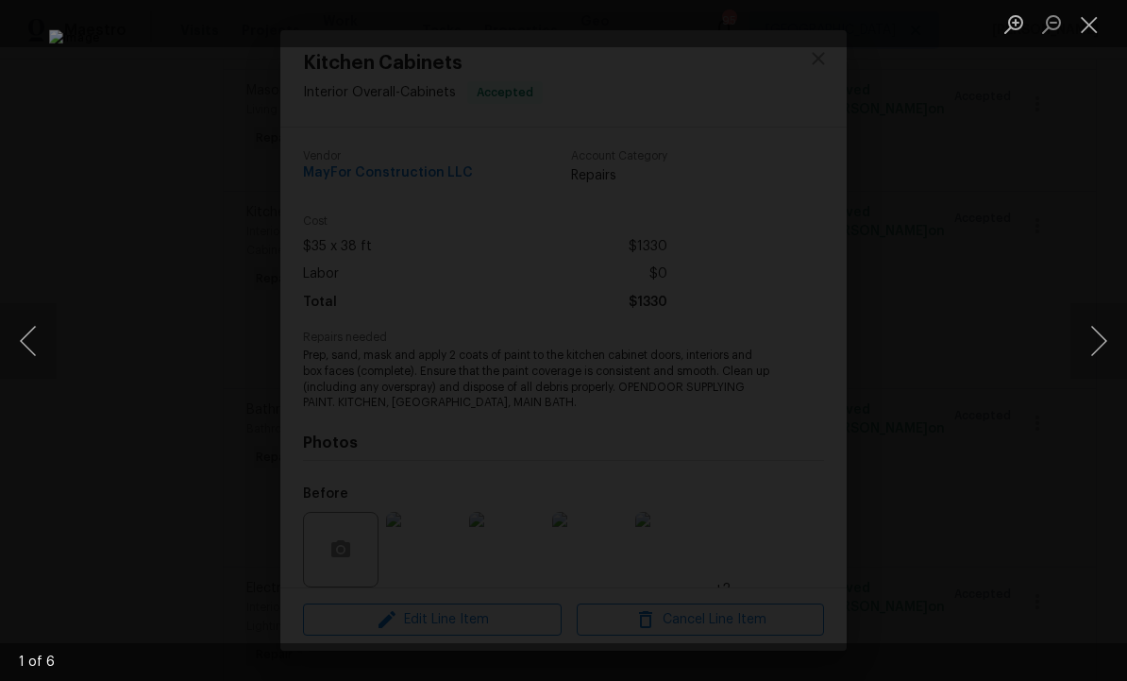
click at [1101, 335] on button "Next image" at bounding box center [1098, 341] width 57 height 76
click at [1101, 338] on button "Next image" at bounding box center [1098, 341] width 57 height 76
click at [1093, 25] on button "Close lightbox" at bounding box center [1089, 24] width 38 height 33
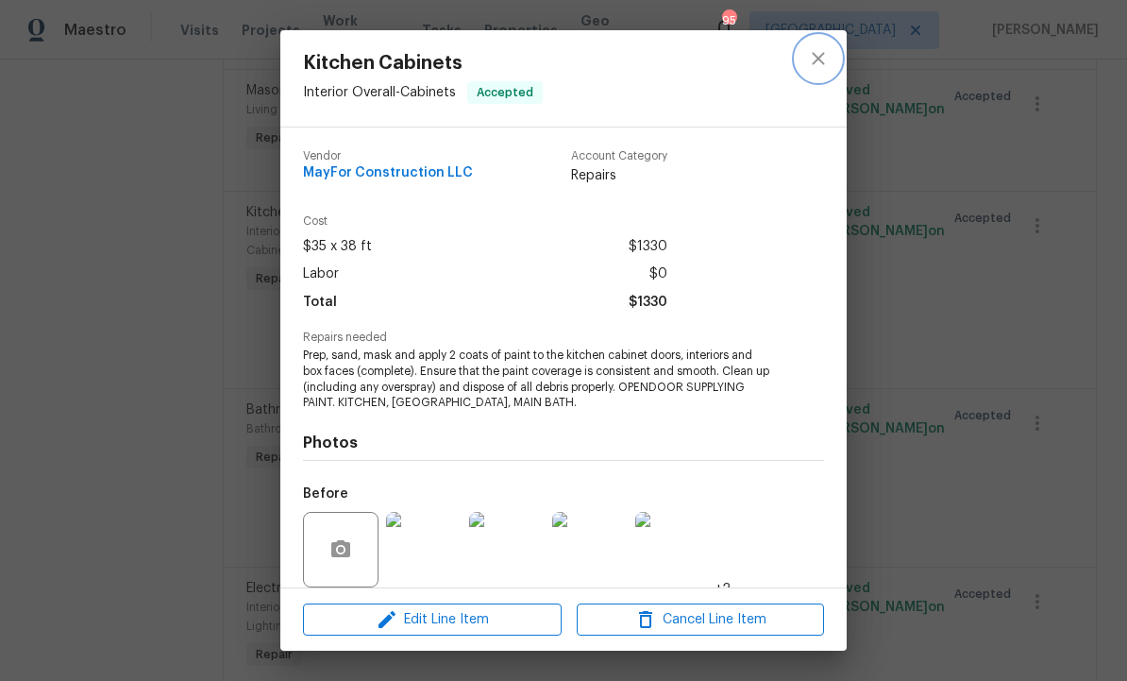
click at [815, 50] on icon "close" at bounding box center [818, 58] width 23 height 23
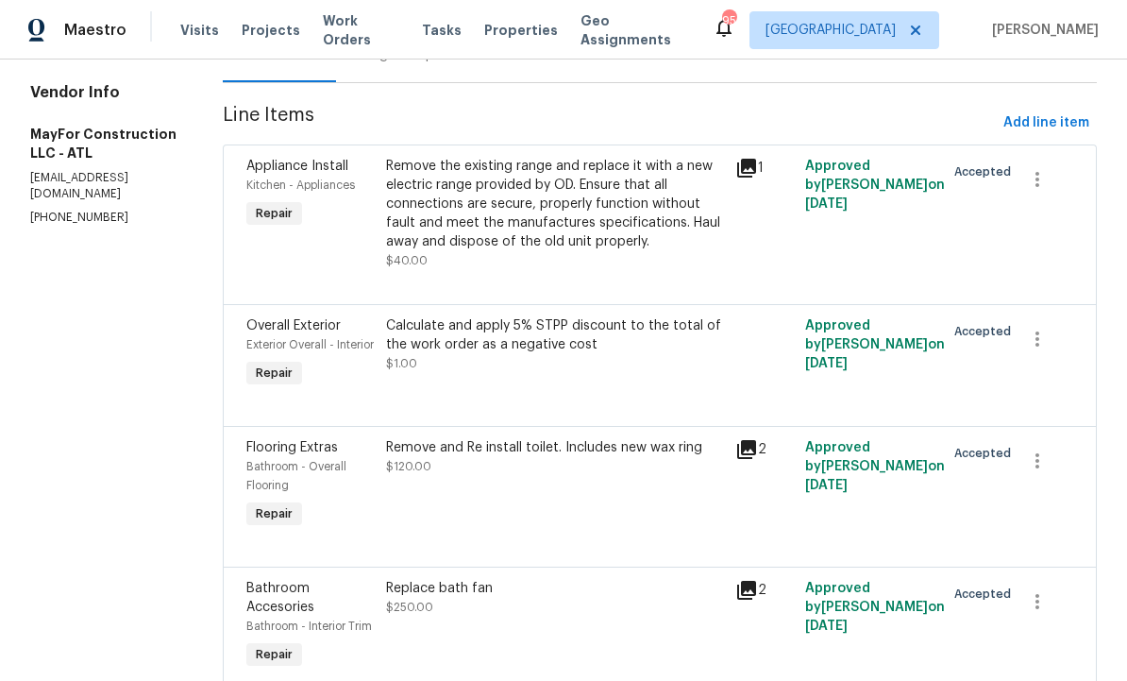
scroll to position [206, 0]
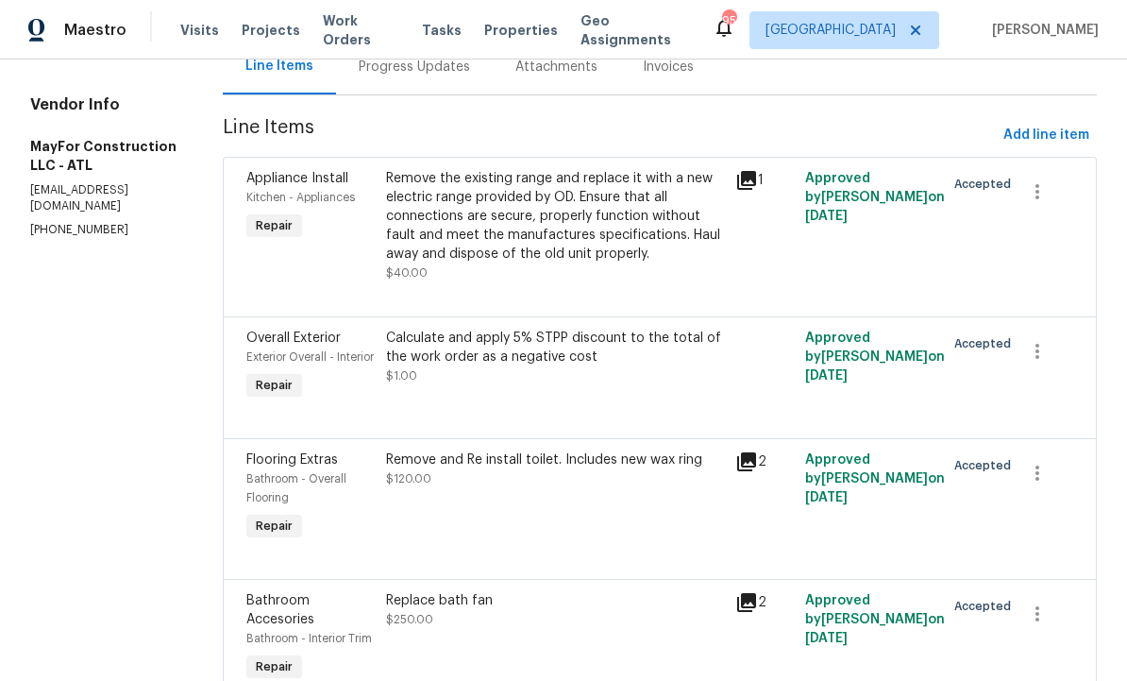
click at [756, 179] on icon at bounding box center [746, 180] width 19 height 19
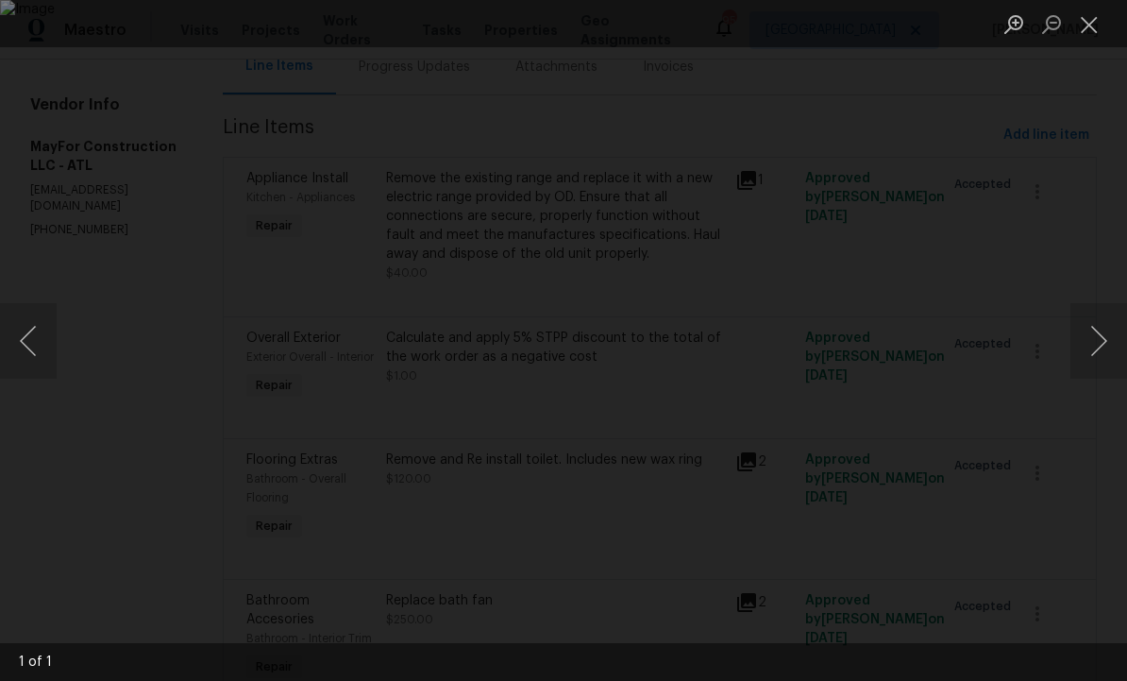
click at [650, 383] on img "Lightbox" at bounding box center [563, 340] width 1127 height 681
click at [658, 351] on img "Lightbox" at bounding box center [541, 333] width 1449 height 875
click at [1088, 28] on button "Close lightbox" at bounding box center [1089, 24] width 38 height 33
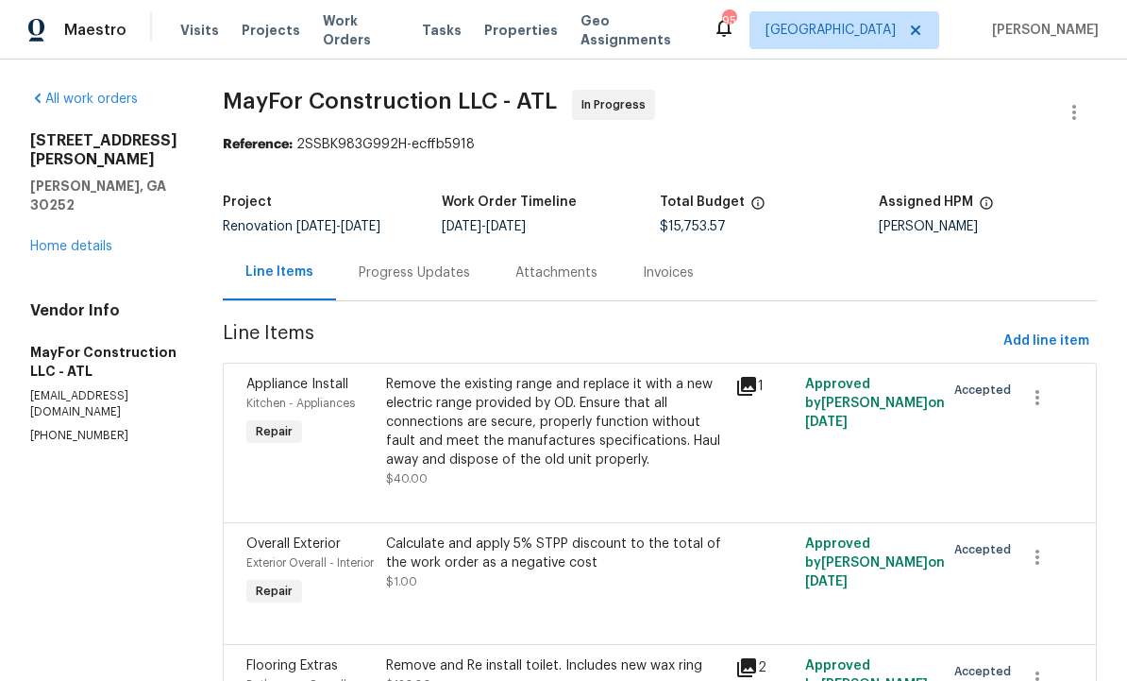
scroll to position [0, 0]
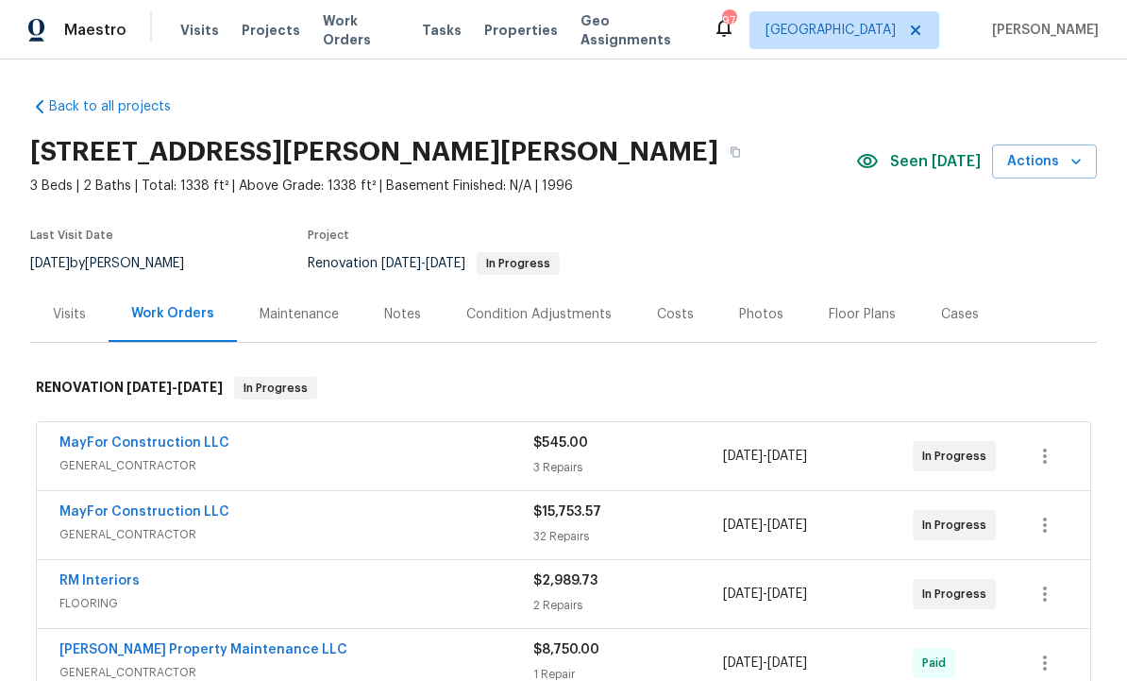
click at [405, 316] on div "Notes" at bounding box center [402, 314] width 37 height 19
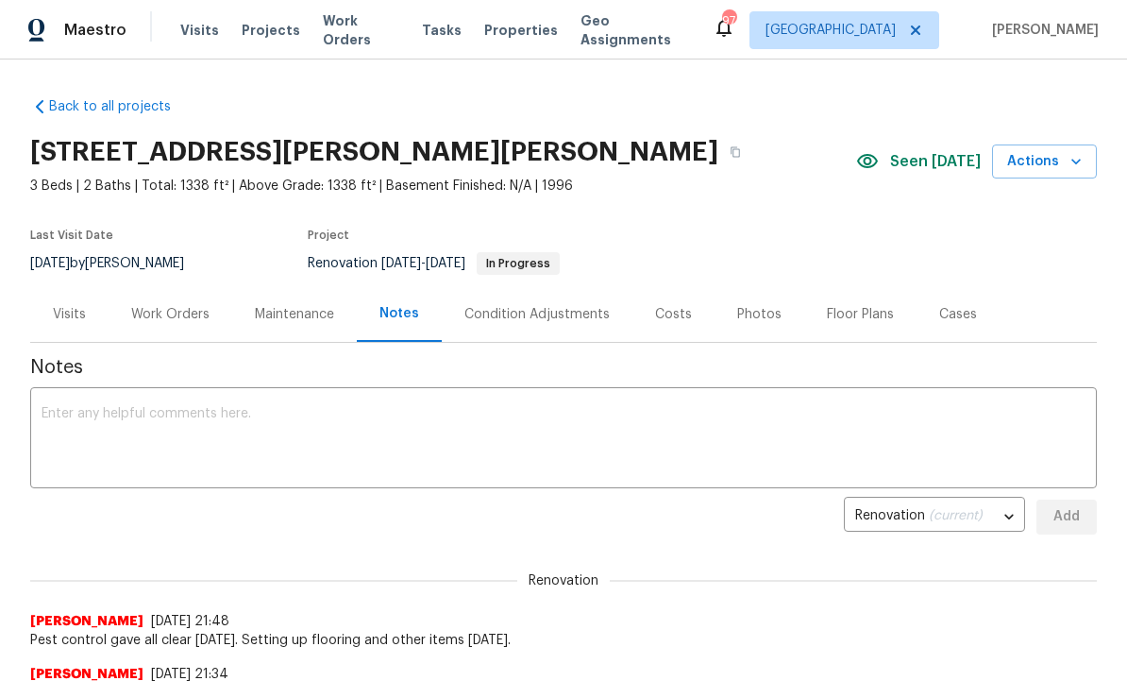
click at [294, 434] on textarea at bounding box center [564, 440] width 1044 height 66
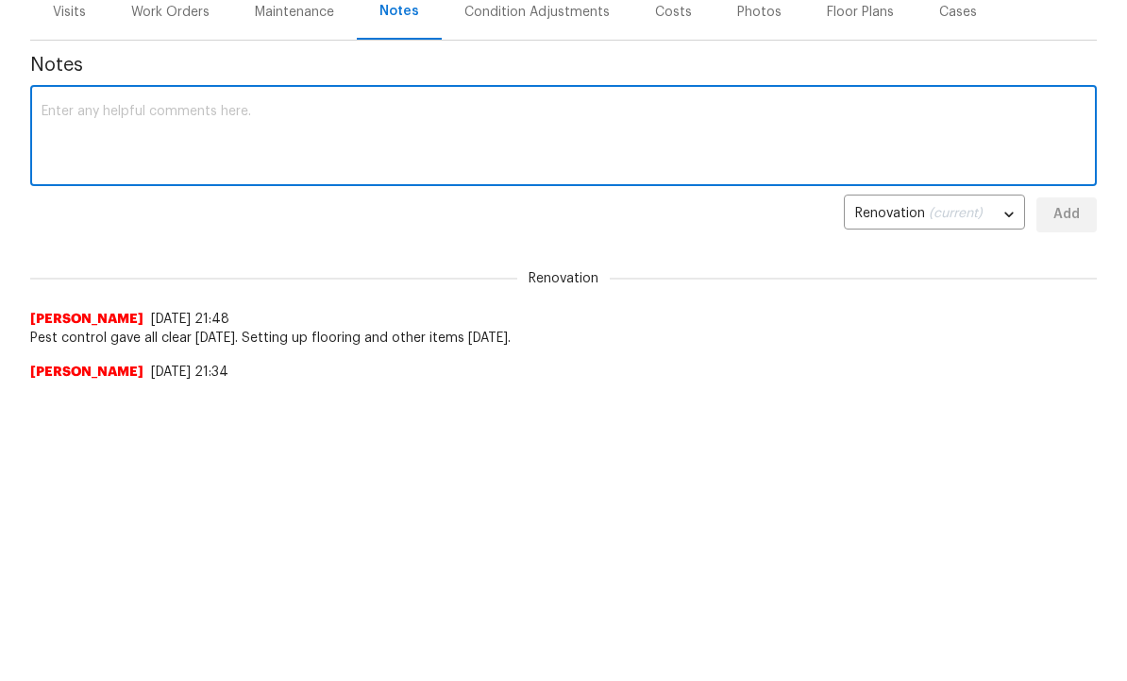
type textarea "A"
type textarea "Appliances are ordered."
click at [1071, 505] on span "Add" at bounding box center [1066, 517] width 30 height 24
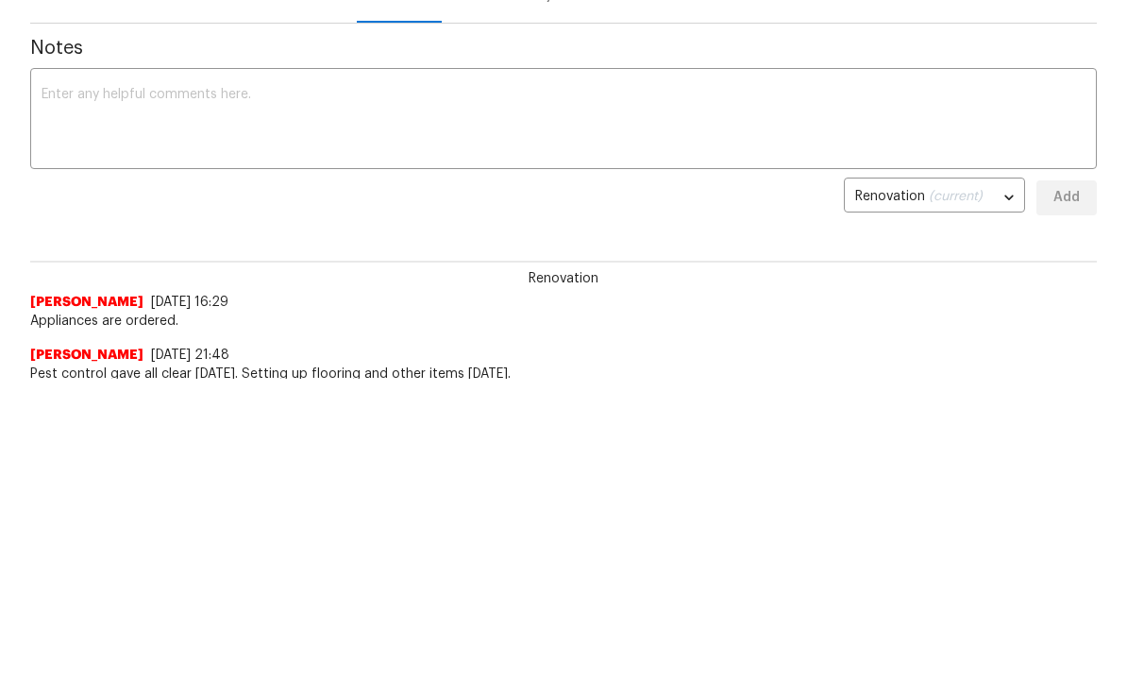
scroll to position [15, 0]
click at [178, 121] on textarea at bounding box center [564, 123] width 1044 height 66
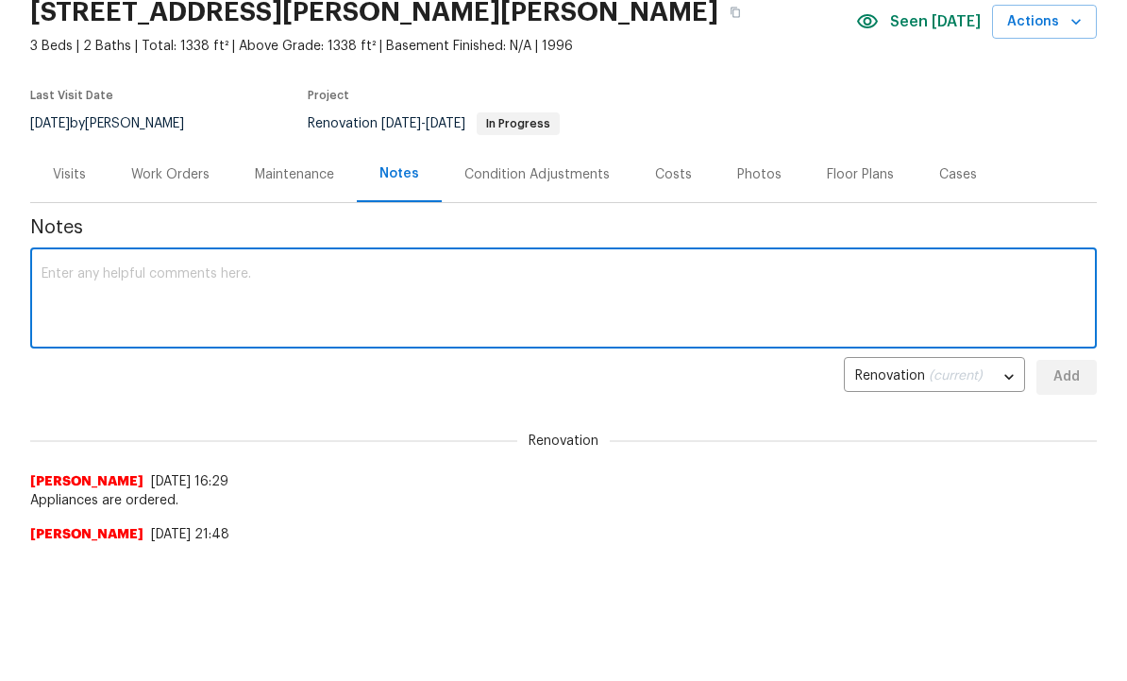
scroll to position [121, 0]
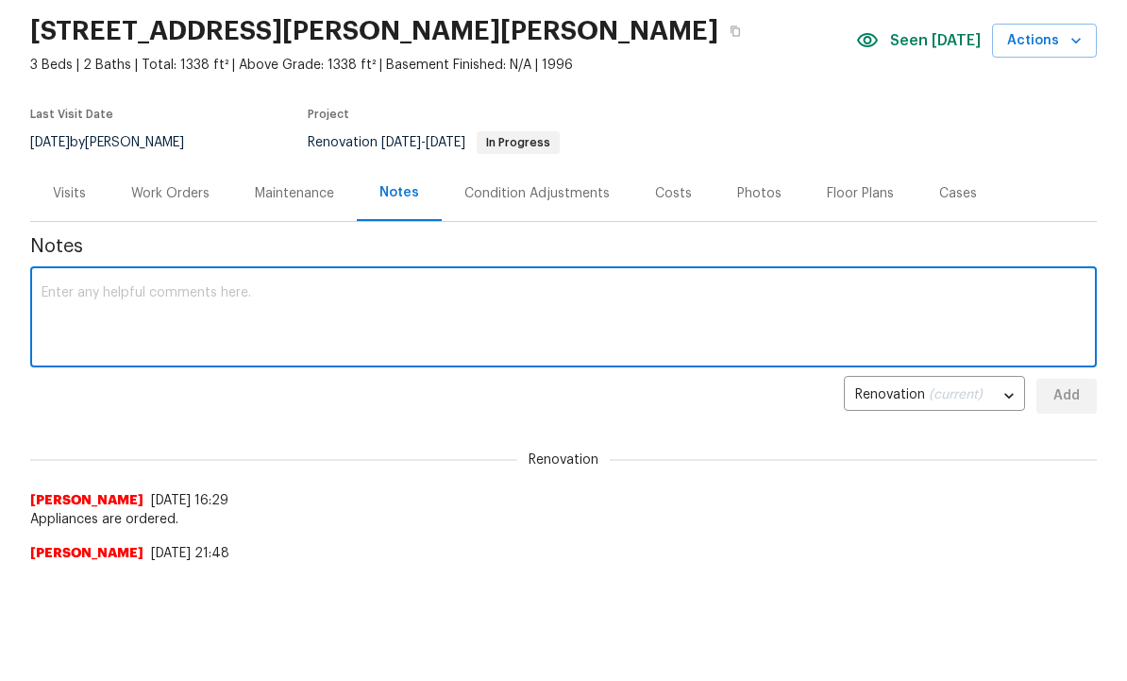
click at [175, 187] on div "Work Orders" at bounding box center [170, 193] width 78 height 19
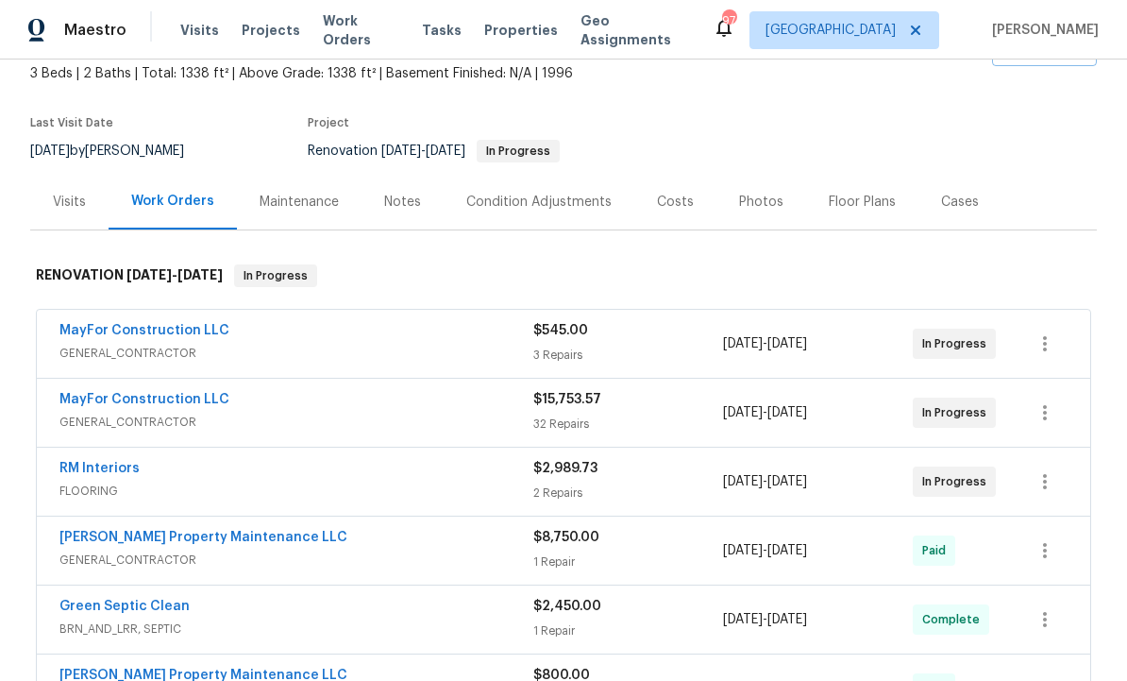
scroll to position [120, 0]
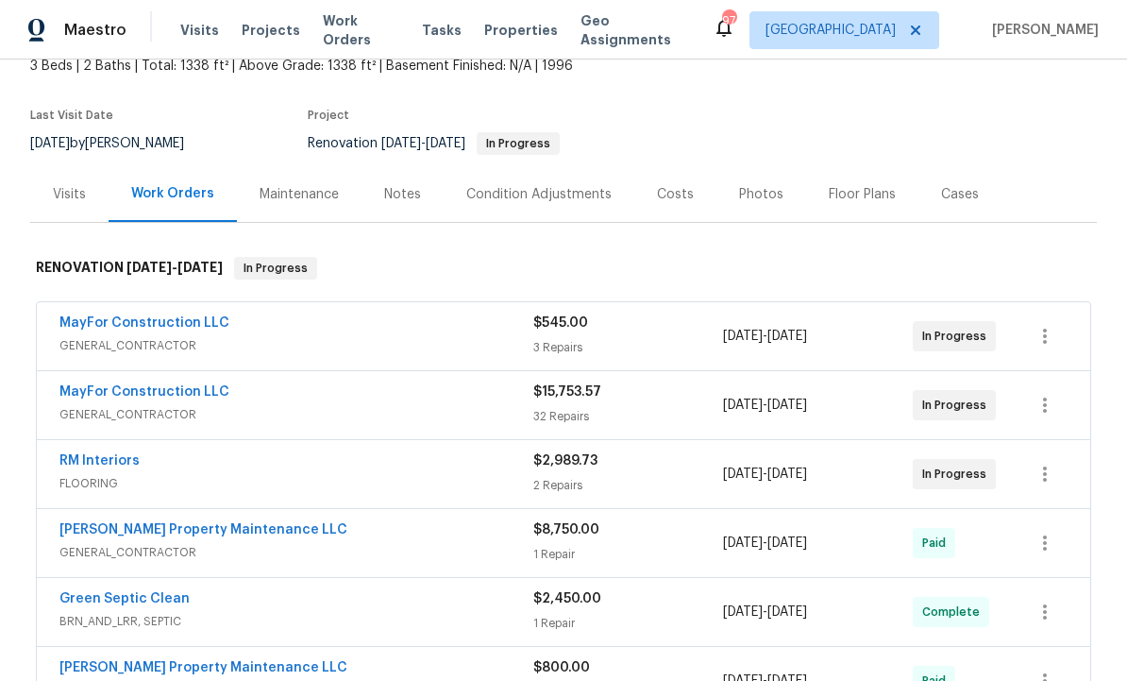
click at [110, 454] on link "RM Interiors" at bounding box center [99, 460] width 80 height 13
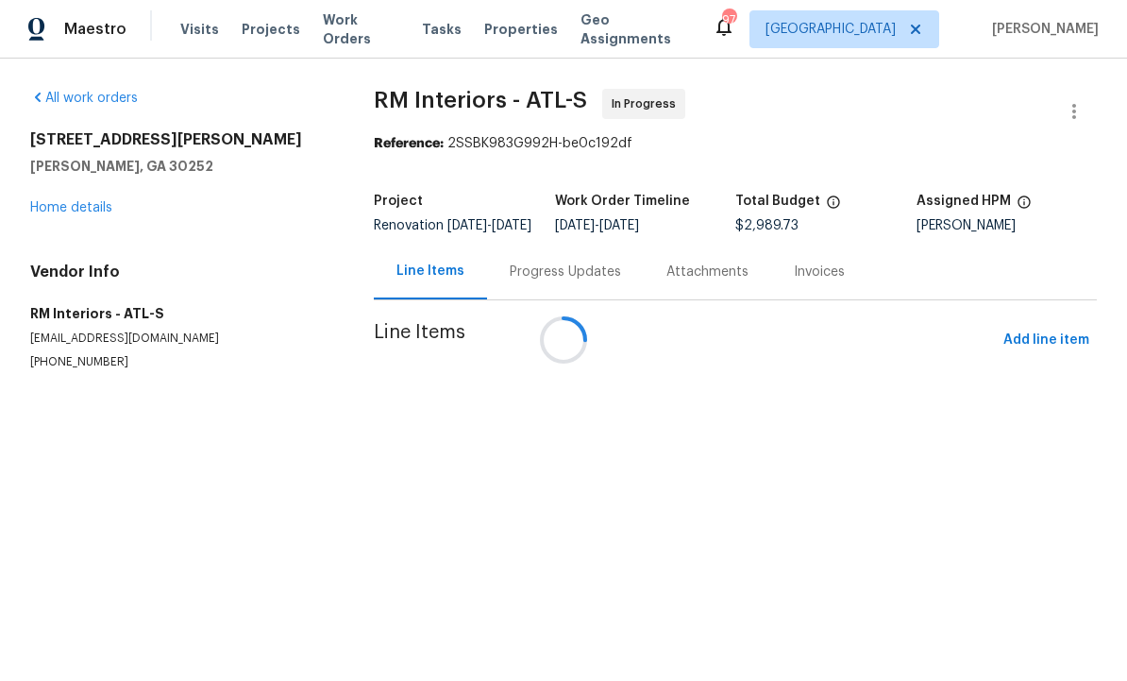
scroll to position [1, 0]
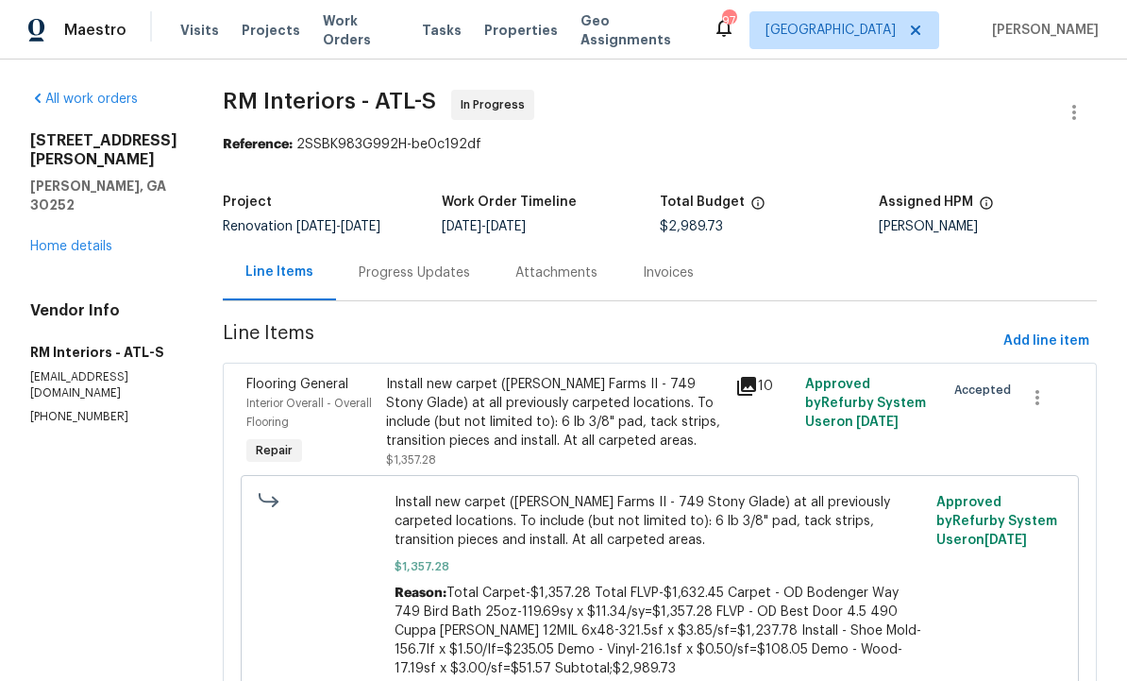
click at [407, 273] on div "Progress Updates" at bounding box center [414, 272] width 111 height 19
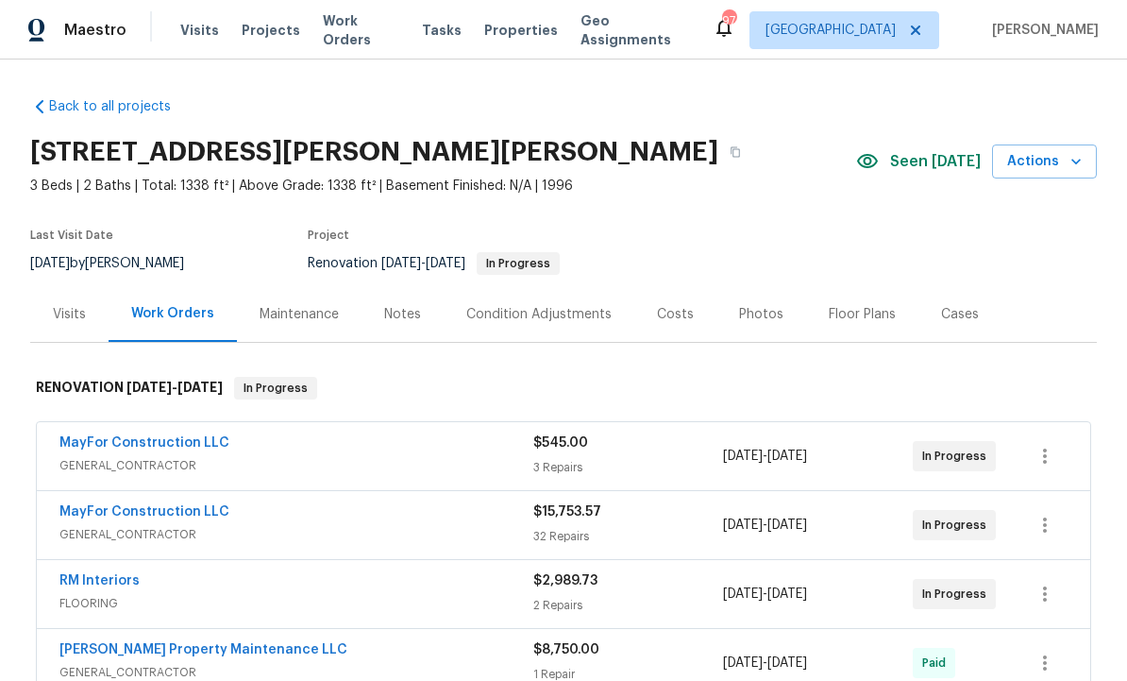
click at [176, 513] on link "MayFor Construction LLC" at bounding box center [144, 511] width 170 height 13
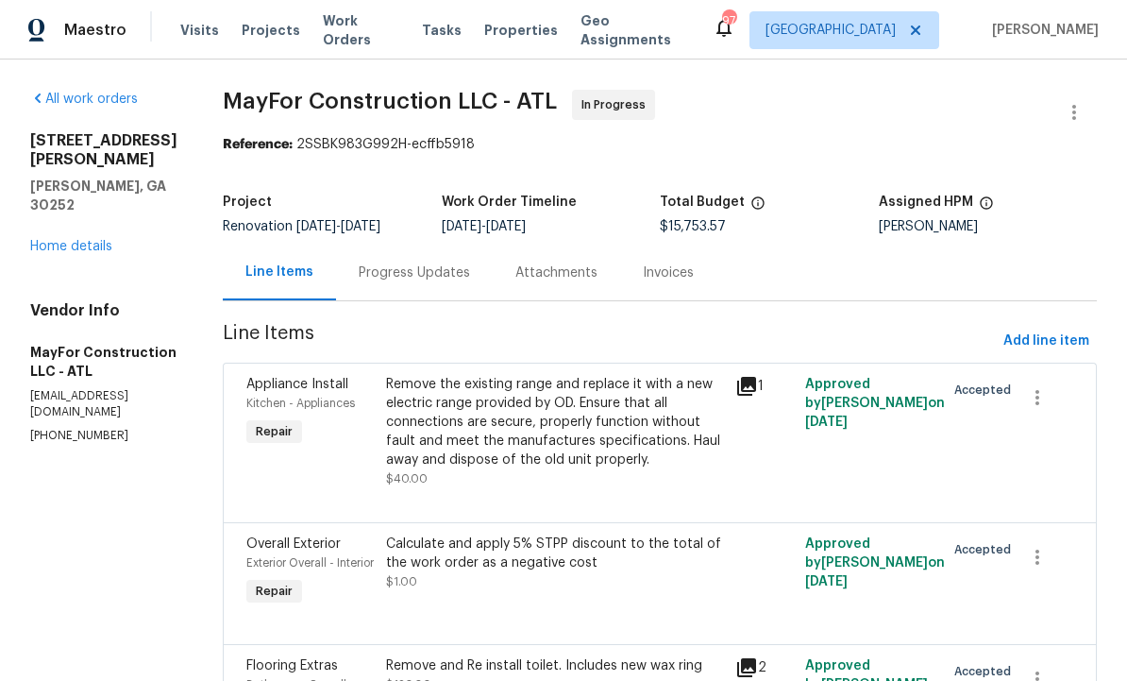
click at [446, 266] on div "Progress Updates" at bounding box center [414, 272] width 111 height 19
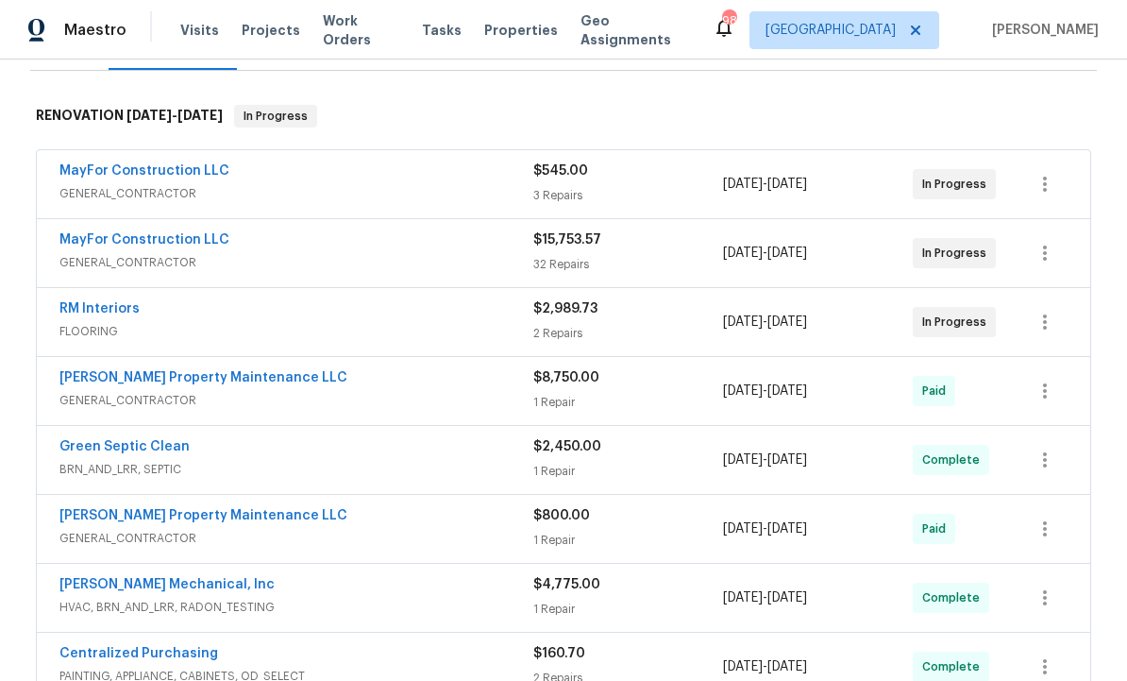
scroll to position [273, 0]
click at [122, 311] on link "RM Interiors" at bounding box center [99, 307] width 80 height 13
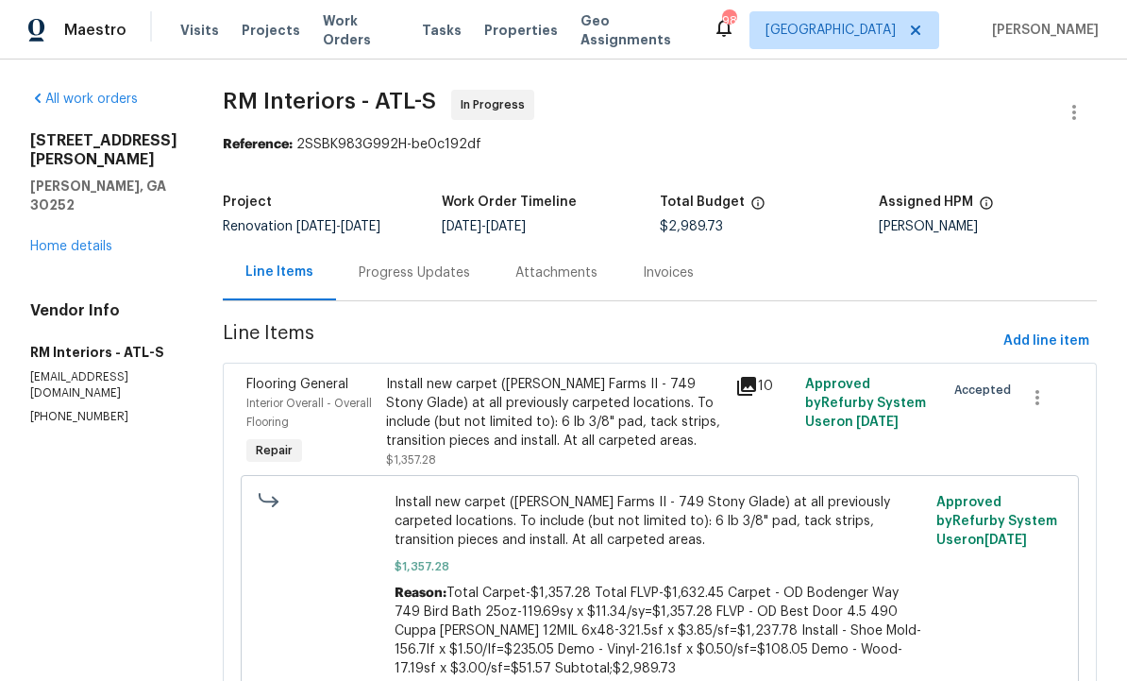
click at [404, 271] on div "Progress Updates" at bounding box center [414, 272] width 111 height 19
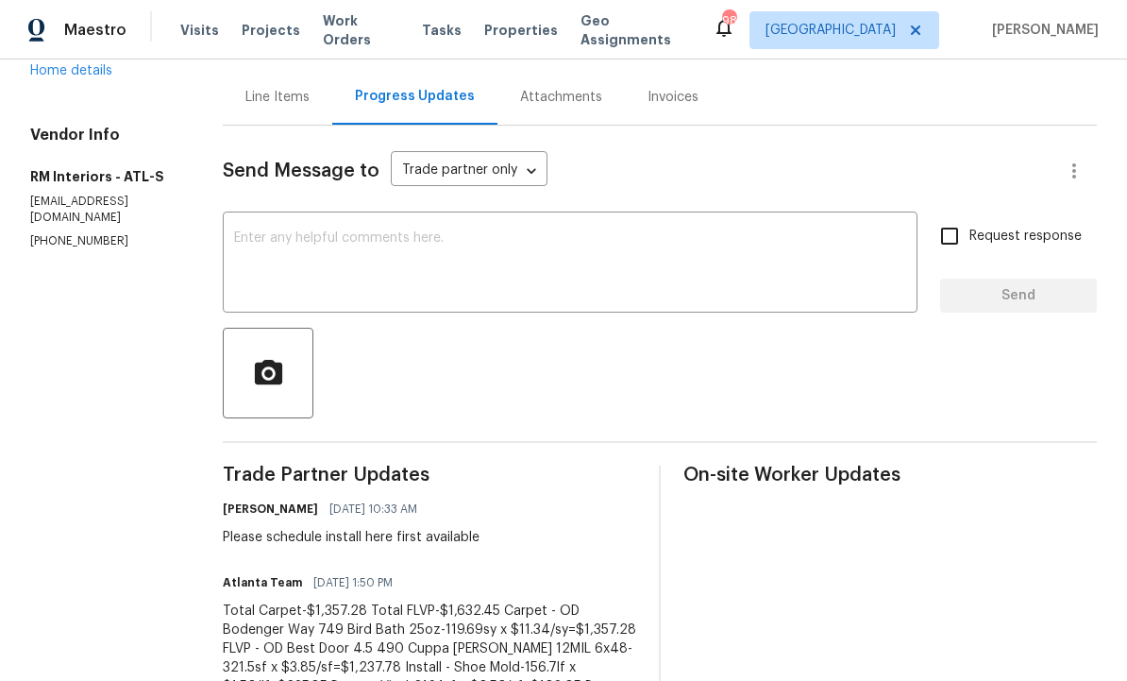
scroll to position [175, 0]
click at [382, 275] on textarea at bounding box center [570, 265] width 672 height 66
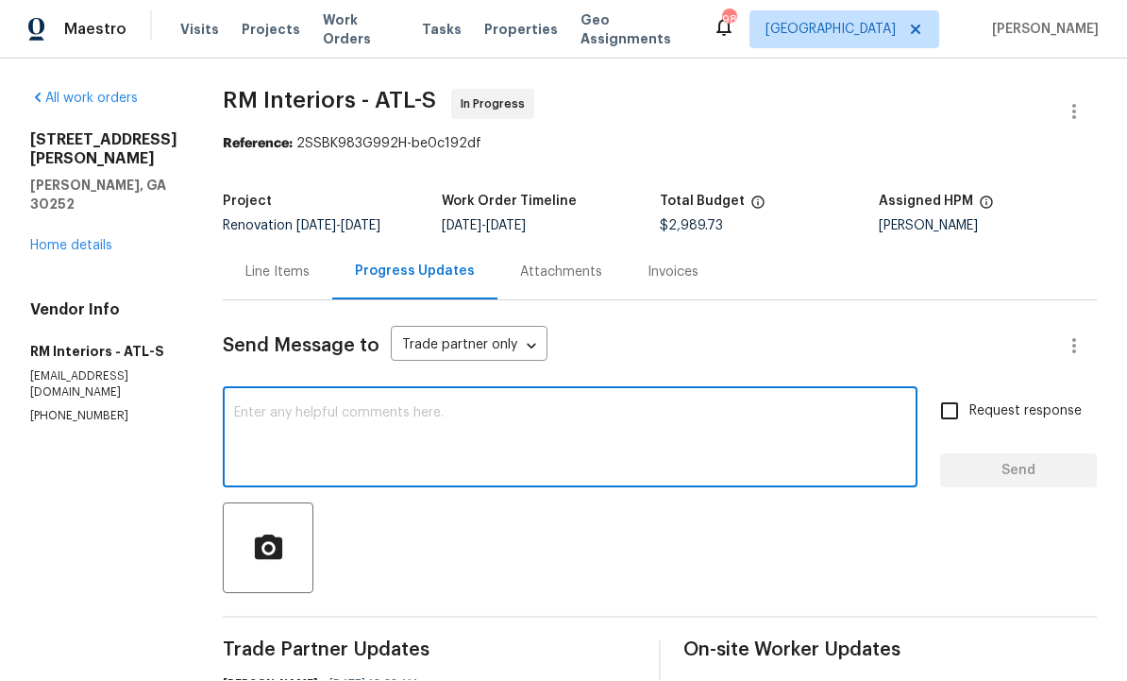
scroll to position [0, 0]
click at [265, 244] on div "Line Items" at bounding box center [277, 272] width 109 height 56
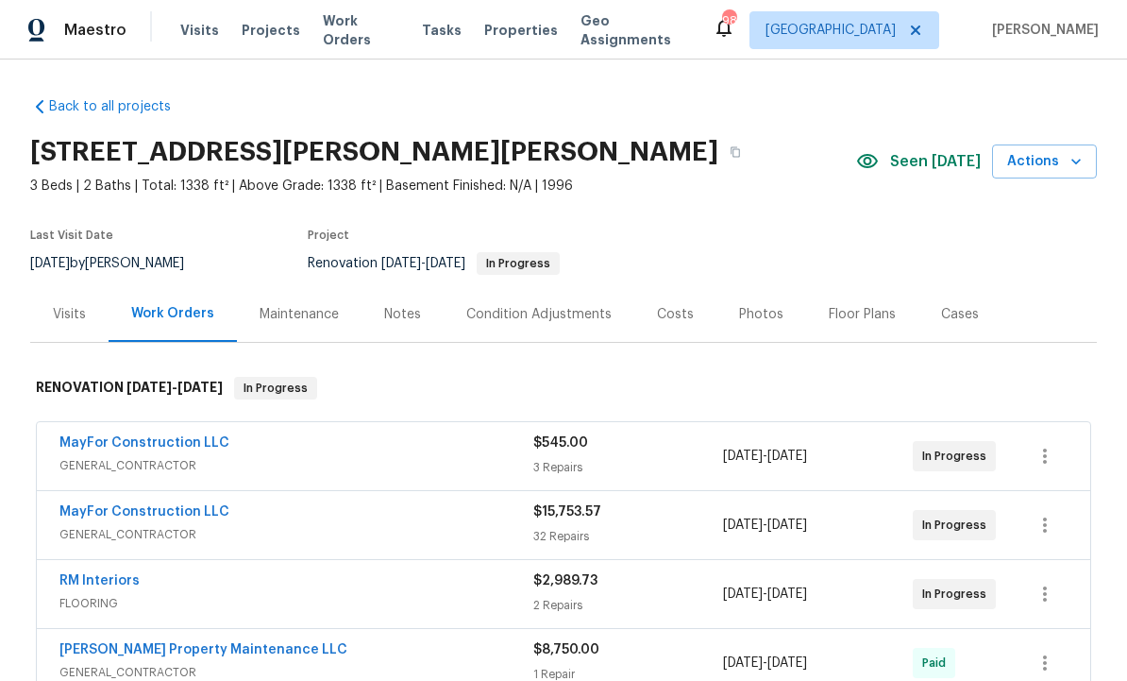
click at [395, 311] on div "Notes" at bounding box center [402, 314] width 37 height 19
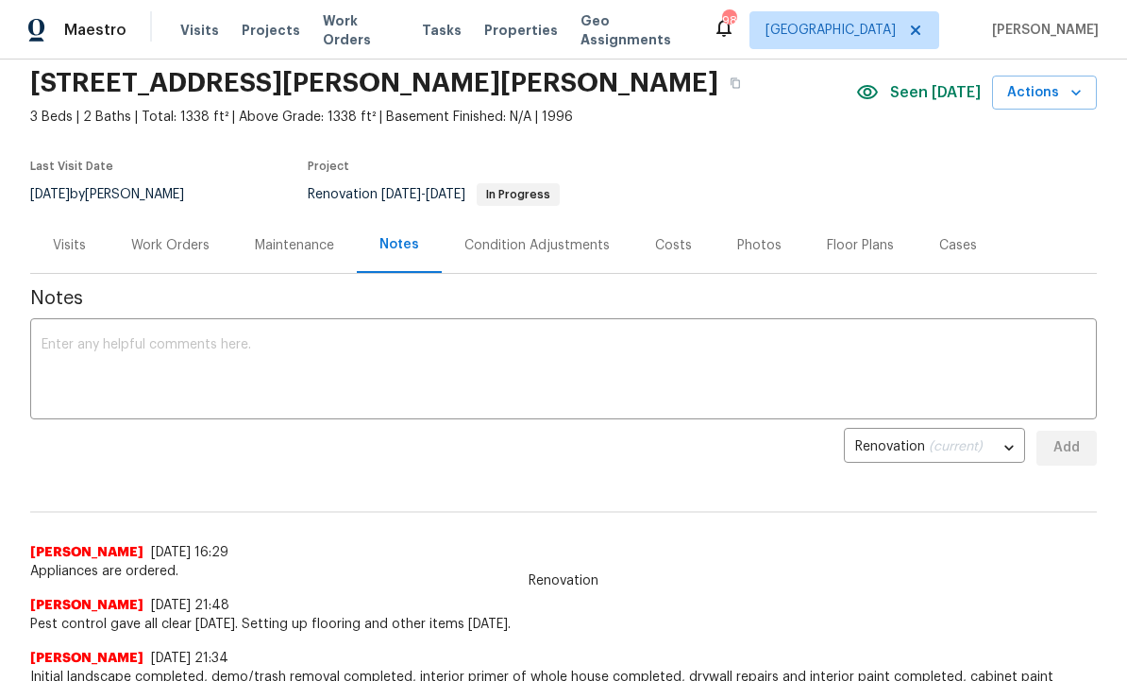
scroll to position [59, 0]
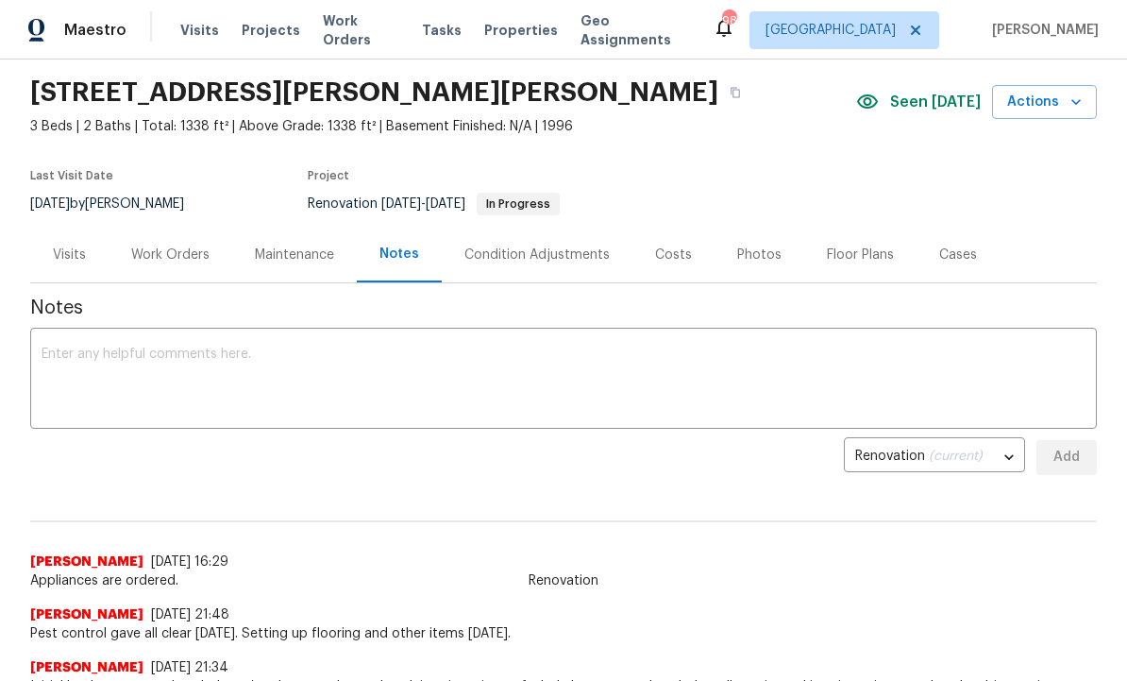
click at [210, 376] on textarea at bounding box center [564, 380] width 1044 height 66
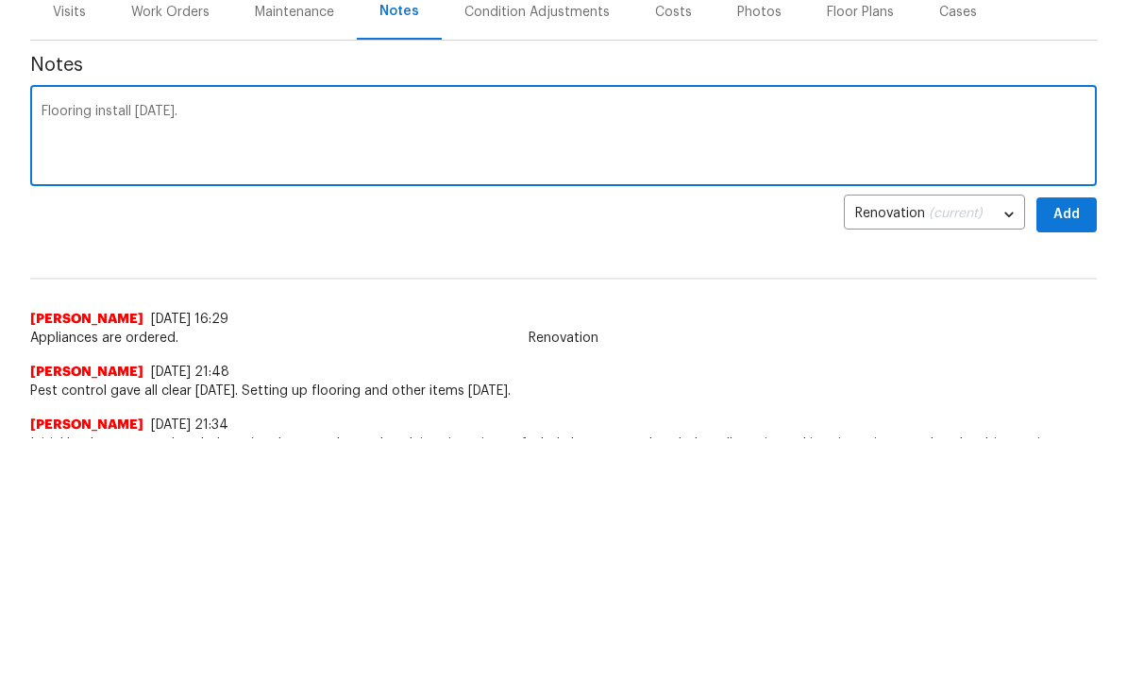
type textarea "Flooring install [DATE]."
click at [1066, 446] on span "Add" at bounding box center [1066, 458] width 30 height 24
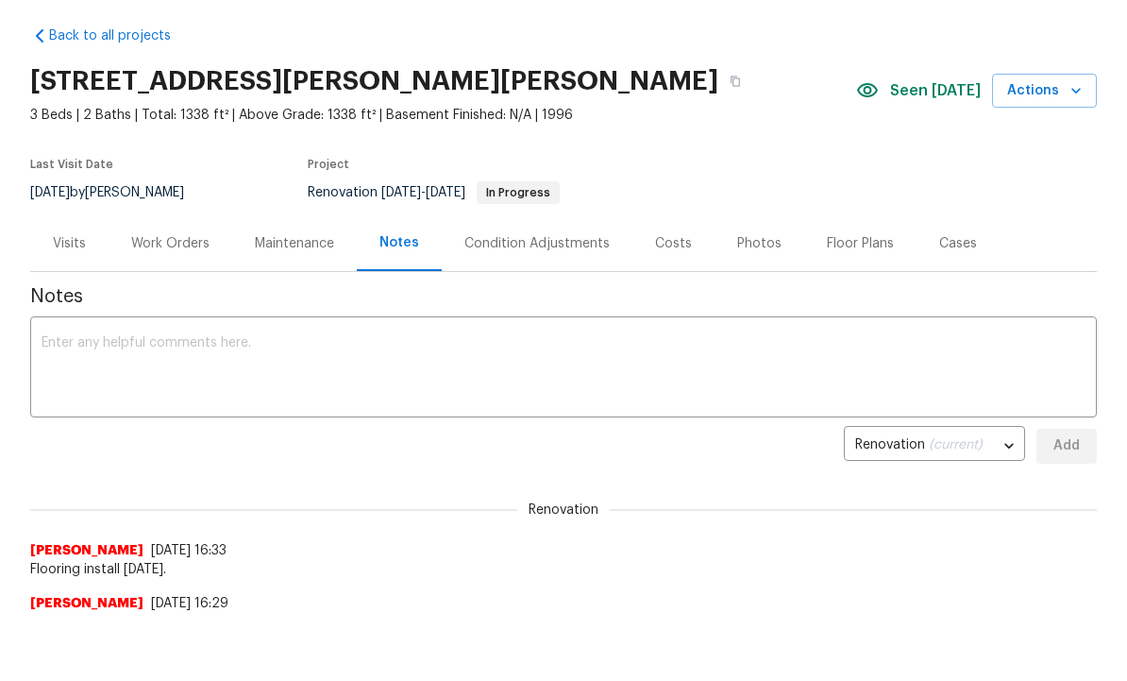
scroll to position [0, 0]
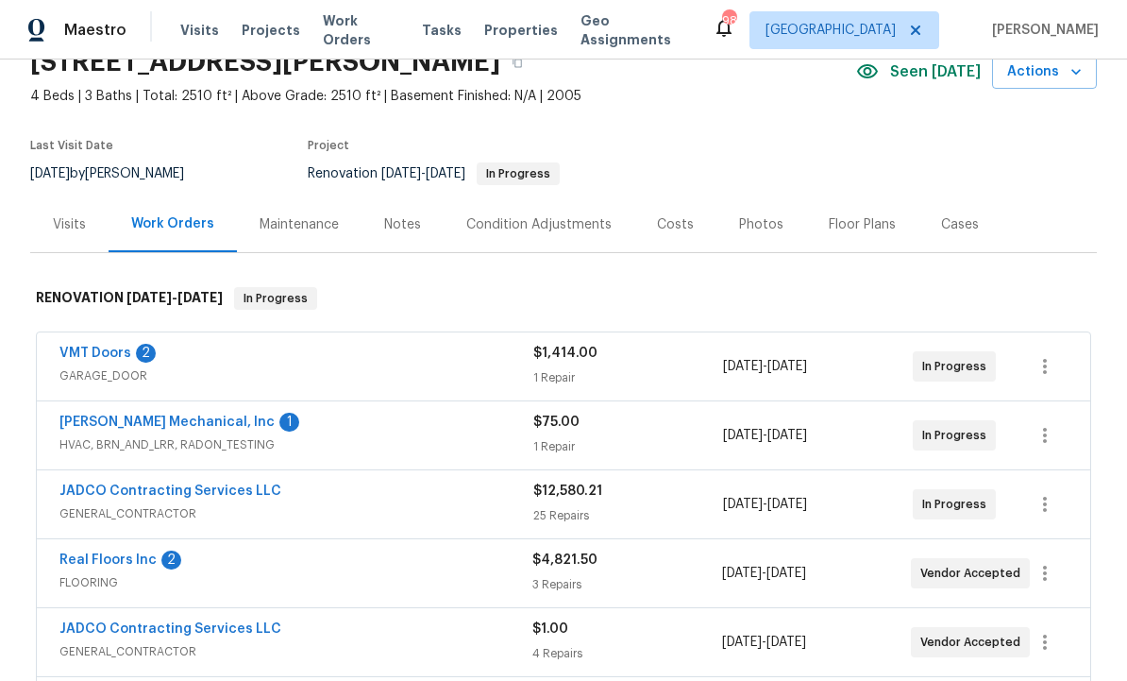
scroll to position [146, 0]
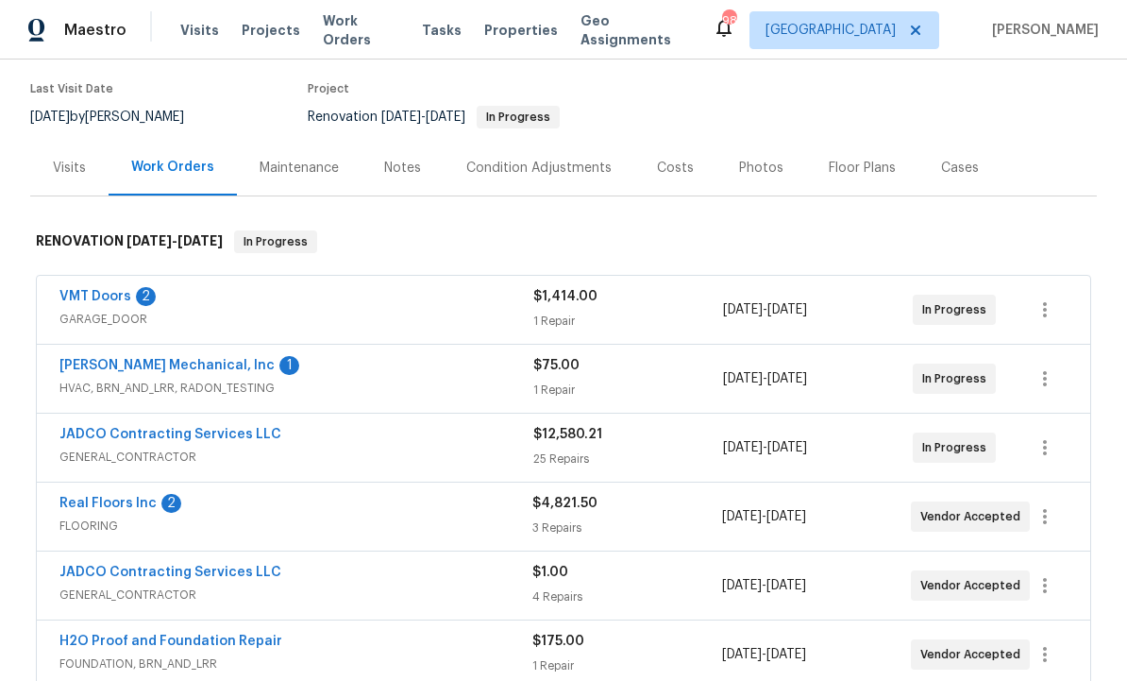
click at [373, 462] on span "GENERAL_CONTRACTOR" at bounding box center [296, 456] width 474 height 19
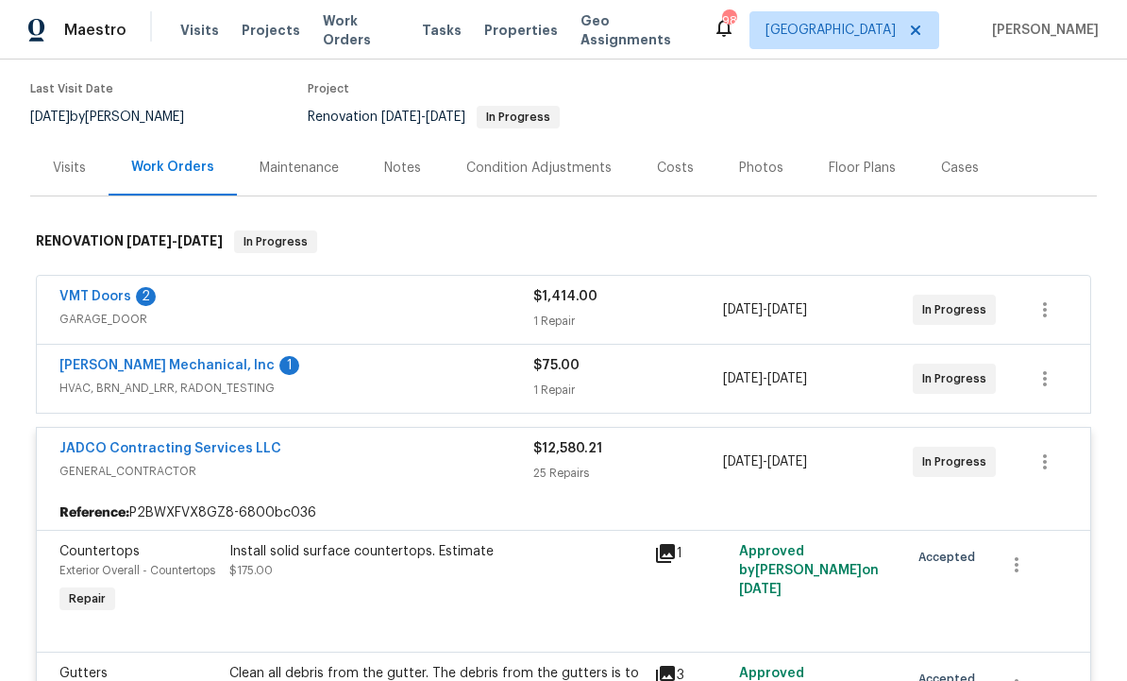
click at [217, 442] on link "JADCO Contracting Services LLC" at bounding box center [170, 448] width 222 height 13
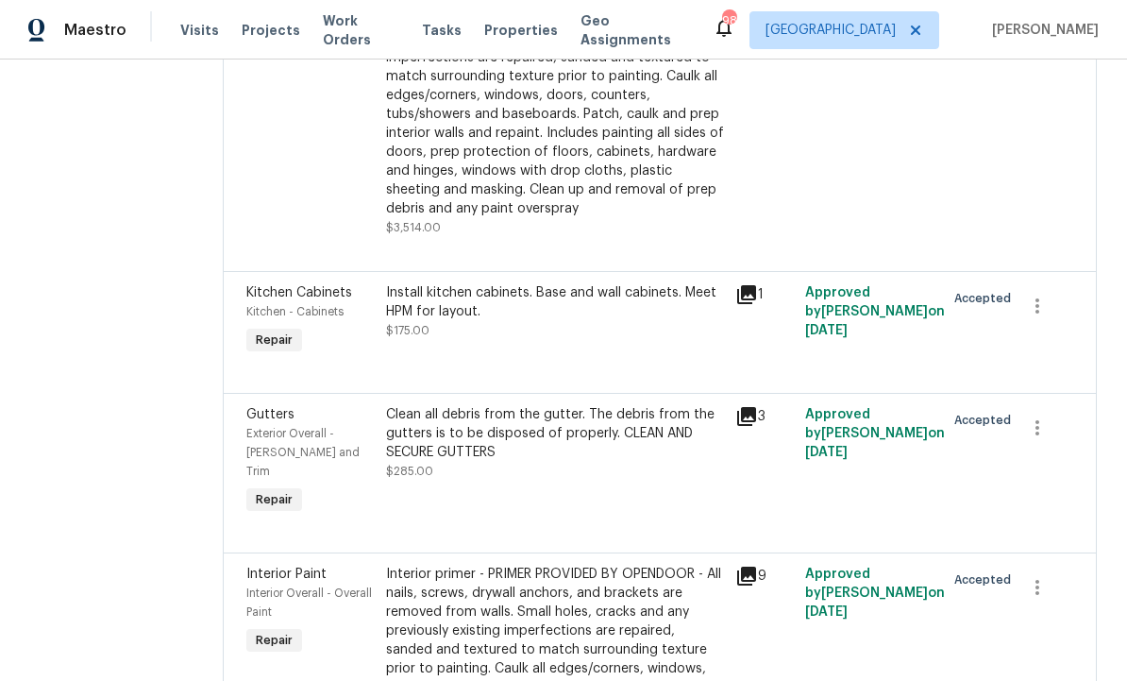
scroll to position [3395, 0]
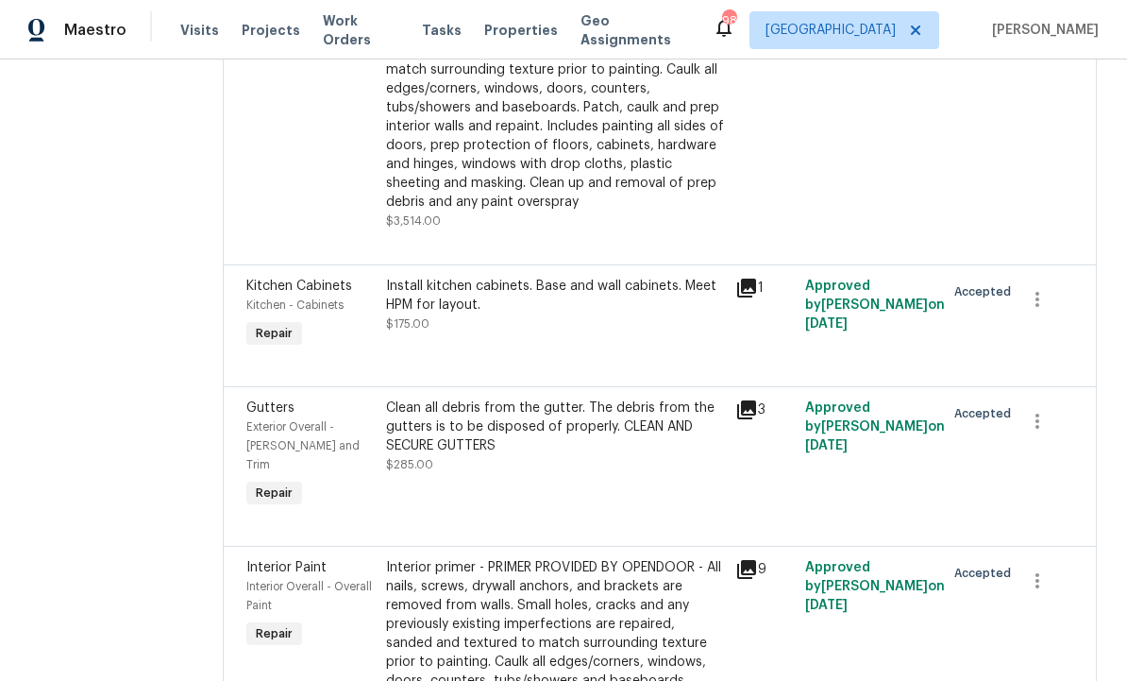
click at [560, 314] on div "Install kitchen cabinets. Base and wall cabinets. Meet HPM for layout." at bounding box center [555, 296] width 338 height 38
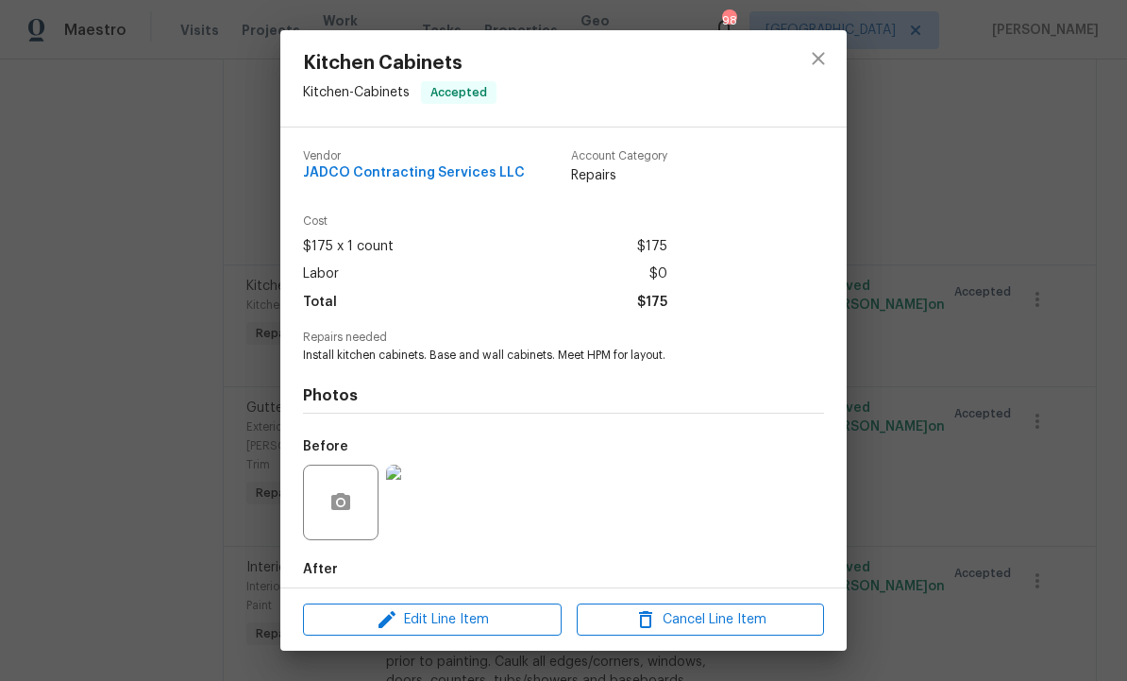
click at [193, 369] on div "Kitchen Cabinets Kitchen - Cabinets Accepted Vendor JADCO Contracting Services …" at bounding box center [563, 340] width 1127 height 681
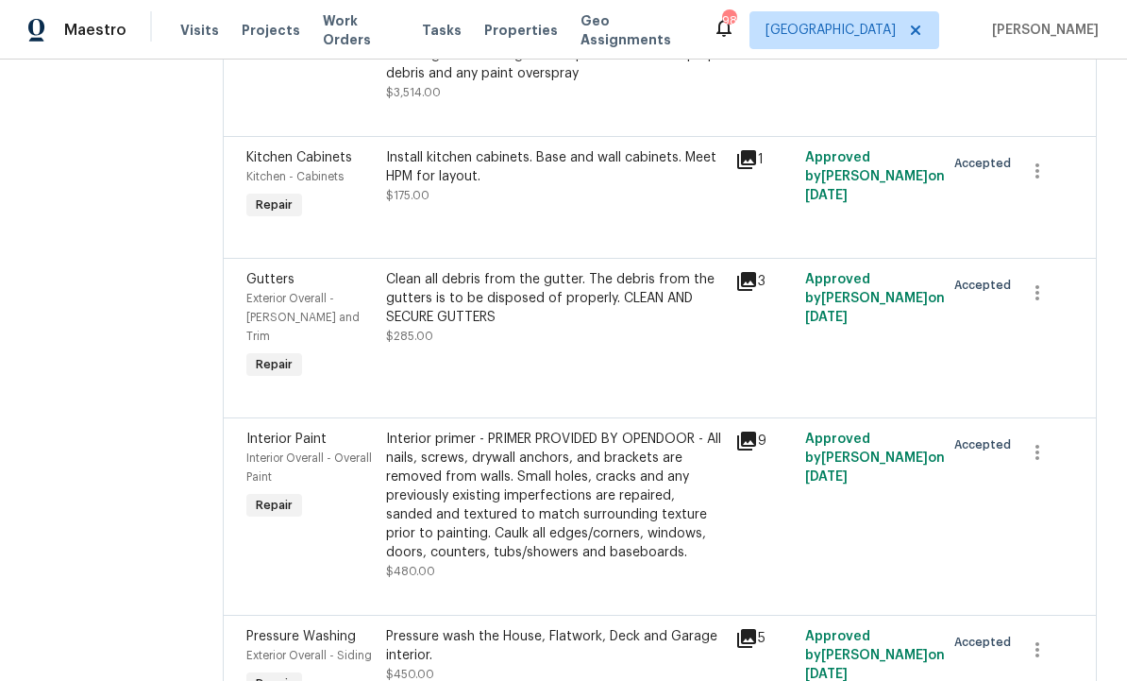
scroll to position [3528, 0]
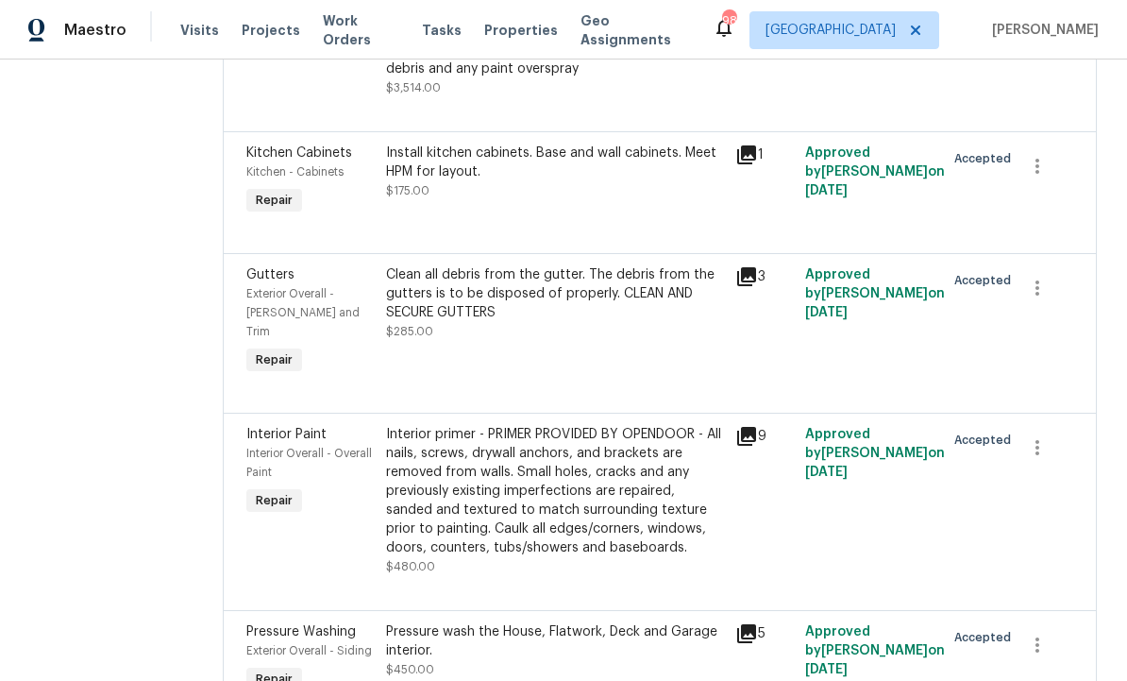
click at [542, 200] on div "Install kitchen cabinets. Base and wall cabinets. Meet HPM for layout. $175.00" at bounding box center [555, 171] width 338 height 57
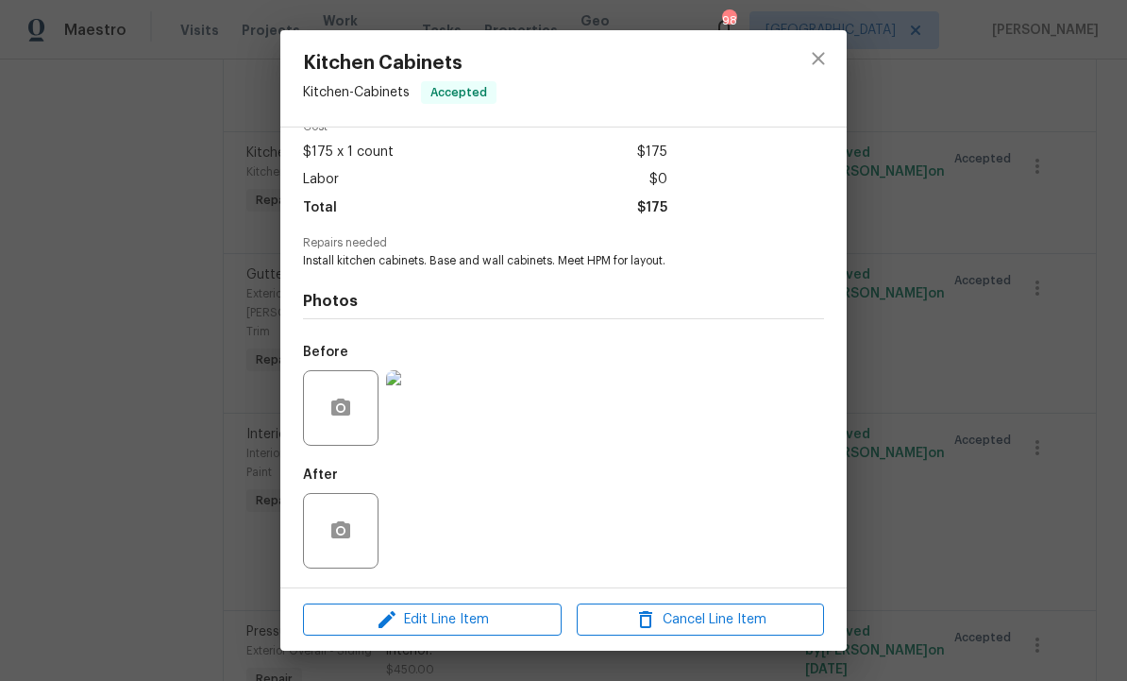
scroll to position [99, 0]
click at [332, 413] on icon "button" at bounding box center [340, 406] width 19 height 17
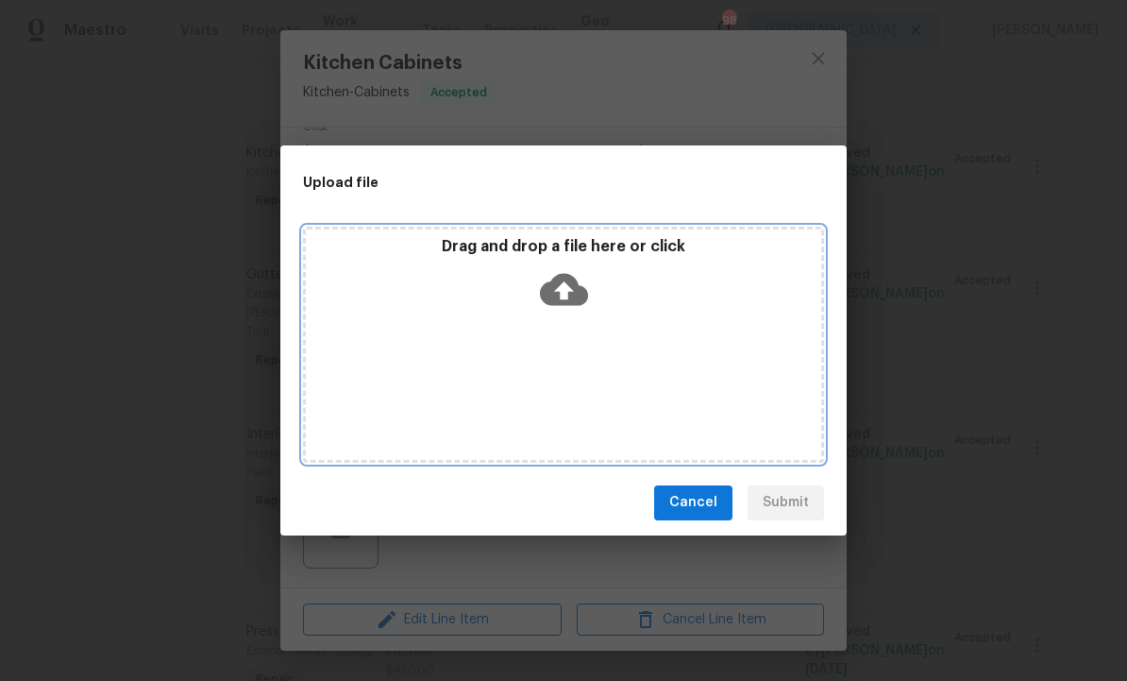
click at [559, 282] on icon at bounding box center [564, 289] width 48 height 32
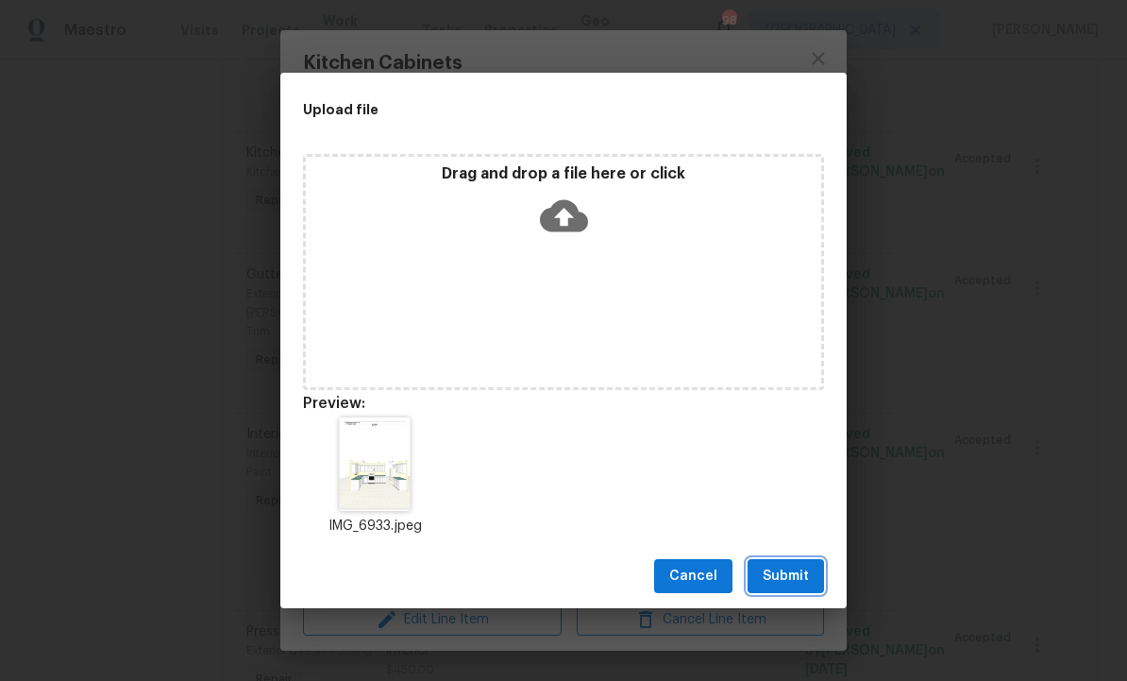
click at [789, 570] on span "Submit" at bounding box center [786, 576] width 46 height 24
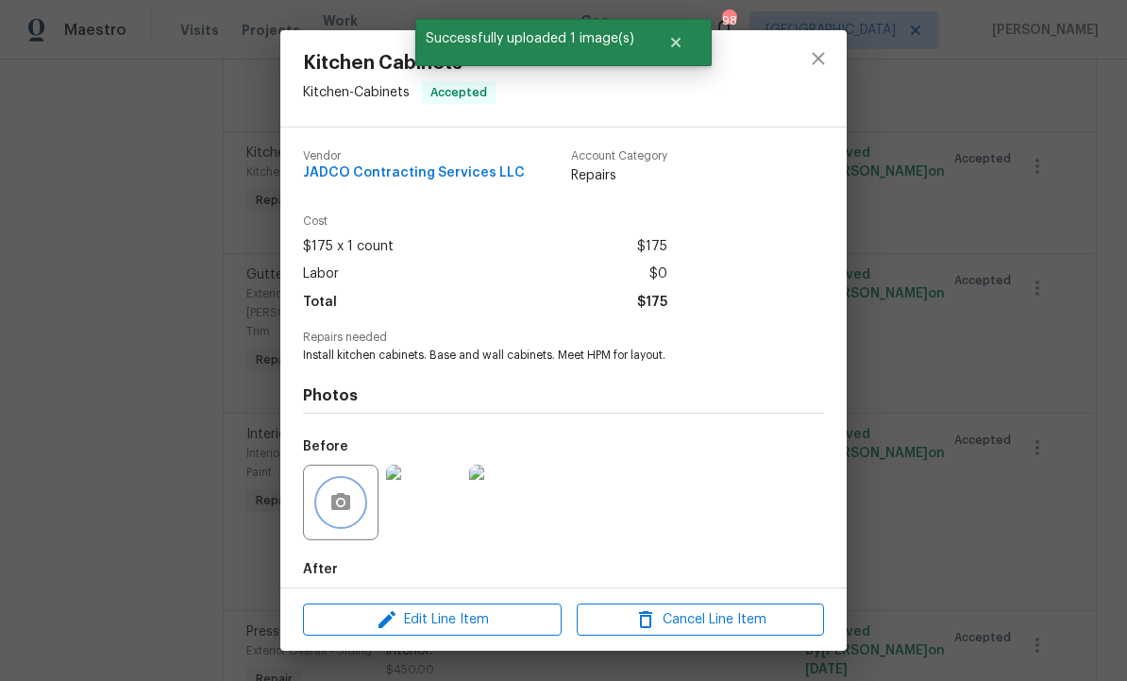
scroll to position [0, 0]
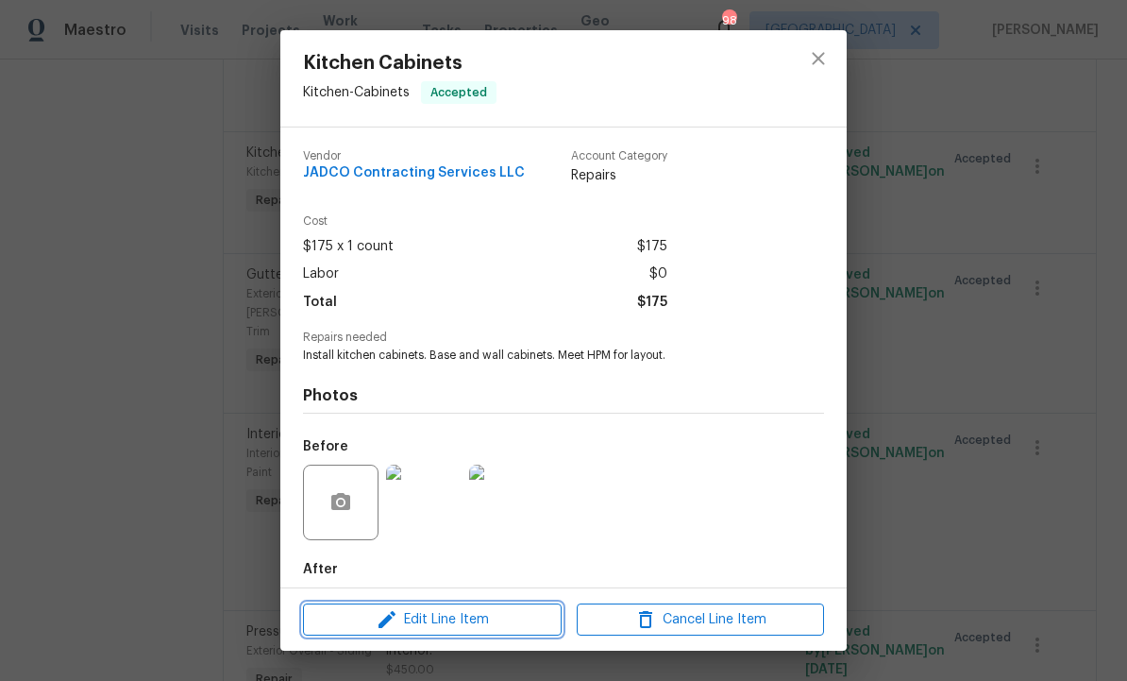
click at [473, 617] on span "Edit Line Item" at bounding box center [432, 620] width 247 height 24
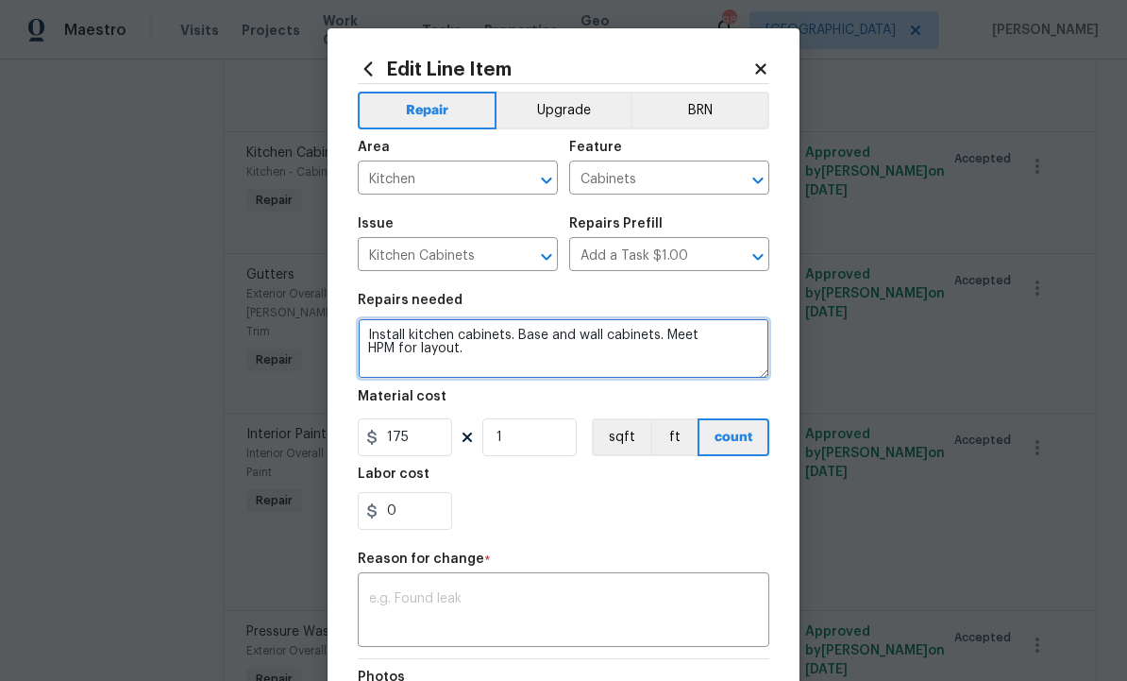
click at [580, 361] on textarea "Install kitchen cabinets. Base and wall cabinets. Meet HPM for layout." at bounding box center [564, 348] width 412 height 60
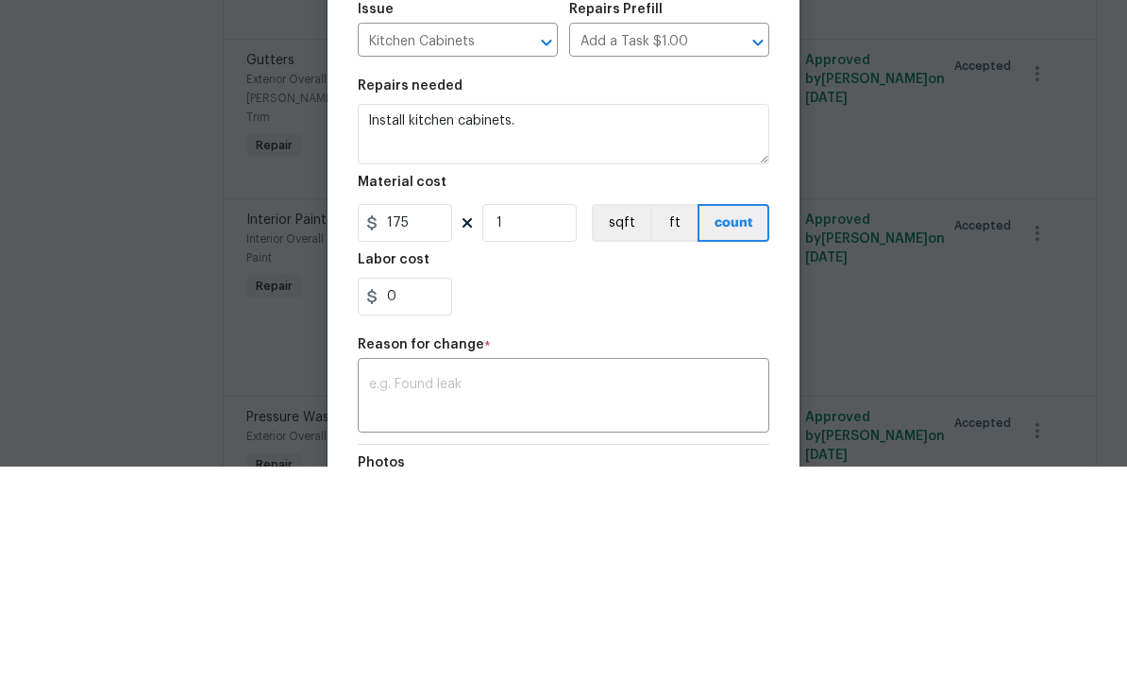
scroll to position [63, 0]
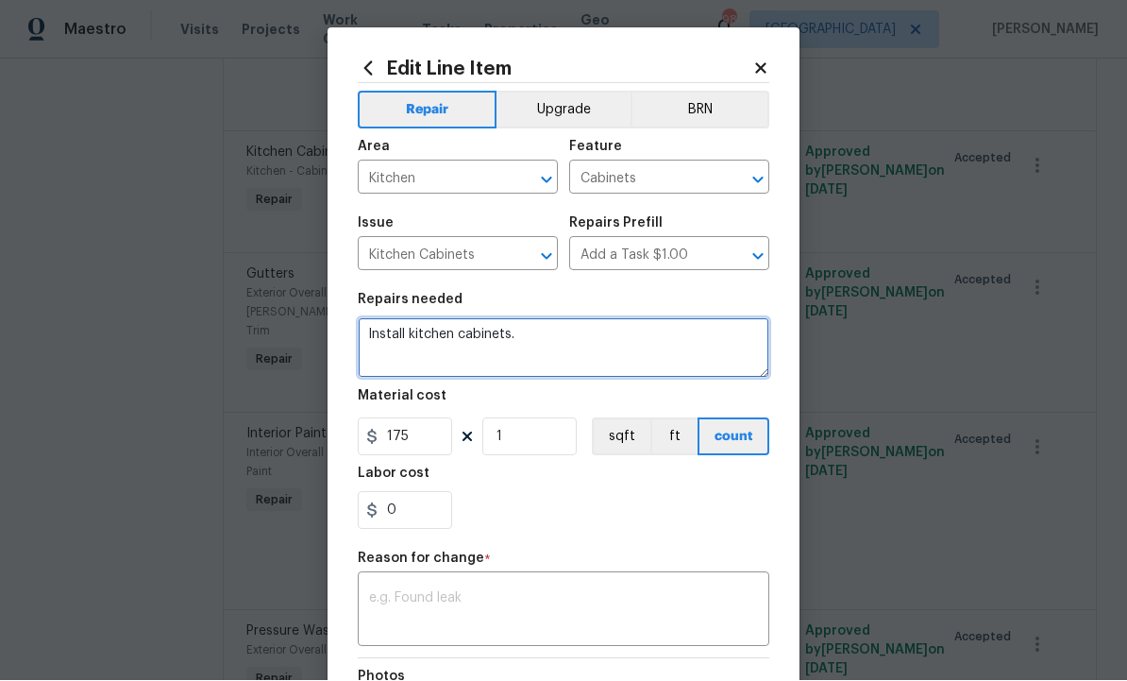
click at [596, 351] on textarea "Install kitchen cabinets." at bounding box center [564, 348] width 412 height 60
type textarea "Install kitchen cabinets. Demo framed DIY island. No island replacement."
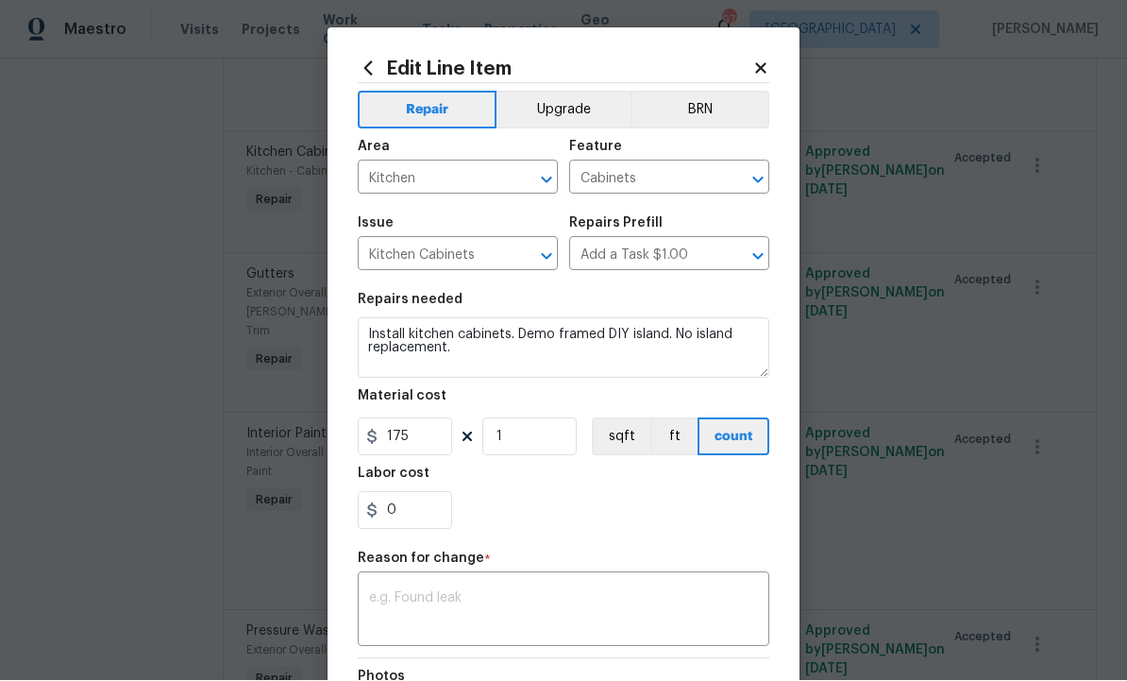
click at [523, 595] on textarea at bounding box center [563, 612] width 389 height 40
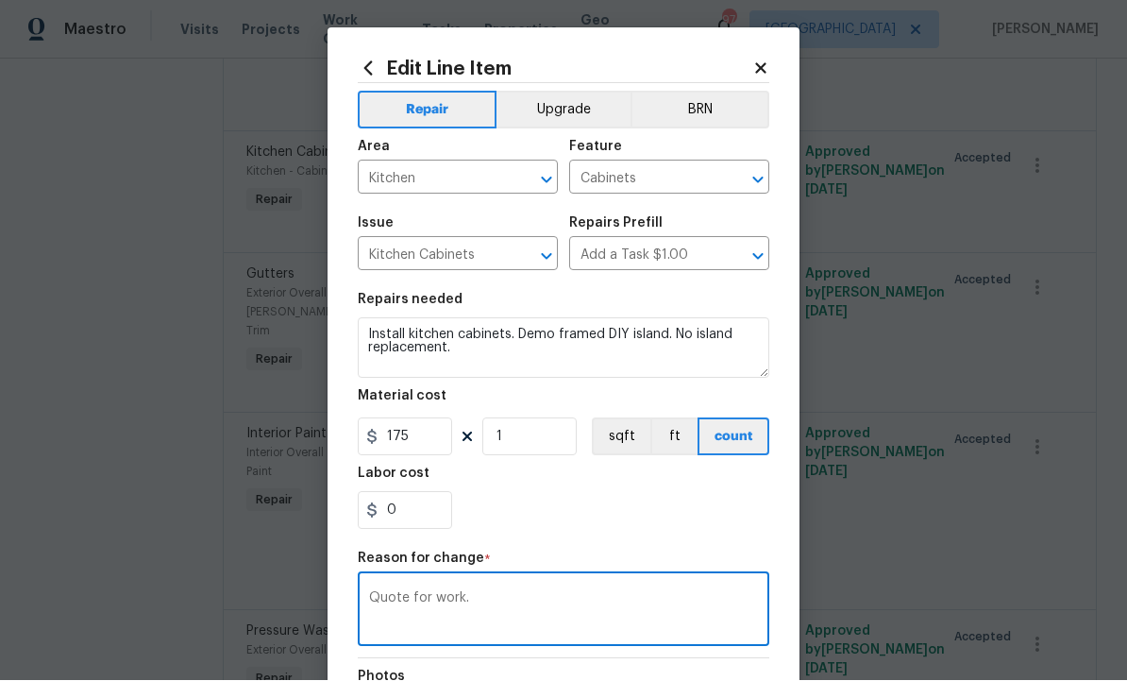
type textarea "Quote for work."
click at [898, 140] on body "Maestro Visits Projects Work Orders Tasks Properties Geo Assignments 97 [GEOGRA…" at bounding box center [563, 340] width 1127 height 681
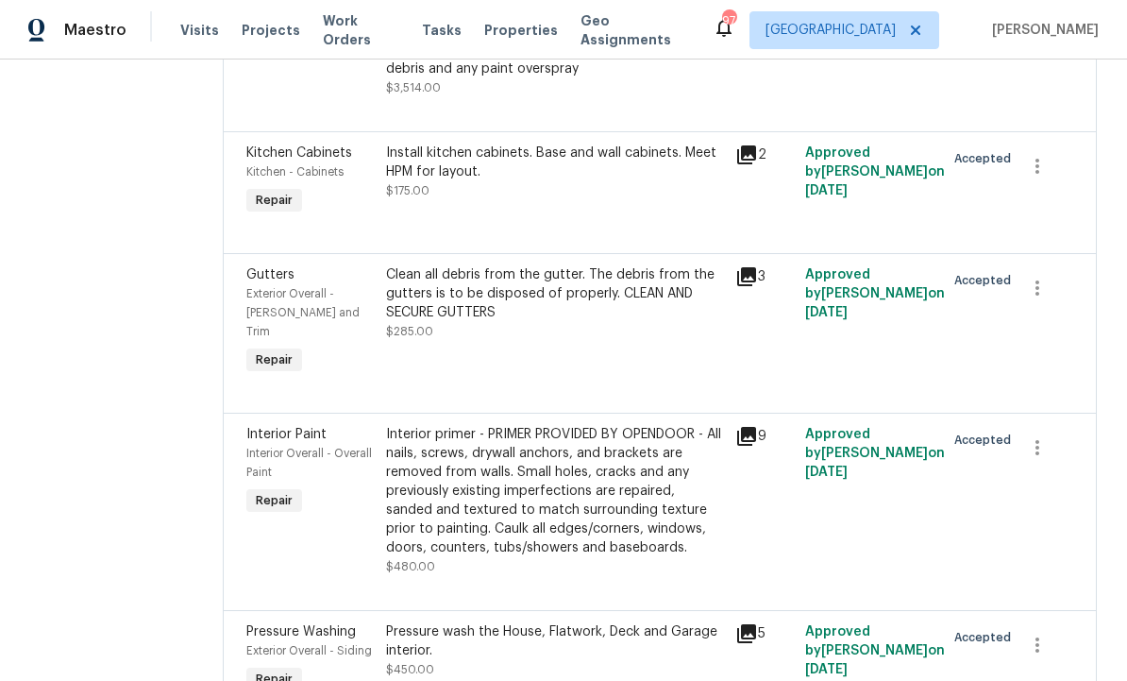
scroll to position [3502, 0]
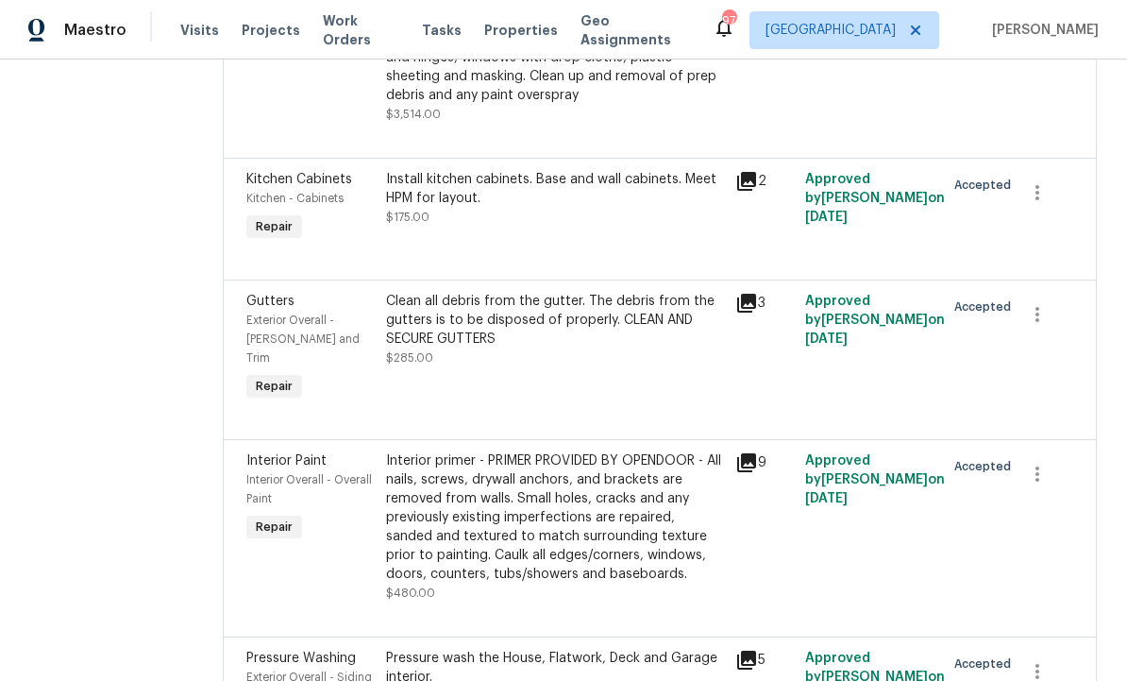
click at [524, 208] on div "Install kitchen cabinets. Base and wall cabinets. Meet HPM for layout." at bounding box center [555, 189] width 338 height 38
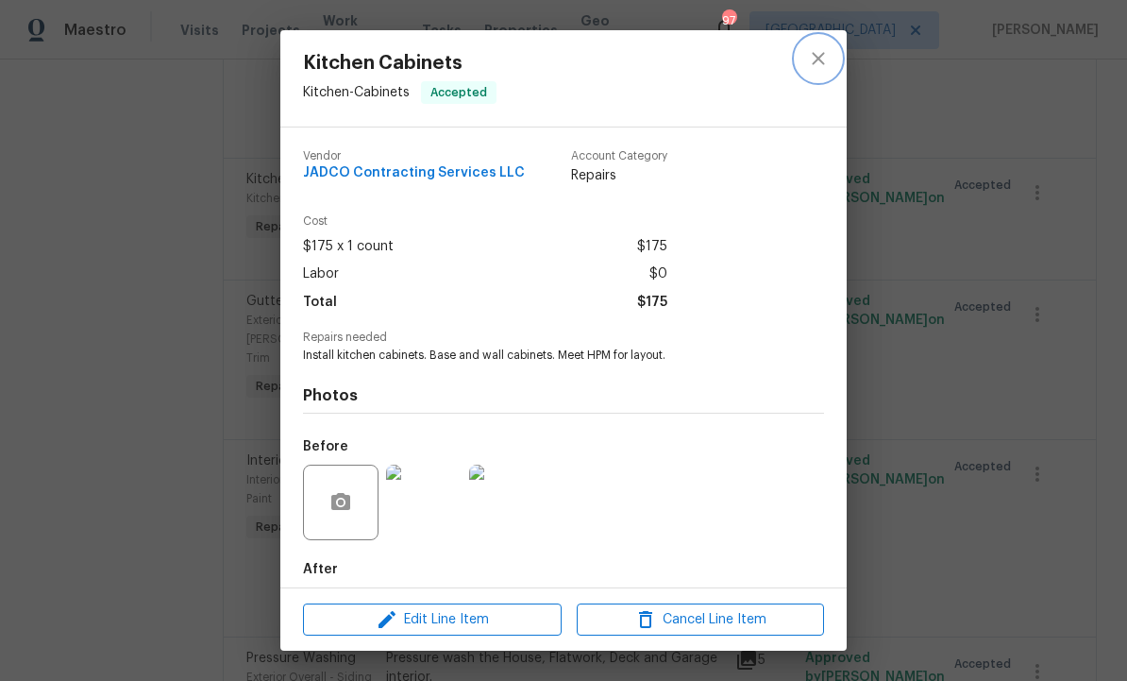
click at [830, 54] on button "close" at bounding box center [818, 58] width 45 height 45
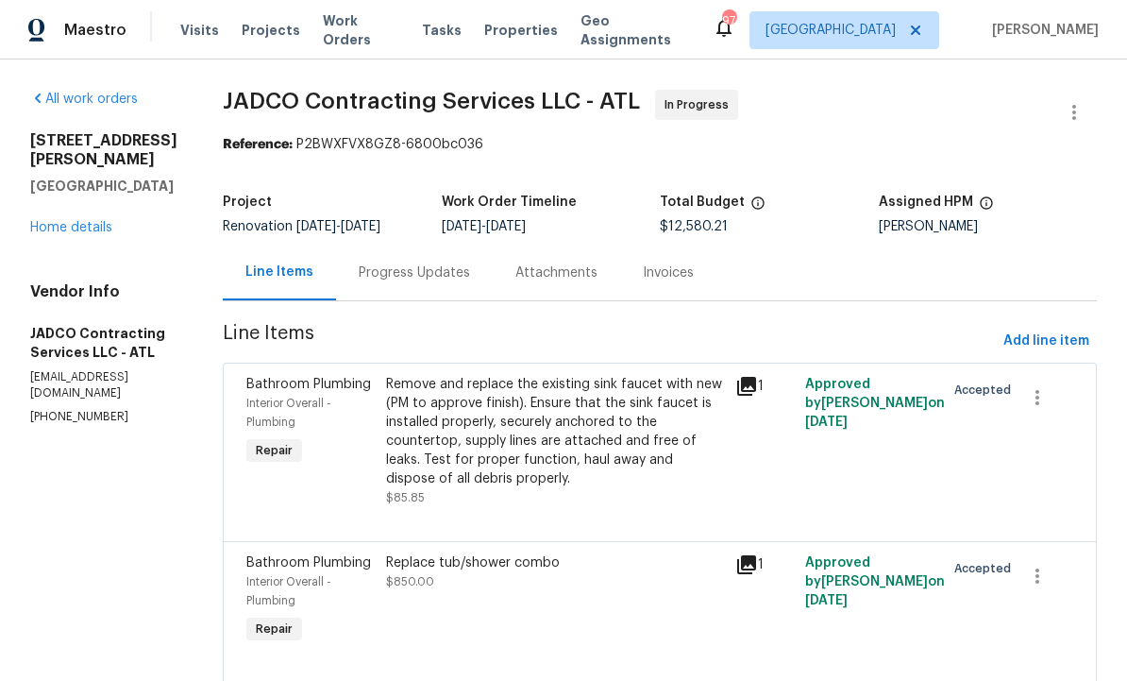
scroll to position [0, 0]
click at [1047, 329] on span "Add line item" at bounding box center [1046, 341] width 86 height 24
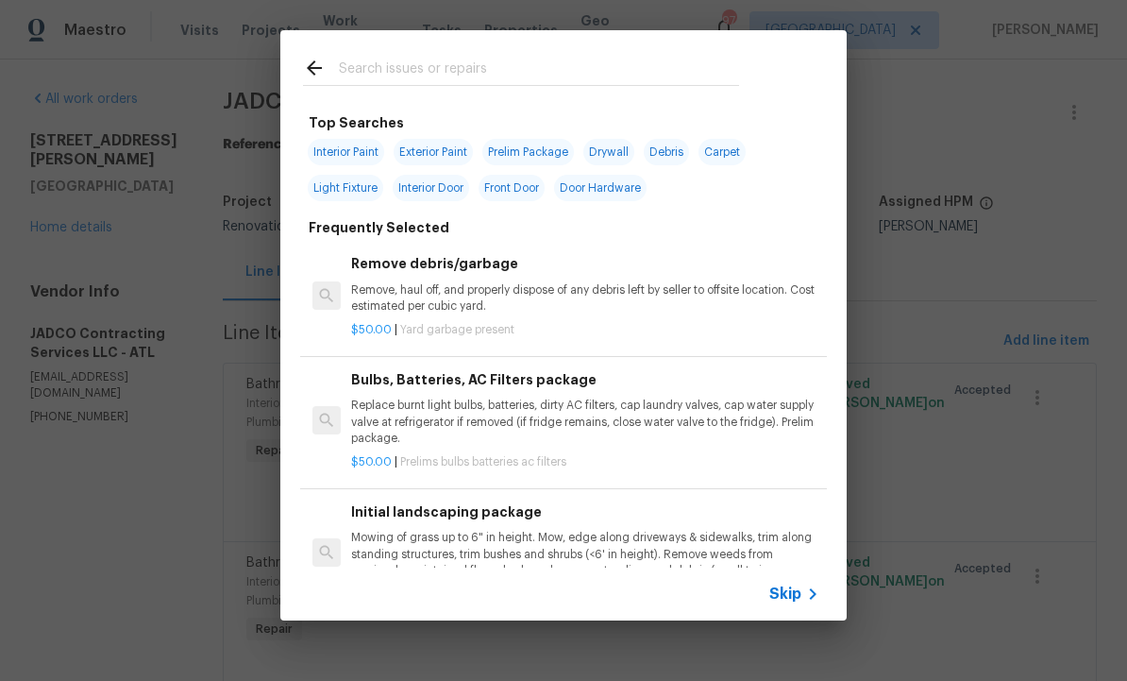
click at [412, 76] on input "text" at bounding box center [539, 71] width 400 height 28
type input "Cabinets"
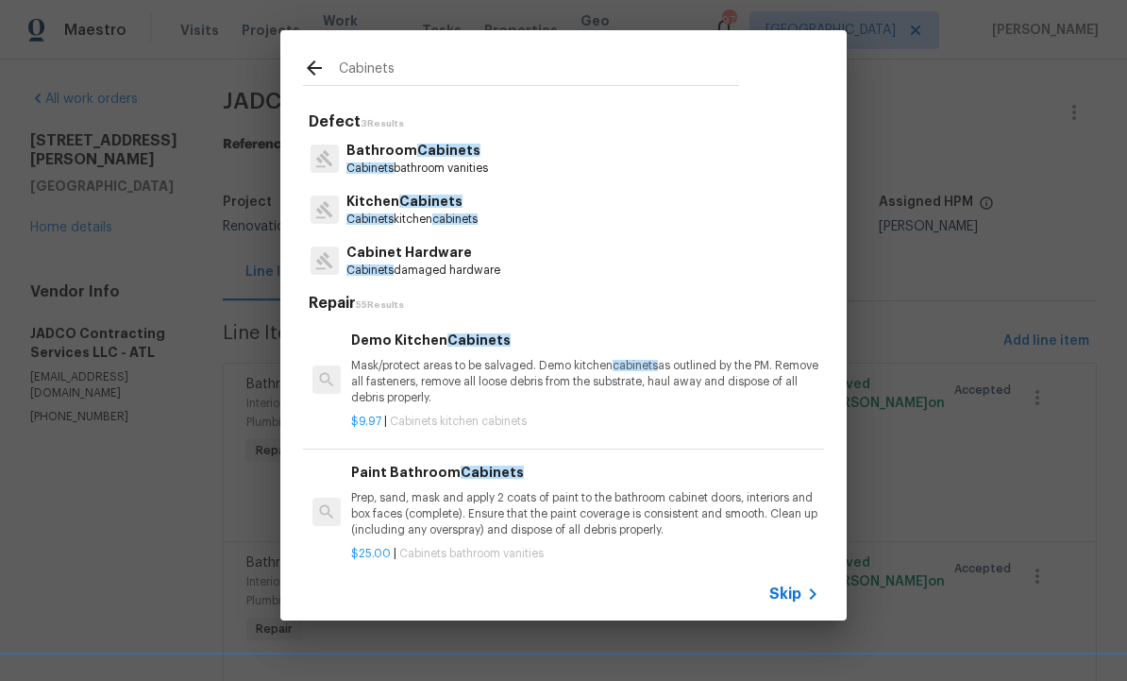
click at [417, 210] on p "Kitchen Cabinets" at bounding box center [411, 202] width 131 height 20
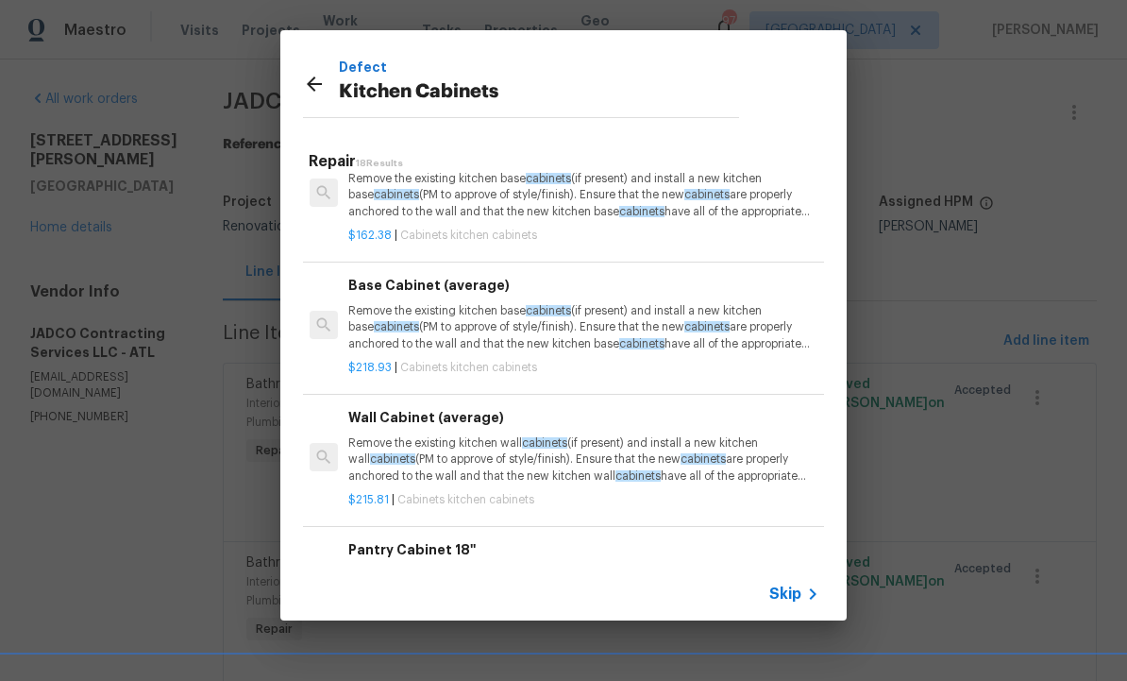
scroll to position [839, 3]
click at [941, 283] on div "Defect Kitchen Cabinets Repair 18 Results Demo Kitchen Cabinets Mask/protect ar…" at bounding box center [563, 325] width 1127 height 650
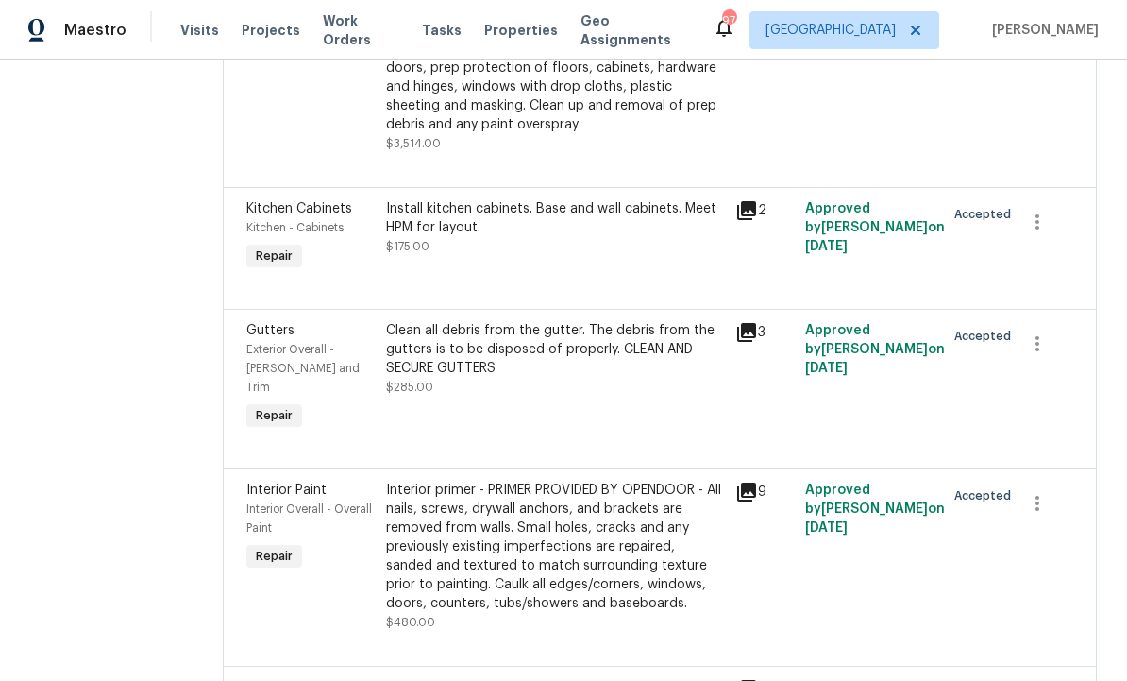
scroll to position [3458, 0]
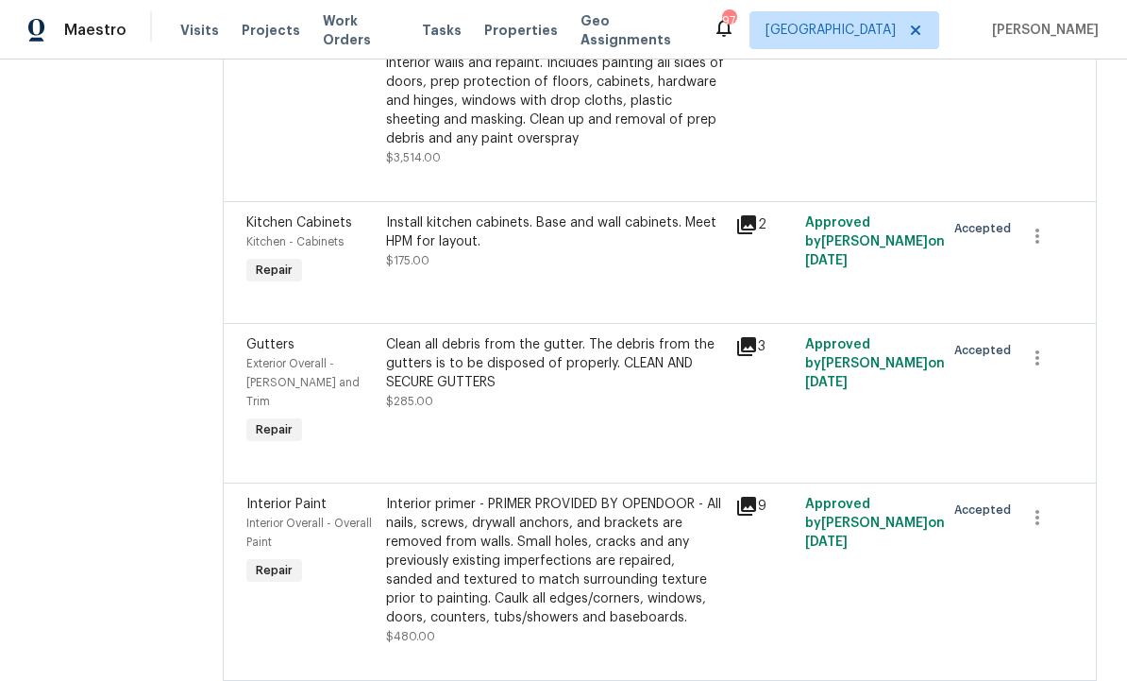
click at [537, 294] on div "Install kitchen cabinets. Base and wall cabinets. Meet HPM for layout. $175.00" at bounding box center [554, 251] width 349 height 87
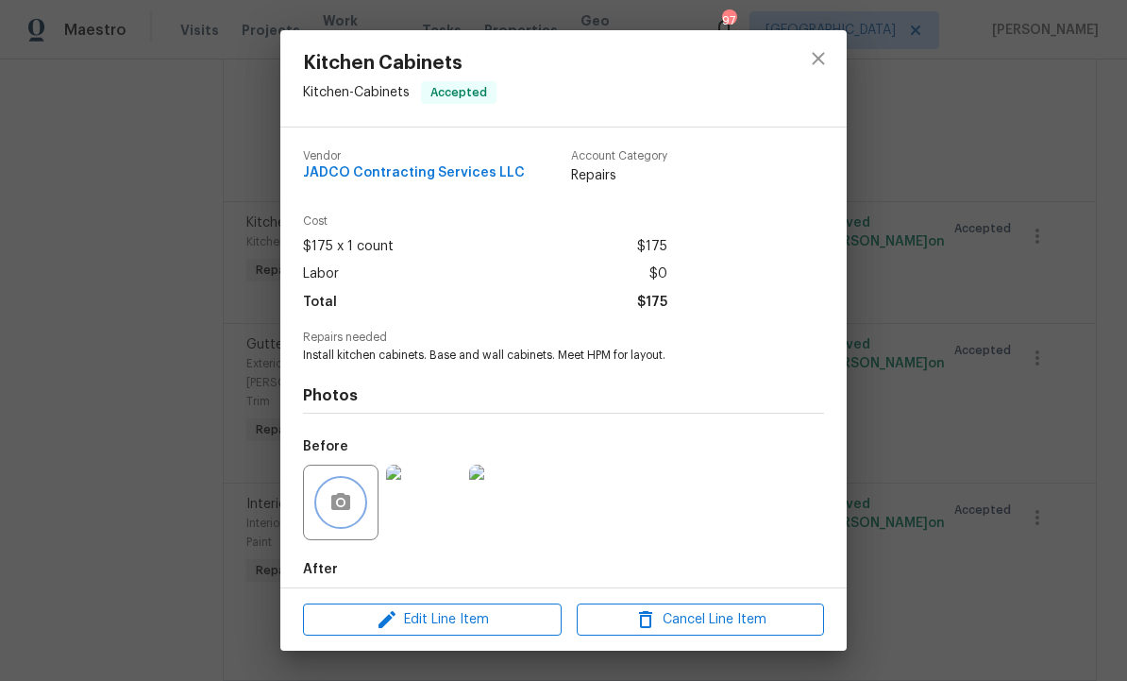
click at [339, 493] on button "button" at bounding box center [340, 501] width 45 height 45
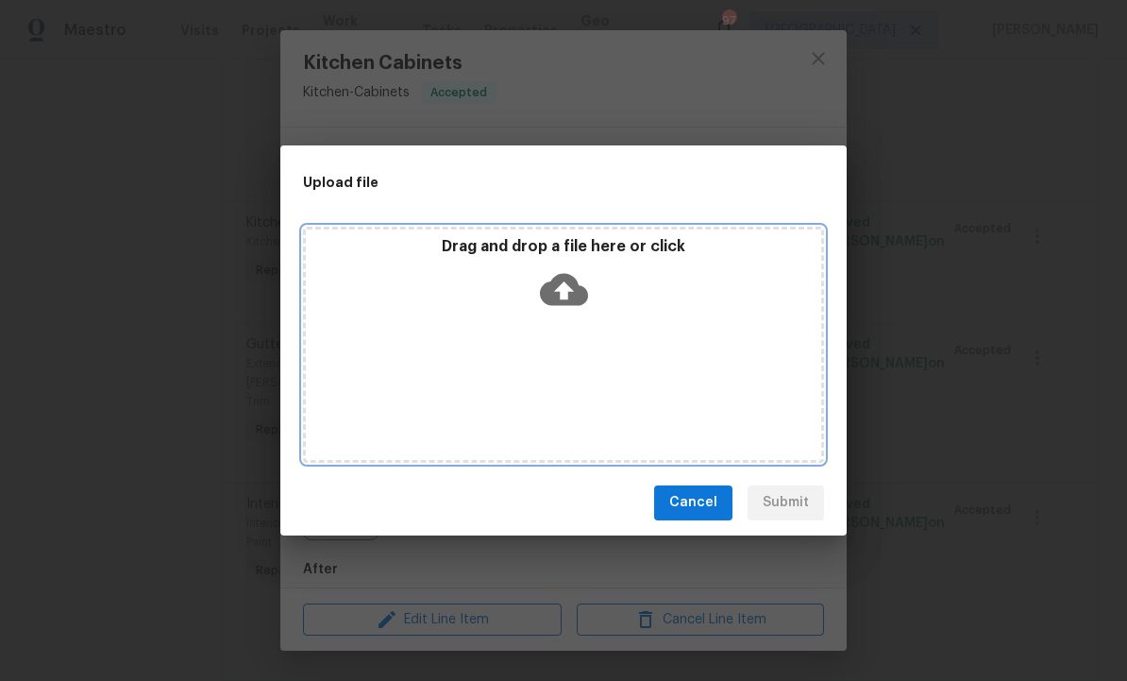
click at [565, 285] on icon at bounding box center [564, 289] width 48 height 48
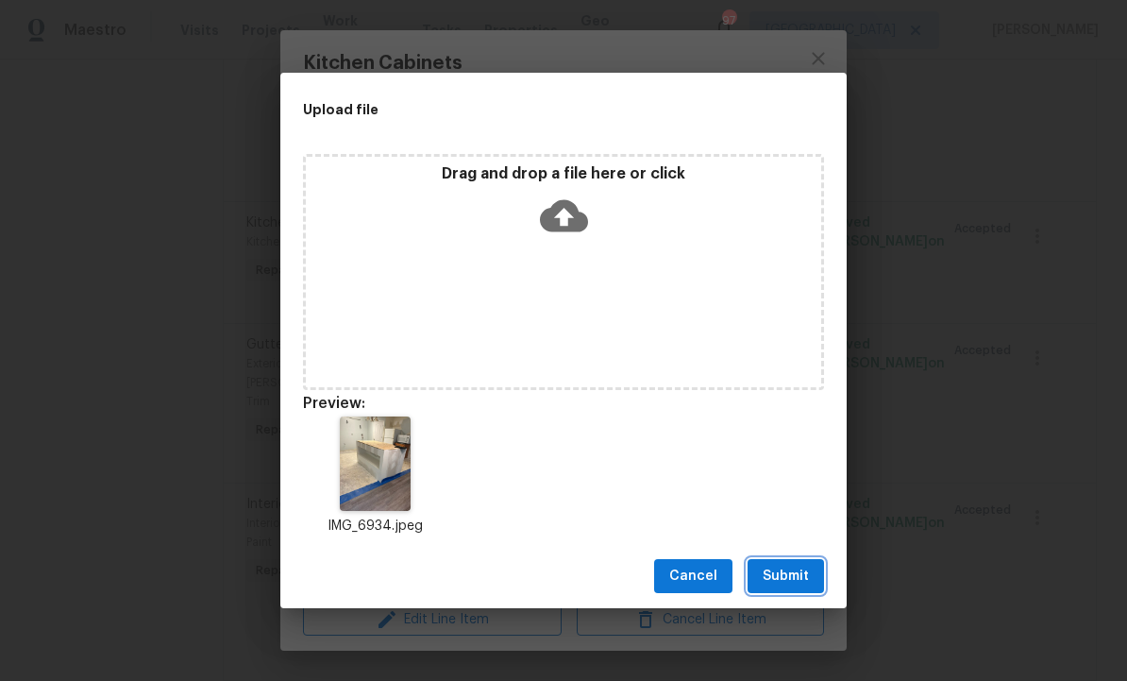
click at [786, 572] on span "Submit" at bounding box center [786, 576] width 46 height 24
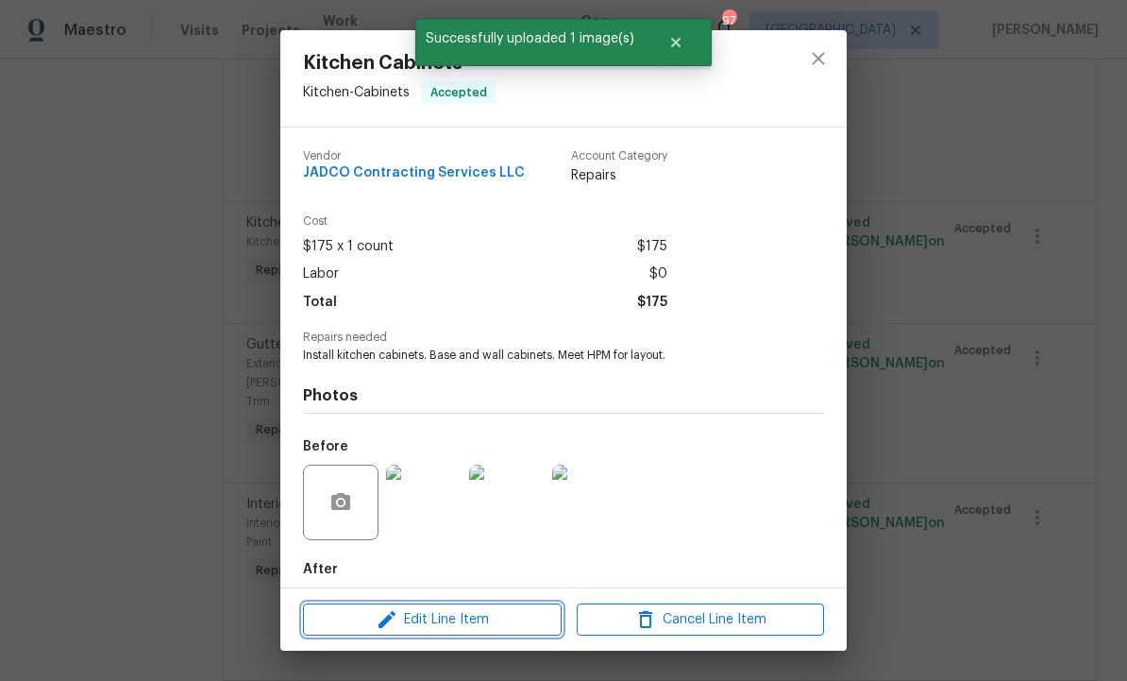
click at [488, 624] on span "Edit Line Item" at bounding box center [432, 620] width 247 height 24
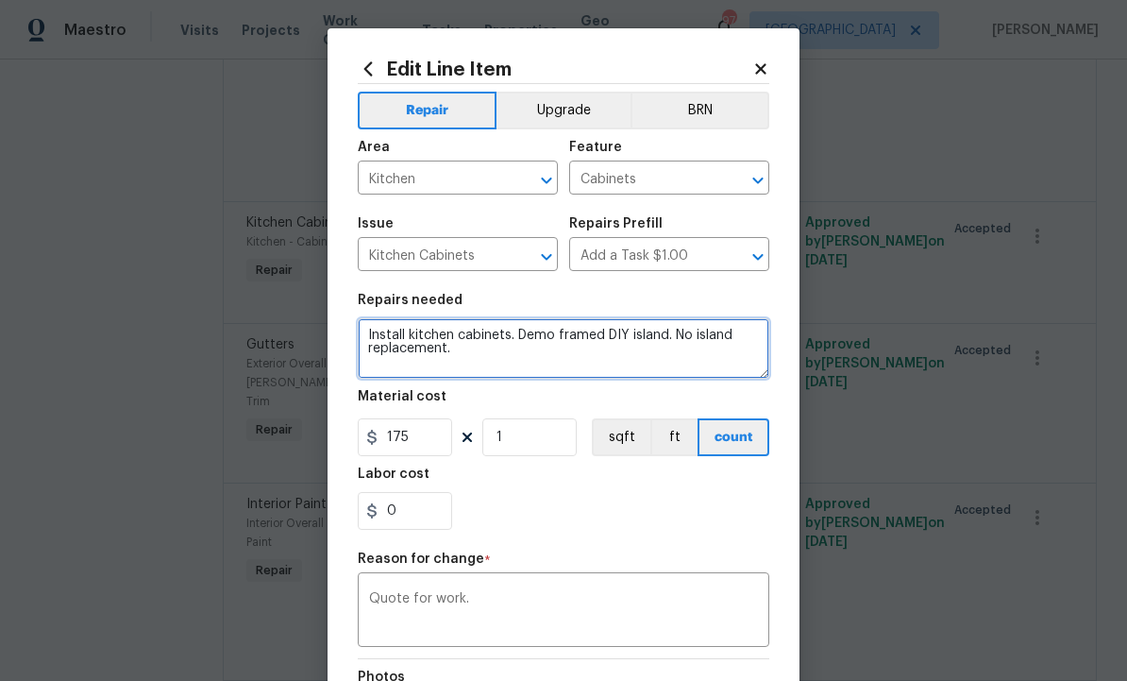
click at [541, 361] on textarea "Install kitchen cabinets. Demo framed DIY island. No island replacement." at bounding box center [564, 348] width 412 height 60
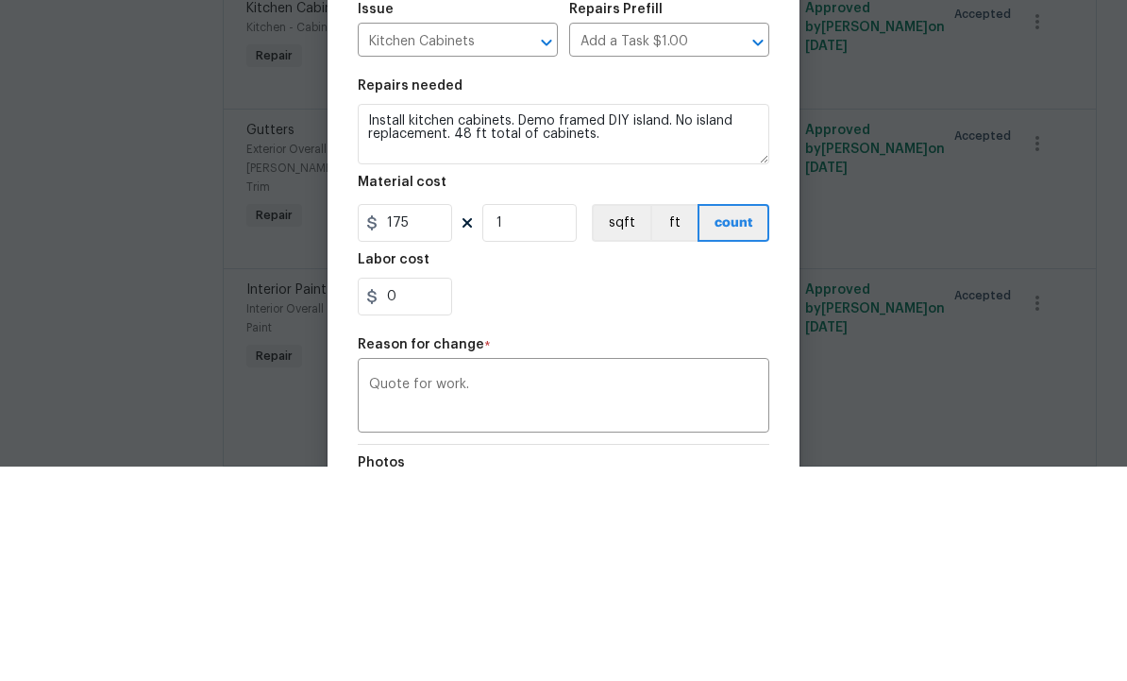
scroll to position [63, 0]
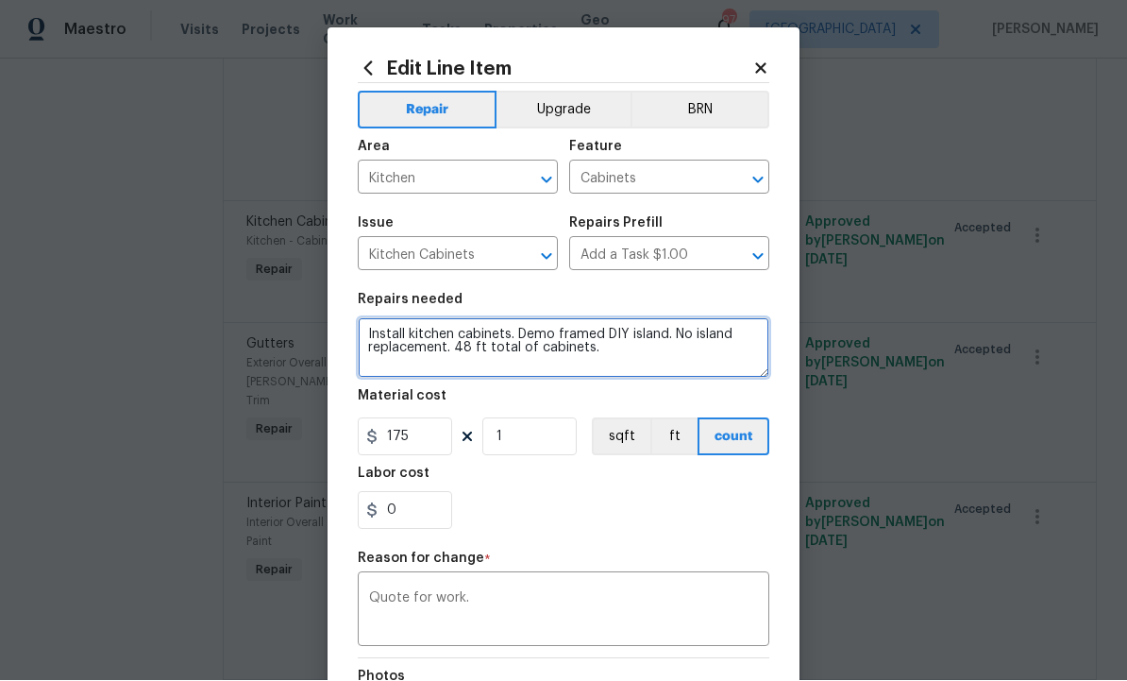
type textarea "Install kitchen cabinets. Demo framed DIY island. No island replacement. 48 ft …"
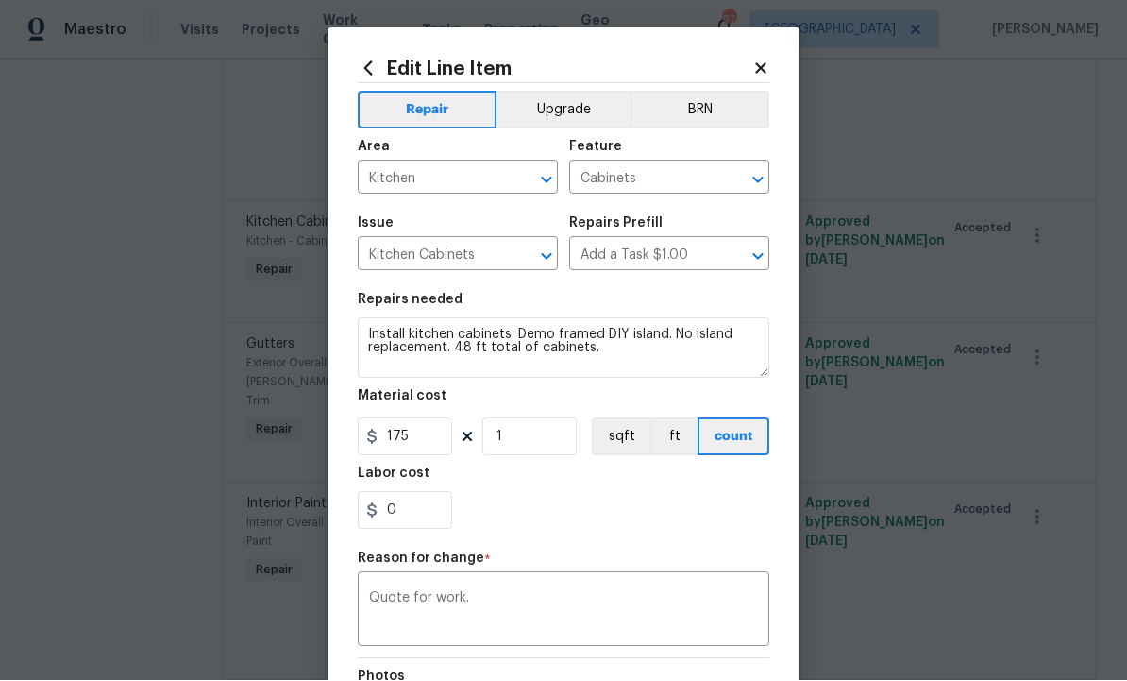
click at [524, 600] on textarea "Quote for work." at bounding box center [563, 612] width 389 height 40
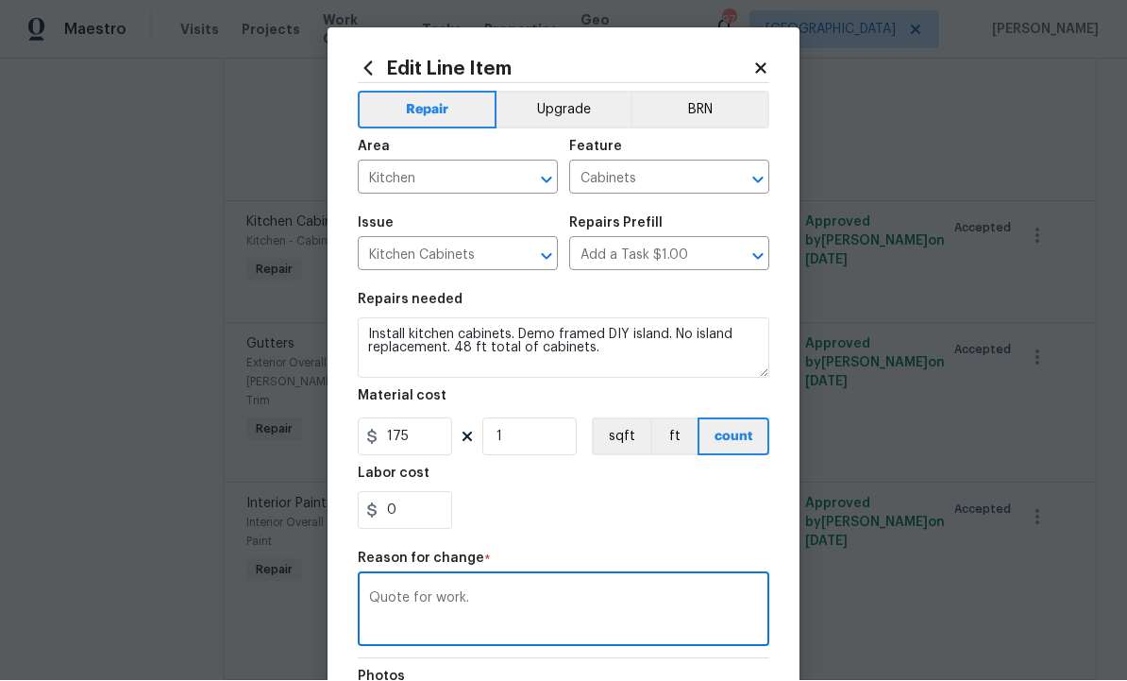
type textarea "Quote for work."
click at [609, 483] on div "Labor cost" at bounding box center [564, 479] width 412 height 25
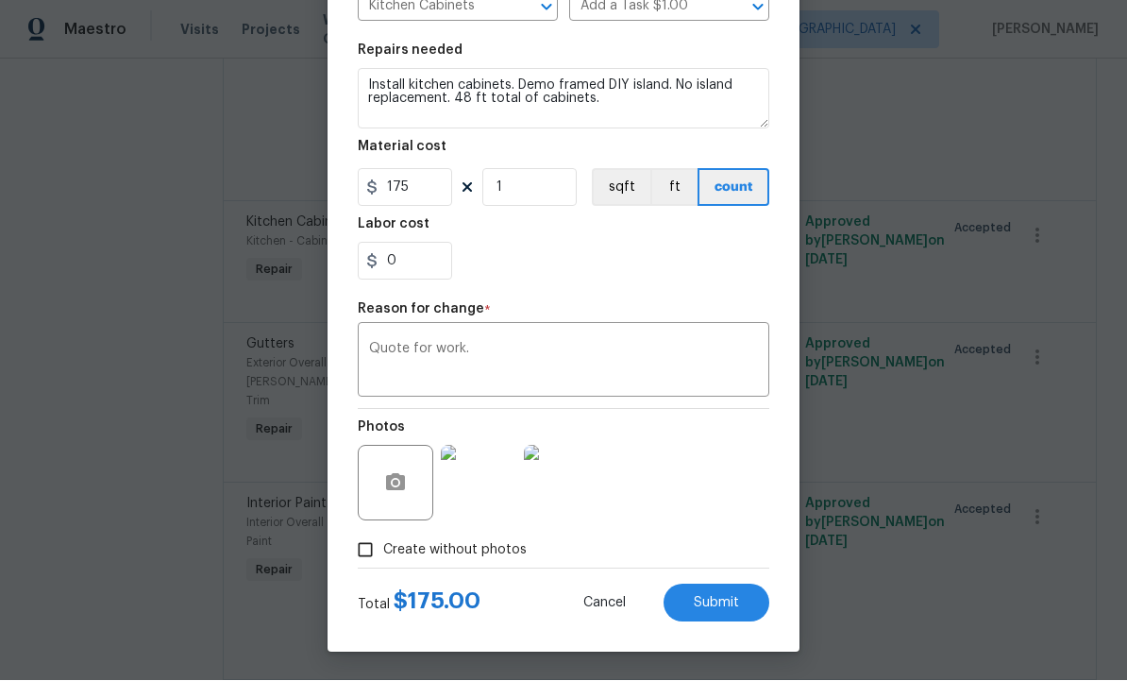
scroll to position [246, 0]
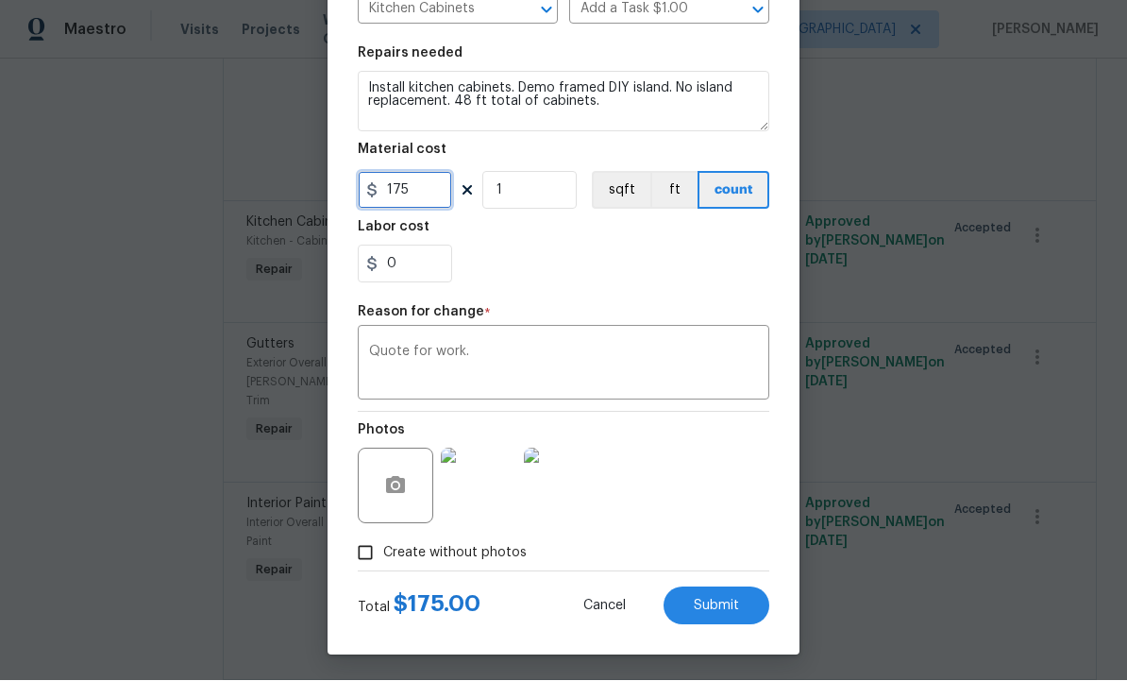
click at [422, 200] on input "175" at bounding box center [405, 191] width 94 height 38
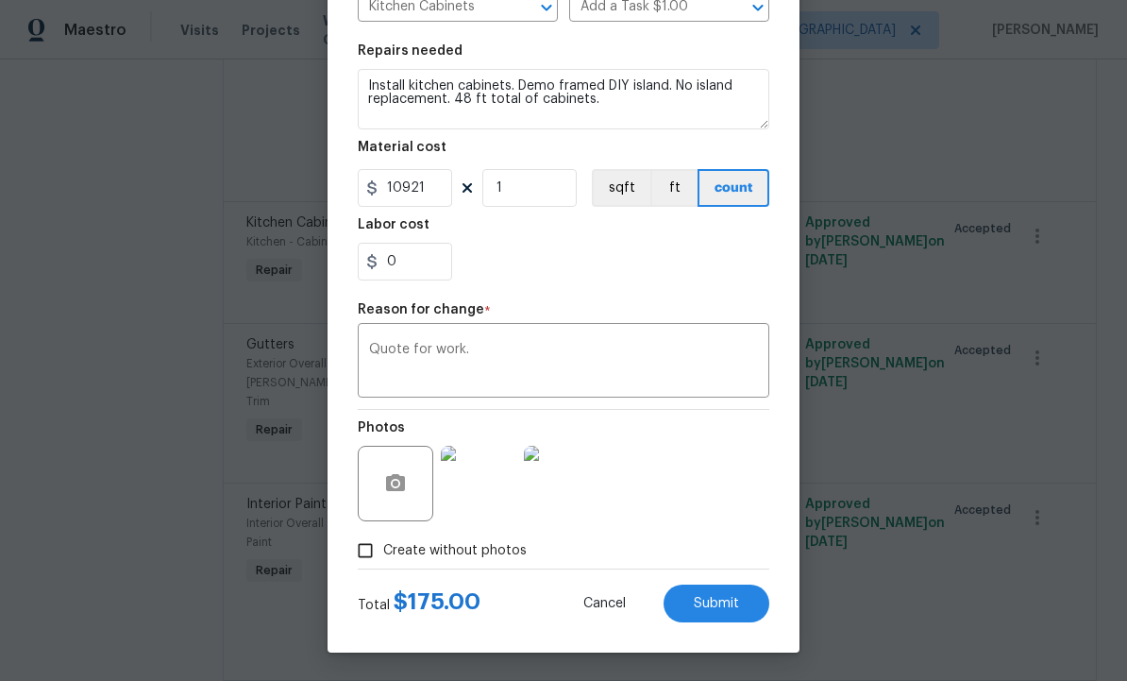
scroll to position [253, 0]
type input "10921"
click at [393, 490] on icon "button" at bounding box center [395, 482] width 19 height 17
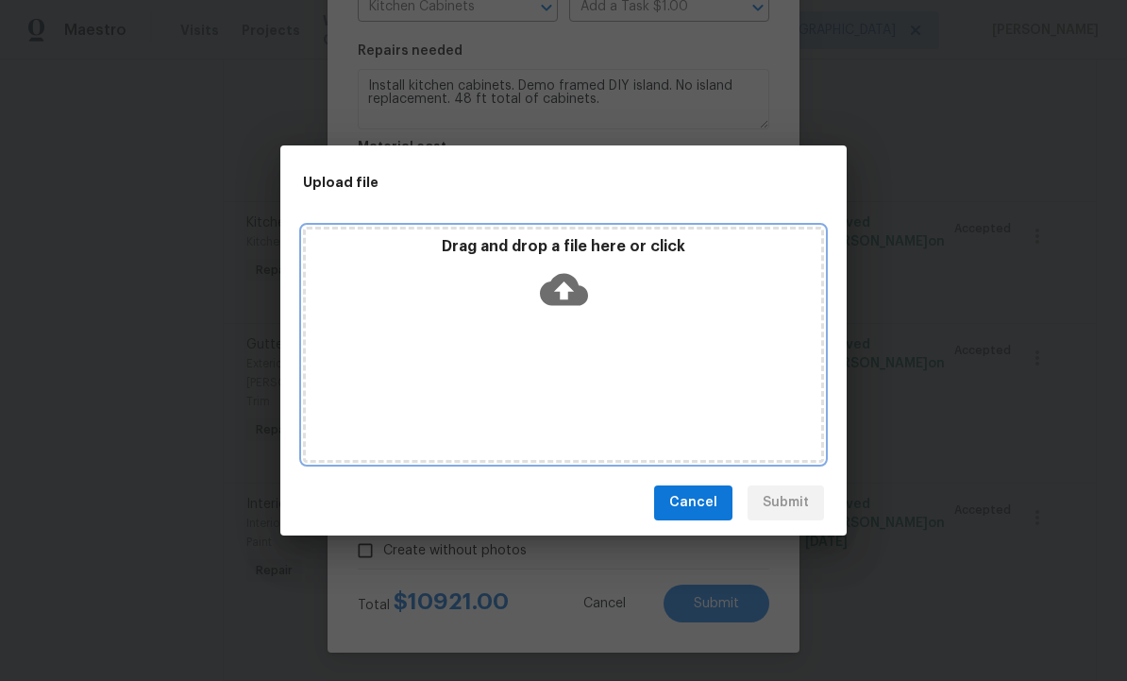
click at [573, 287] on icon at bounding box center [564, 289] width 48 height 32
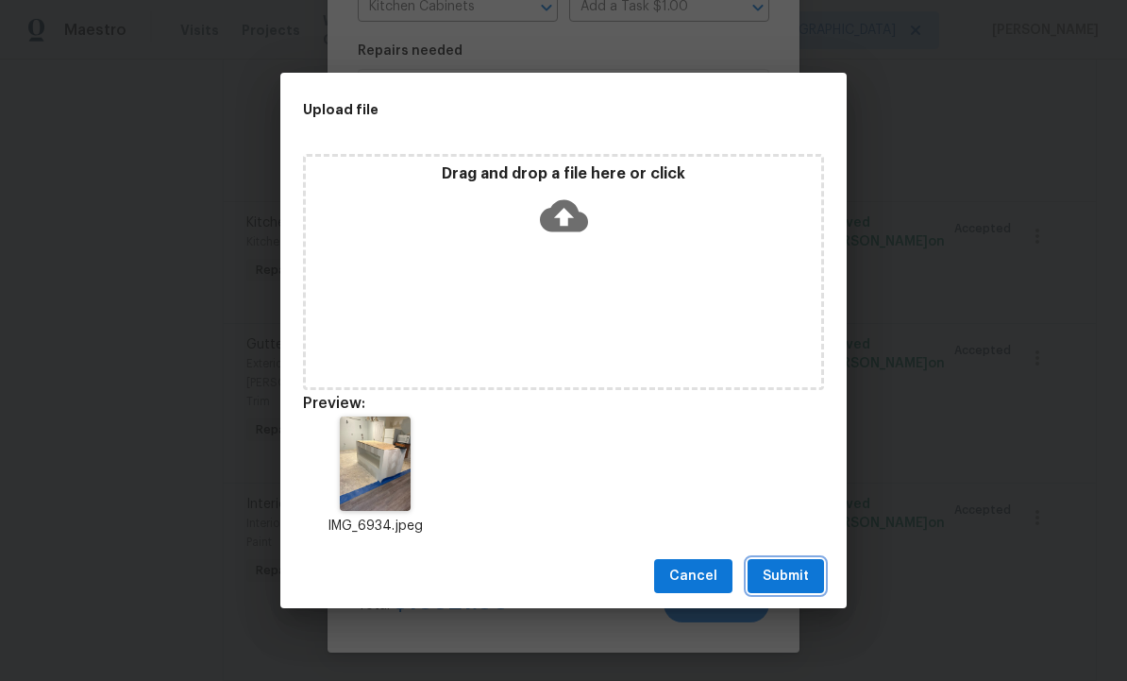
click at [800, 569] on span "Submit" at bounding box center [786, 576] width 46 height 24
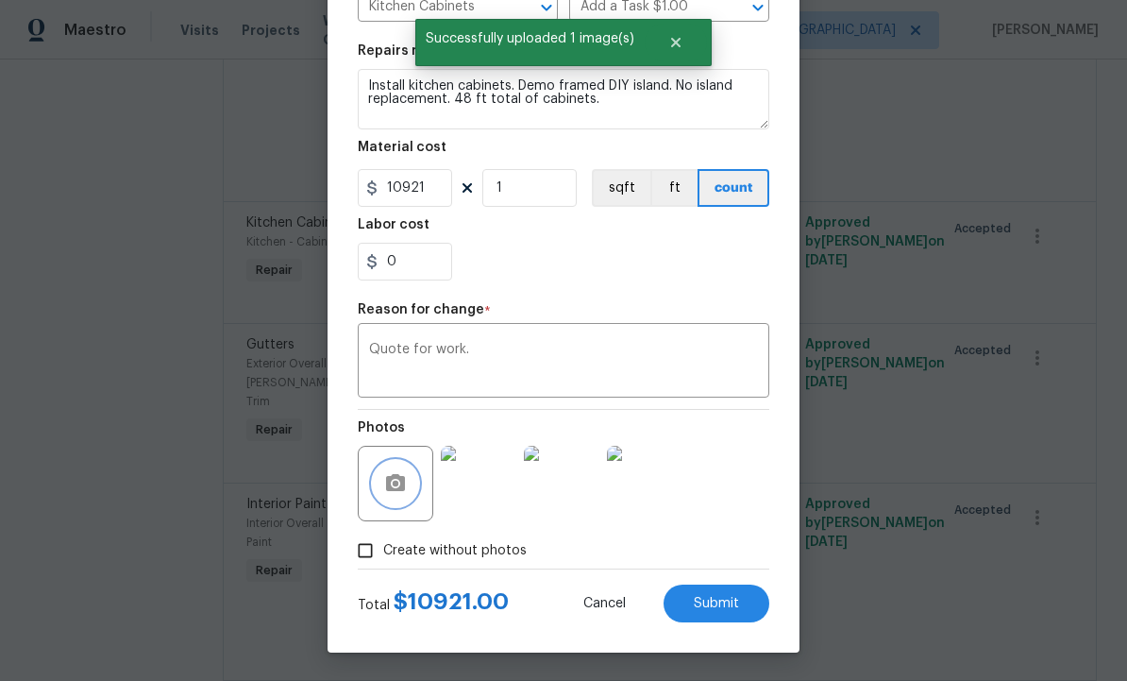
type textarea "Install kitchen cabinets. Base and wall cabinets. Meet HPM for layout."
type input "175"
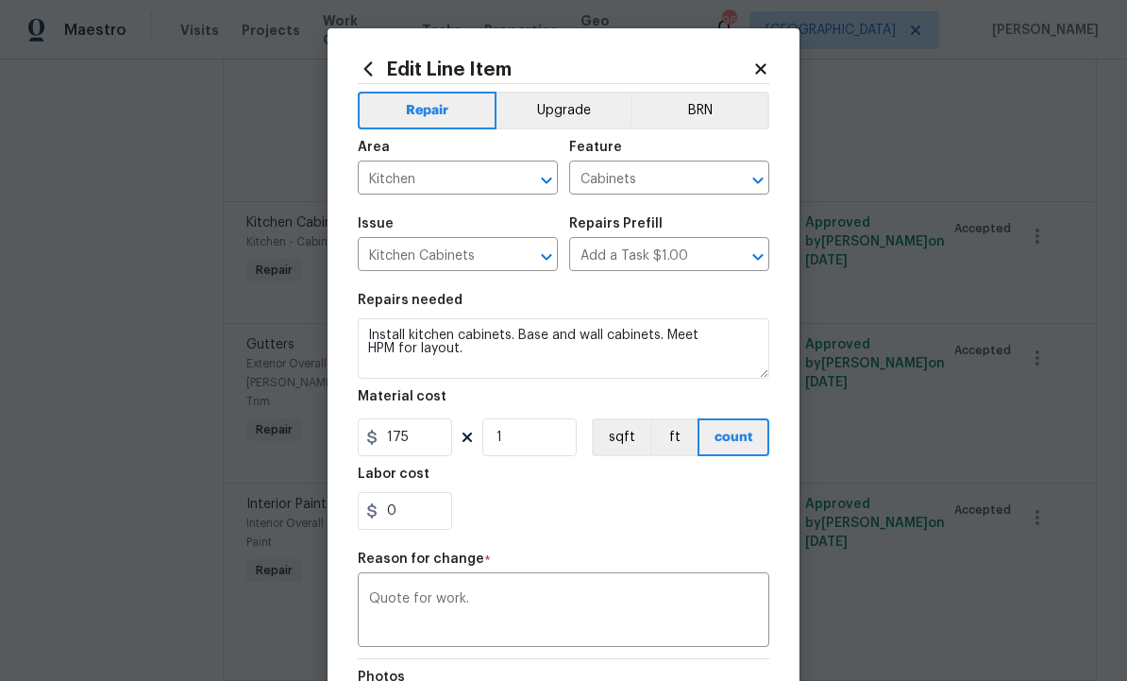
scroll to position [0, 0]
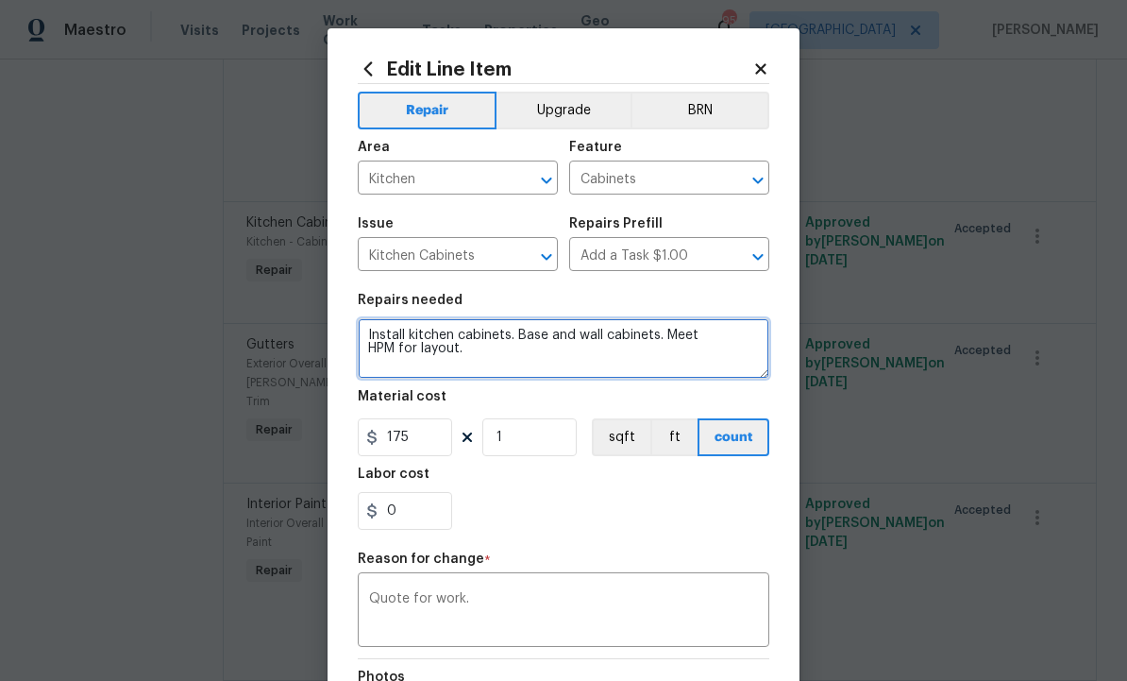
click at [549, 361] on textarea "Install kitchen cabinets. Base and wall cabinets. Meet HPM for layout." at bounding box center [564, 348] width 412 height 60
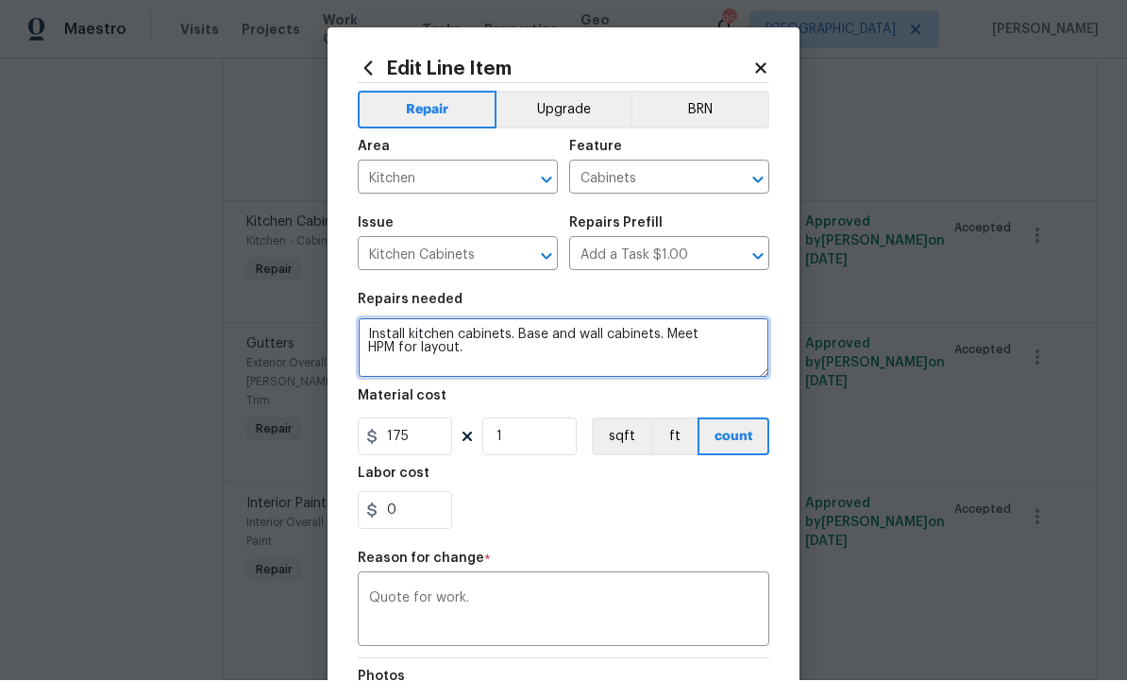
type textarea "Install kitchen cabinets. Base and wall cabinets. Meet HPM for layout."
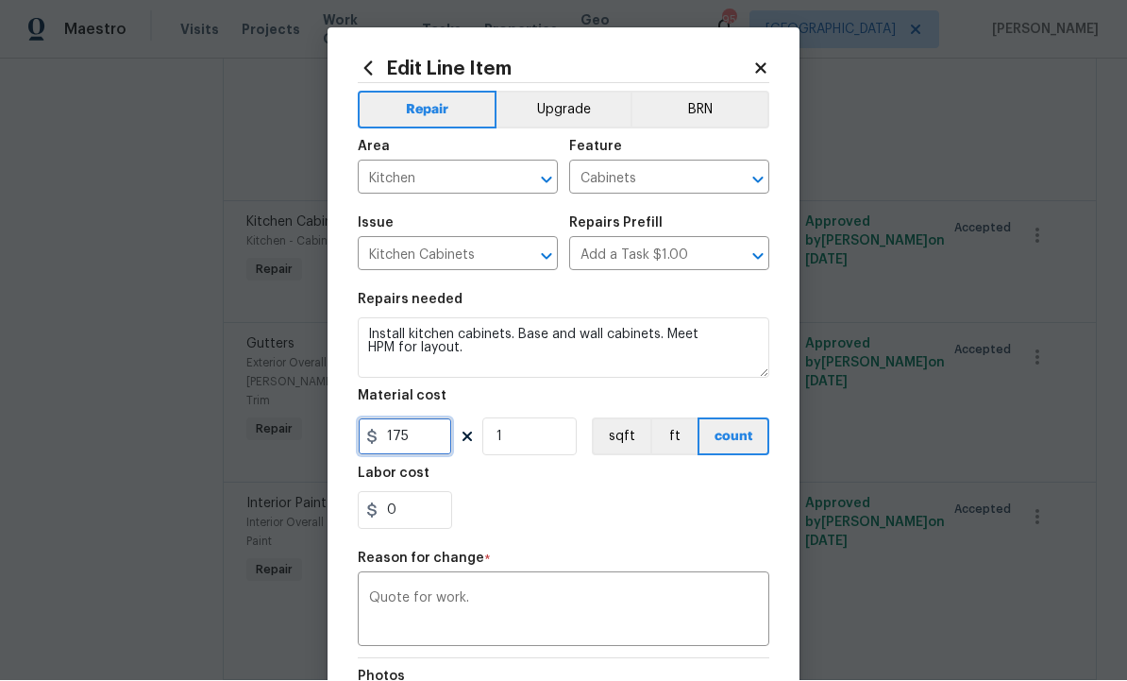
click at [430, 434] on input "175" at bounding box center [405, 437] width 94 height 38
type input "10921"
click at [518, 600] on textarea "Quote for work." at bounding box center [563, 612] width 389 height 40
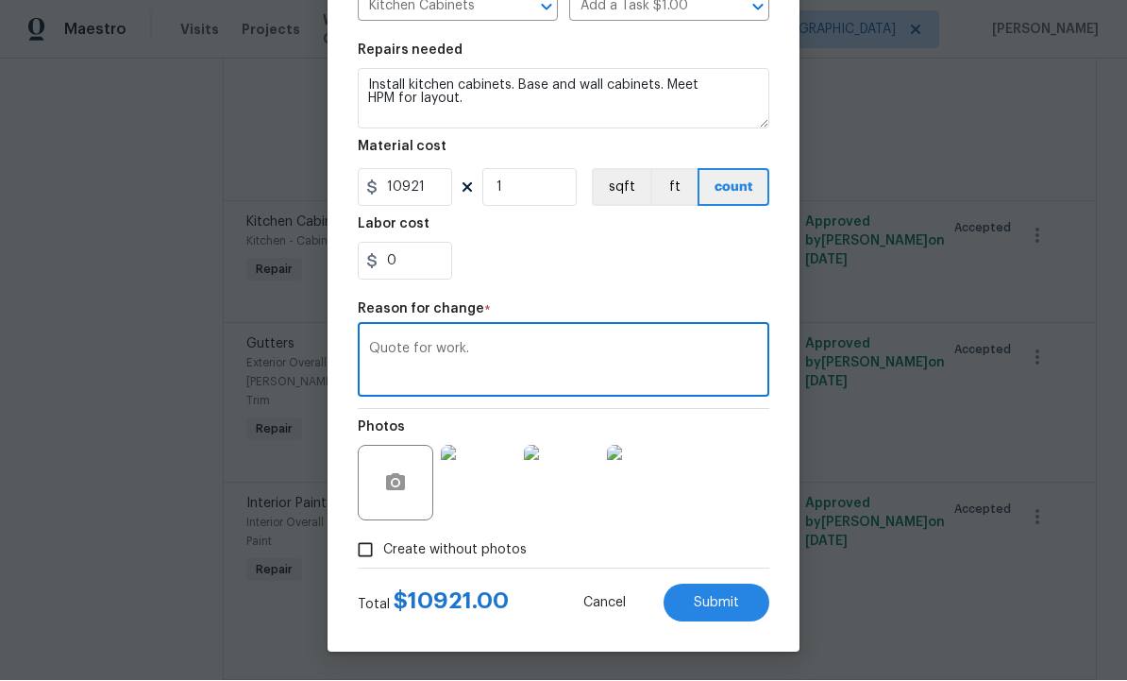
scroll to position [253, 0]
click at [630, 349] on textarea "Quote for work." at bounding box center [563, 363] width 389 height 40
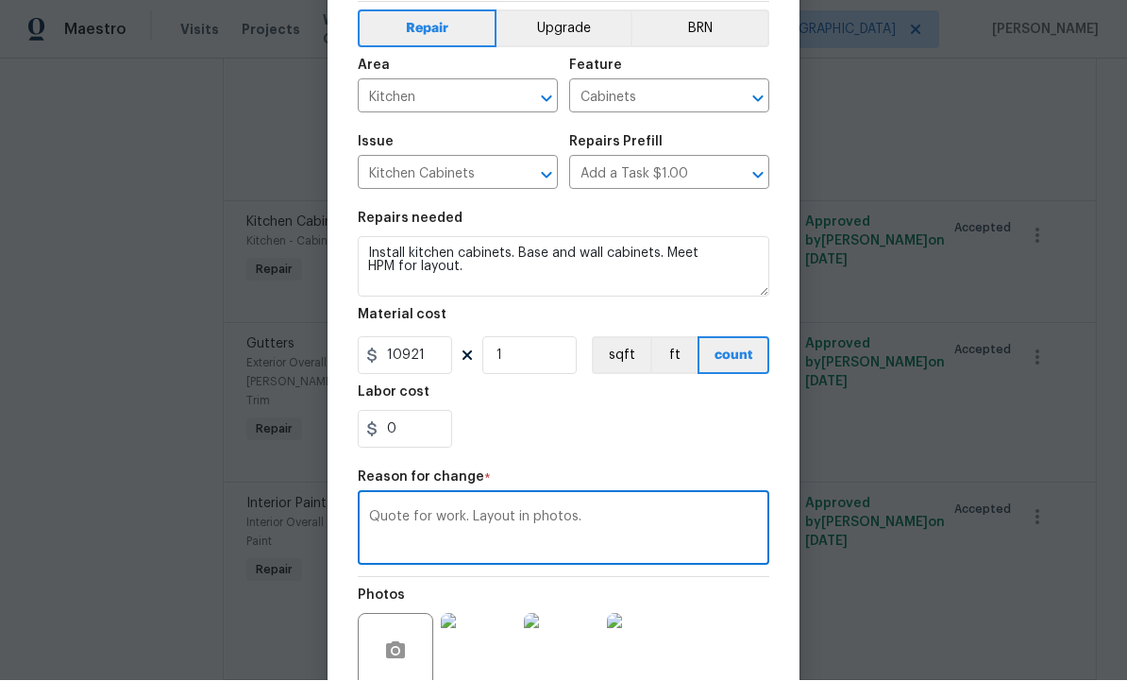
scroll to position [75, 0]
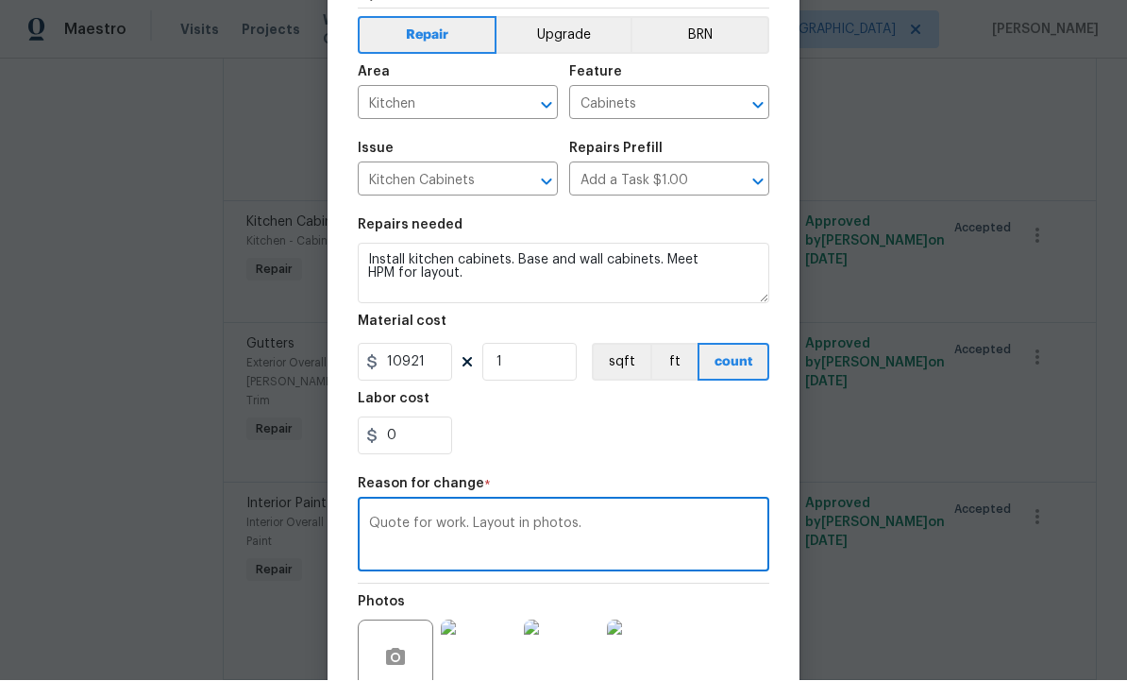
type textarea "Quote for work. Layout in photos."
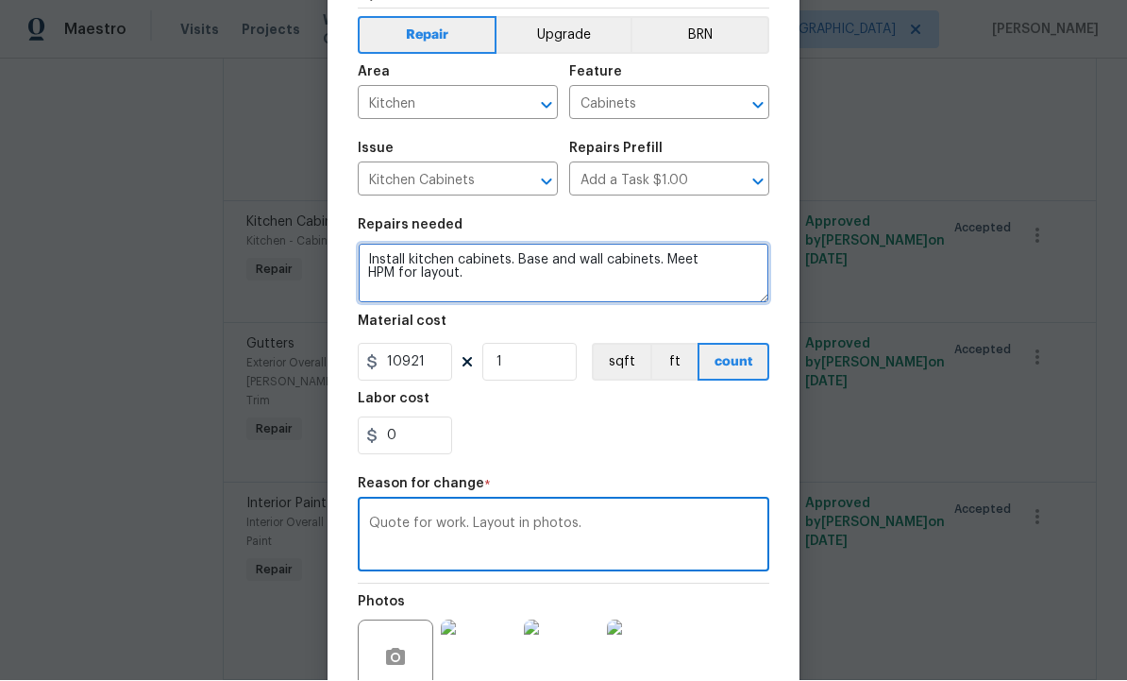
click at [572, 288] on textarea "Install kitchen cabinets. Base and wall cabinets. Meet HPM for layout." at bounding box center [564, 274] width 412 height 60
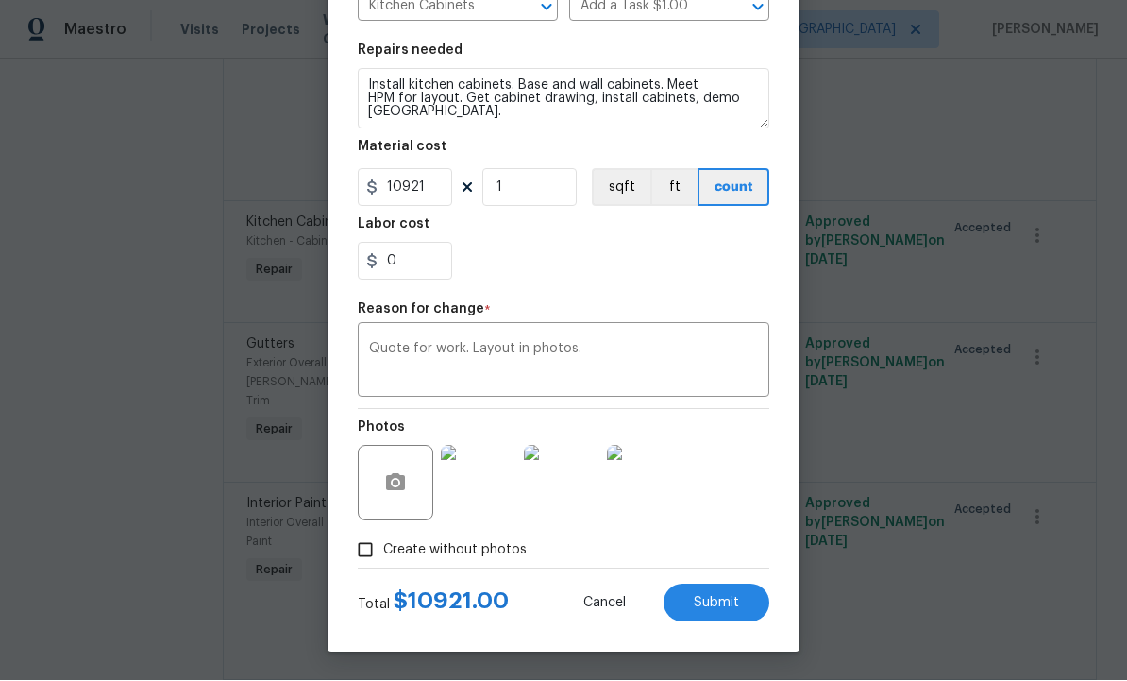
scroll to position [253, 0]
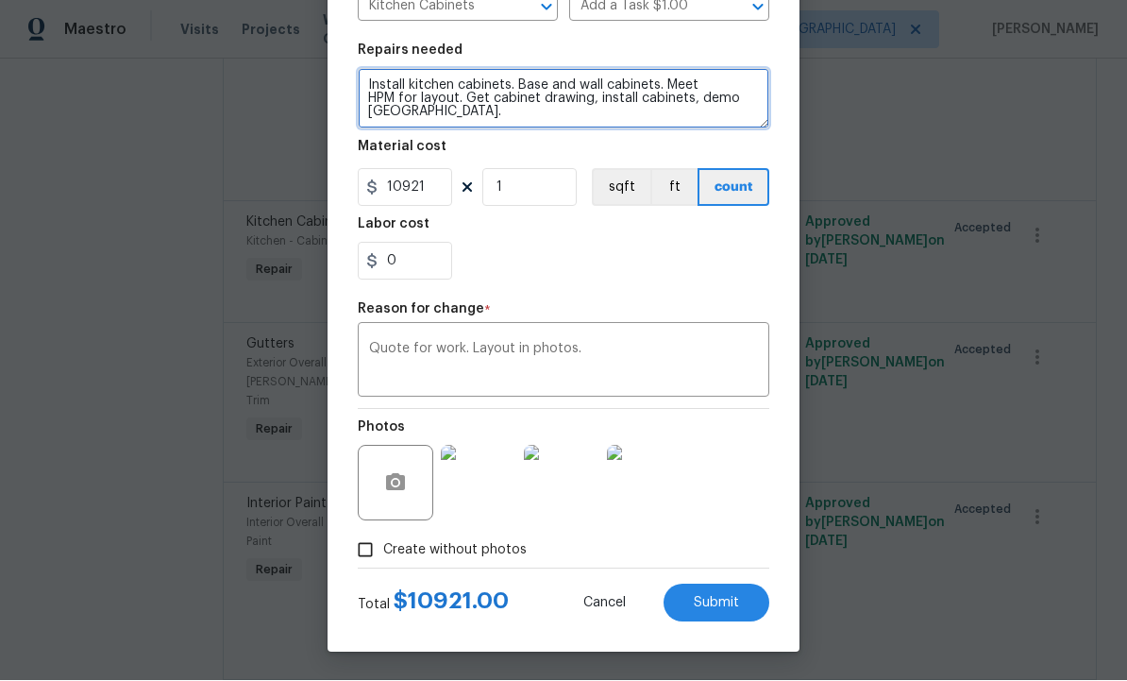
type textarea "Install kitchen cabinets. Base and wall cabinets. Meet HPM for layout. Get cabi…"
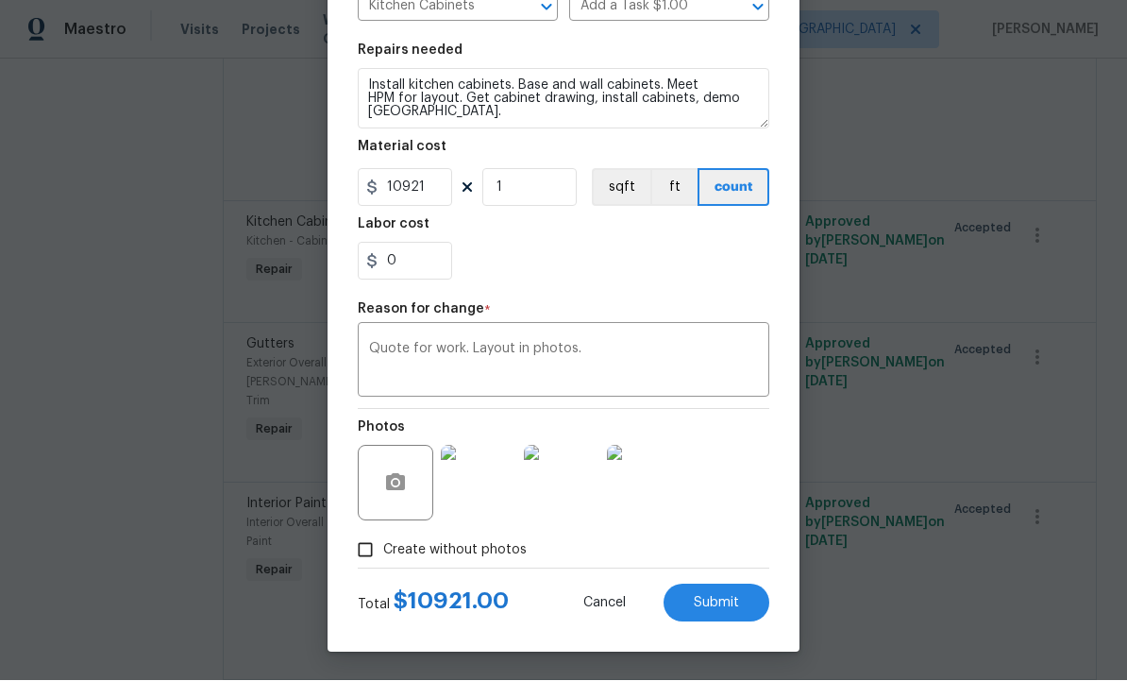
click at [714, 598] on span "Submit" at bounding box center [716, 604] width 45 height 14
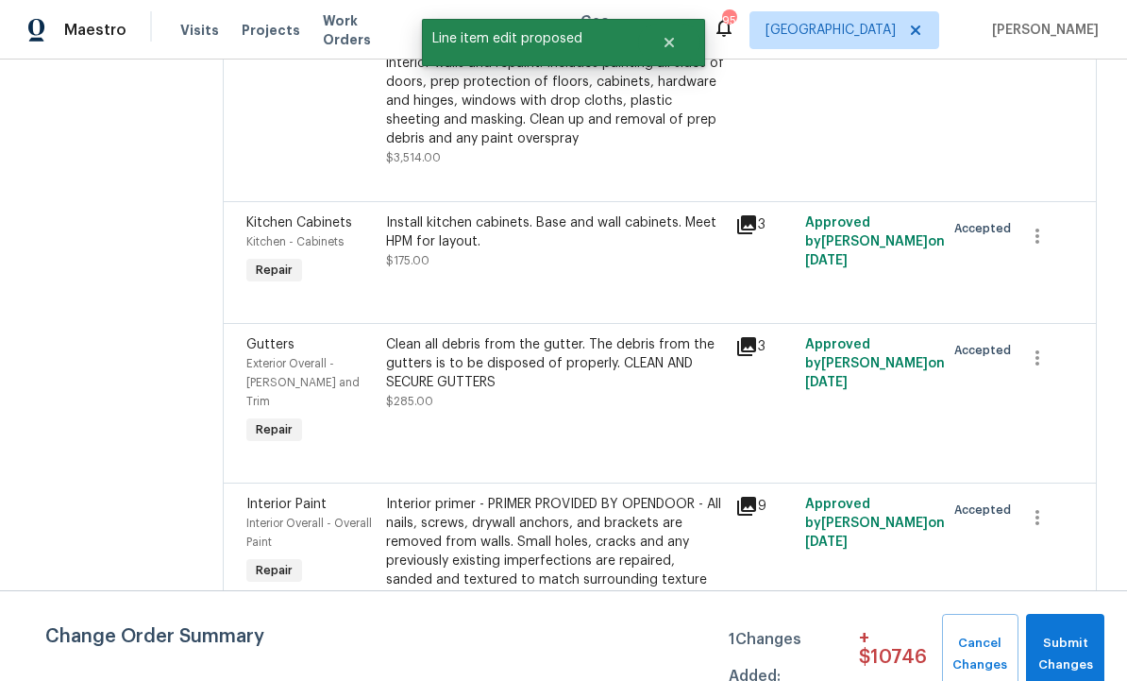
scroll to position [0, 0]
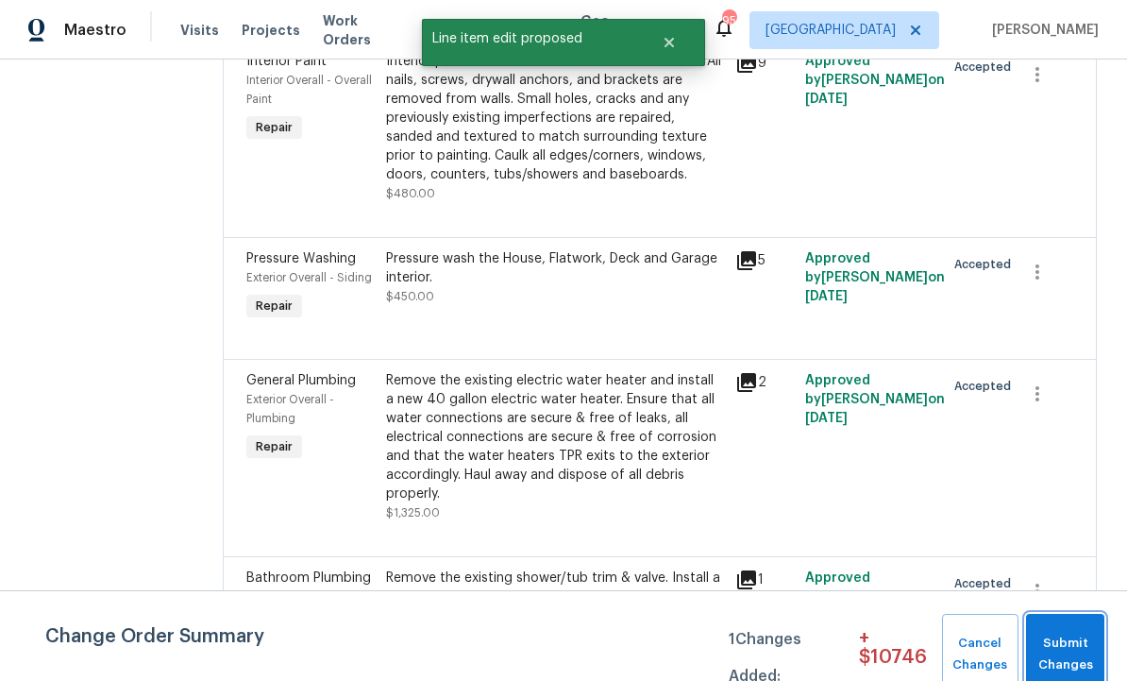
click at [1071, 642] on span "Submit Changes" at bounding box center [1064, 653] width 59 height 43
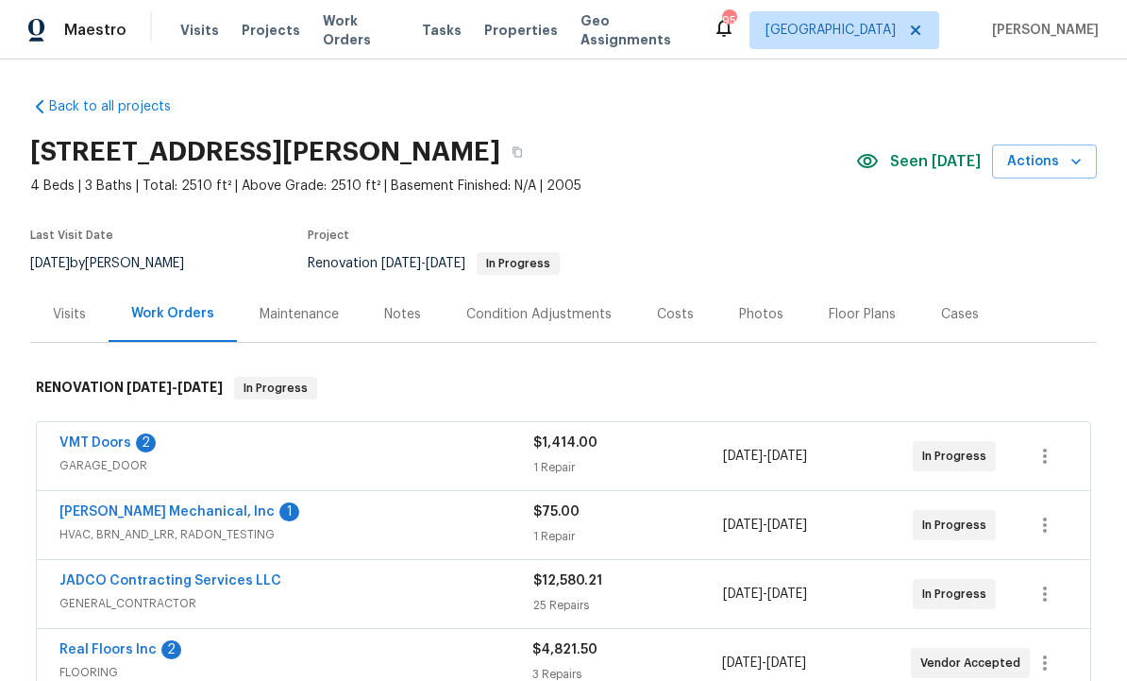
click at [546, 313] on div "Condition Adjustments" at bounding box center [538, 314] width 145 height 19
